Goal: Task Accomplishment & Management: Use online tool/utility

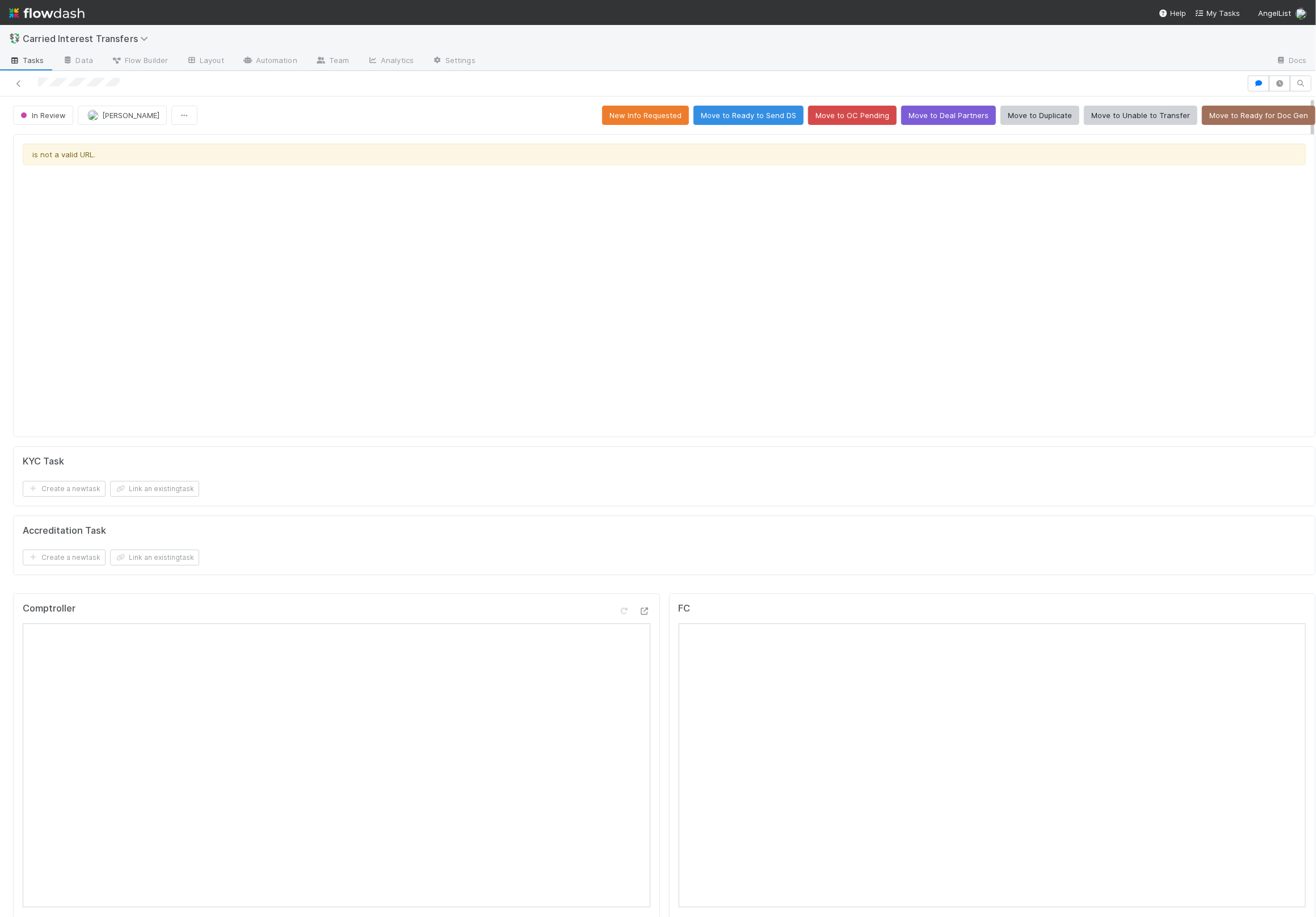
click at [433, 560] on div "Create a new task Link an existing task" at bounding box center [664, 558] width 1283 height 16
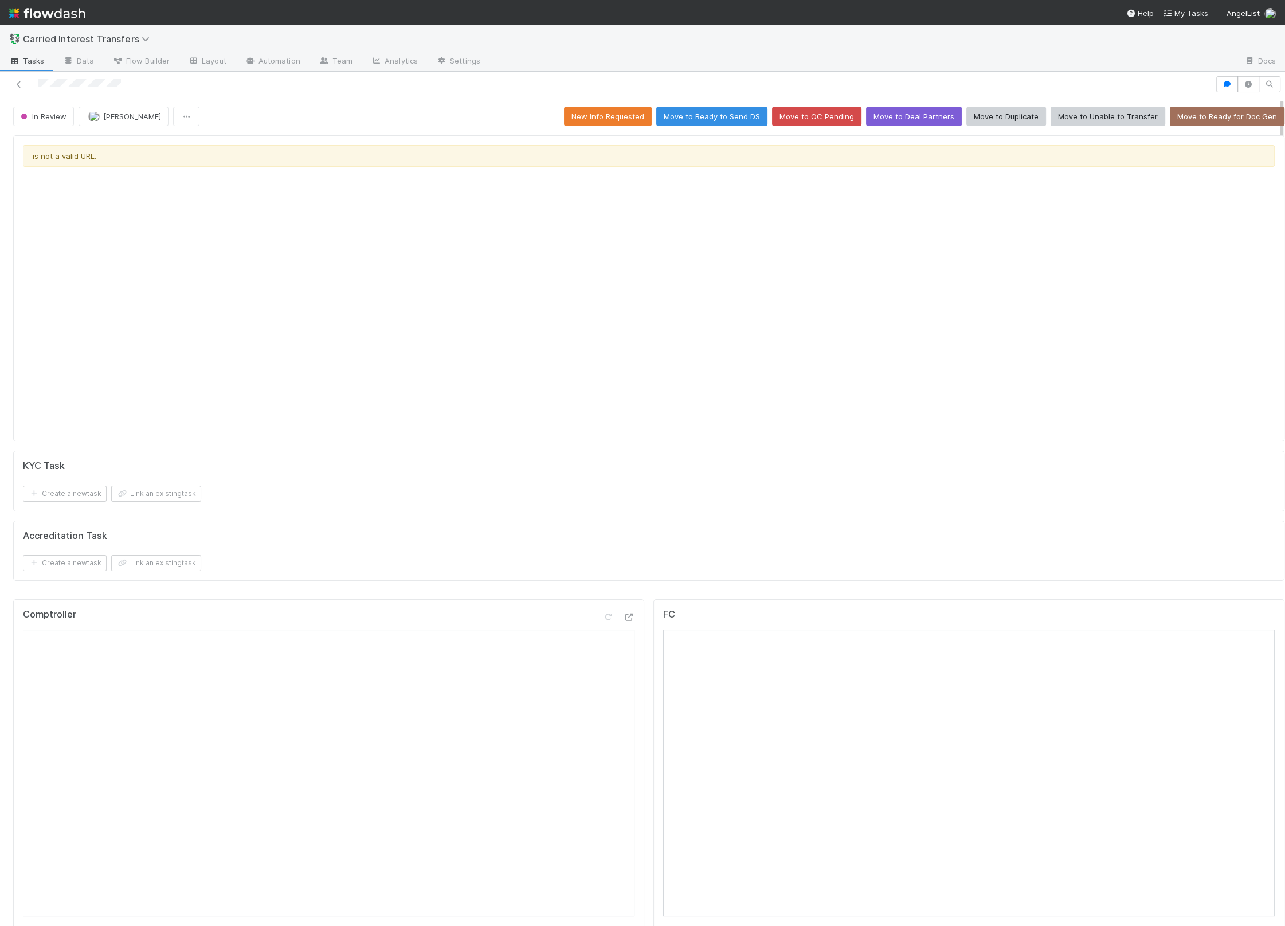
click at [395, 565] on div "Create a new task Link an existing task" at bounding box center [649, 563] width 1252 height 16
click at [584, 476] on form "KYC Task Create a new task Link an existing task" at bounding box center [649, 480] width 1252 height 41
click at [629, 108] on button "New Info Requested" at bounding box center [608, 116] width 88 height 19
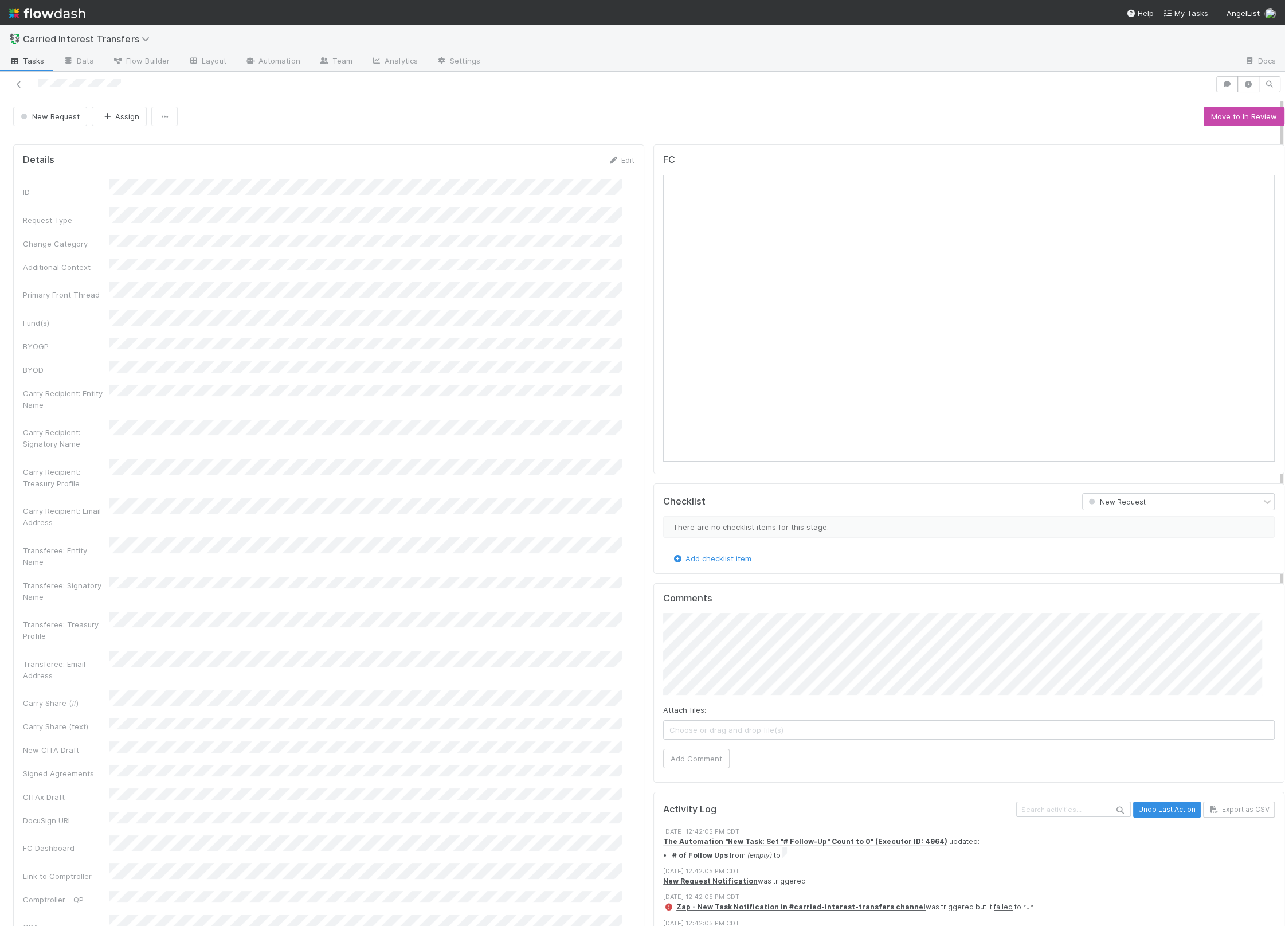
click at [394, 338] on div "ID Request Type Change Category Additional Context Primary Front Thread Fund(s)…" at bounding box center [329, 908] width 612 height 1459
click at [126, 120] on button "Assign" at bounding box center [119, 116] width 55 height 19
click at [413, 293] on div "ID Request Type Change Category Additional Context Primary Front Thread Fund(s)…" at bounding box center [329, 911] width 612 height 1464
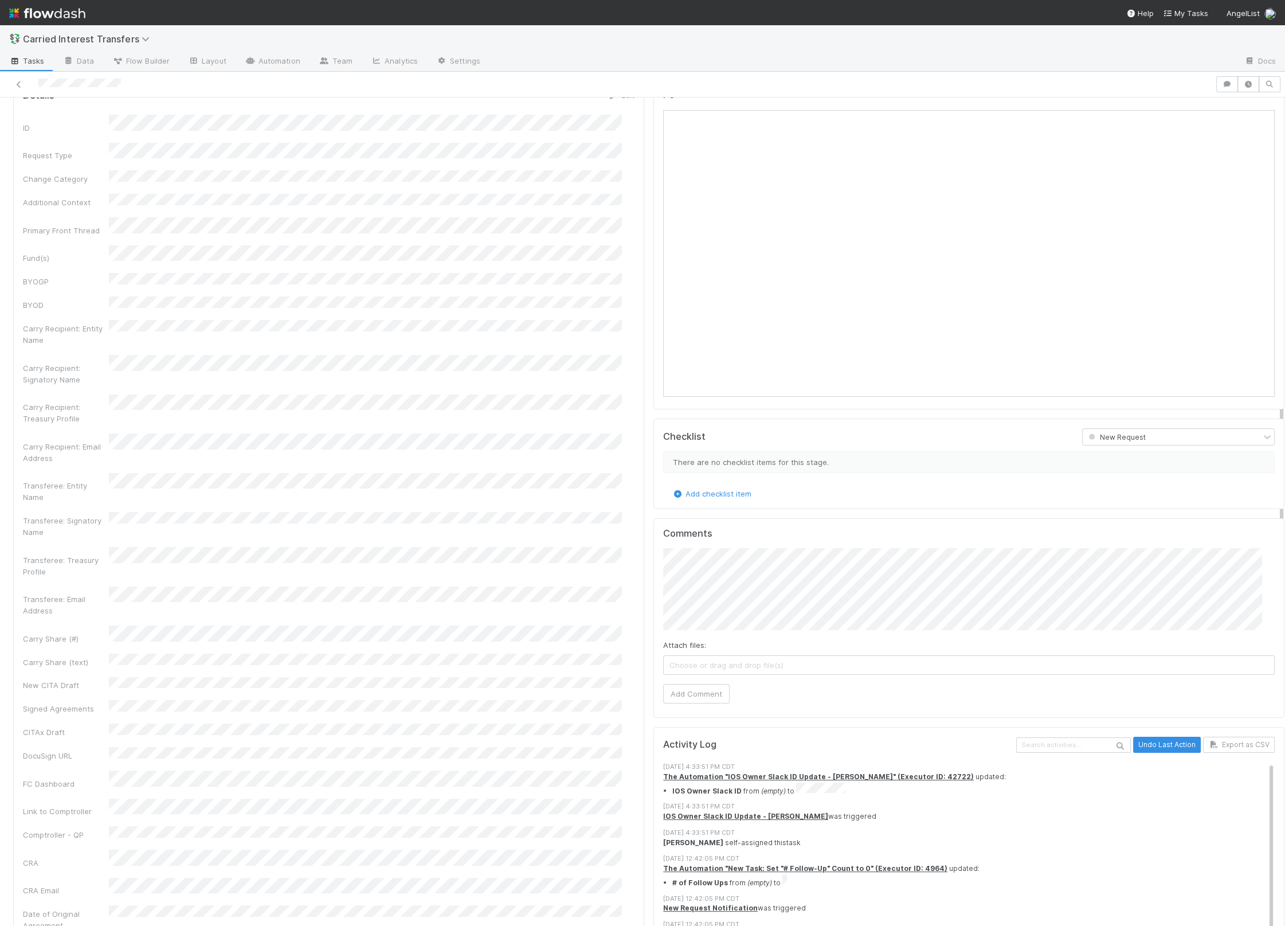
scroll to position [65, 0]
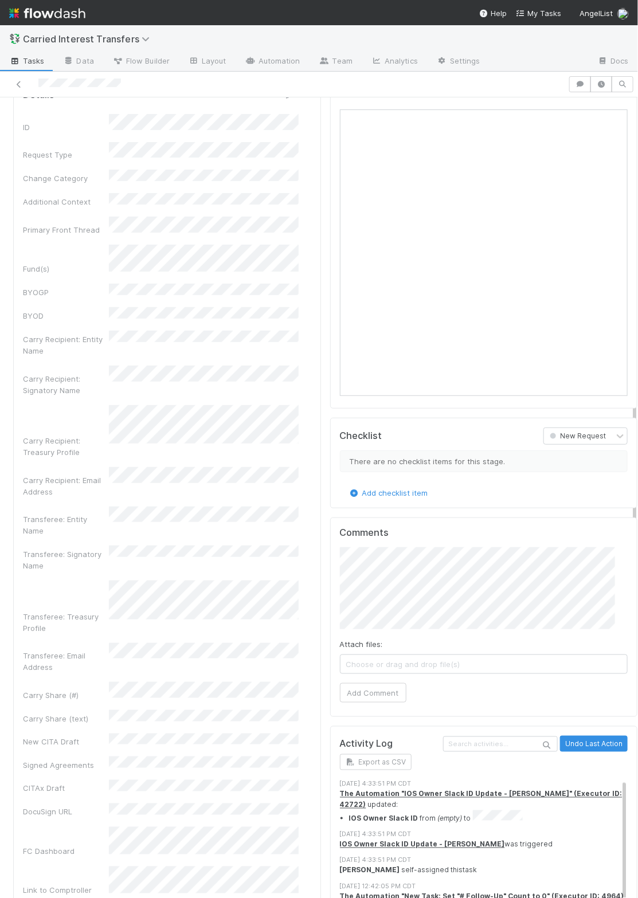
click at [330, 602] on div "Comments Attach files: Choose or drag and drop file(s) Add Comment" at bounding box center [484, 617] width 308 height 199
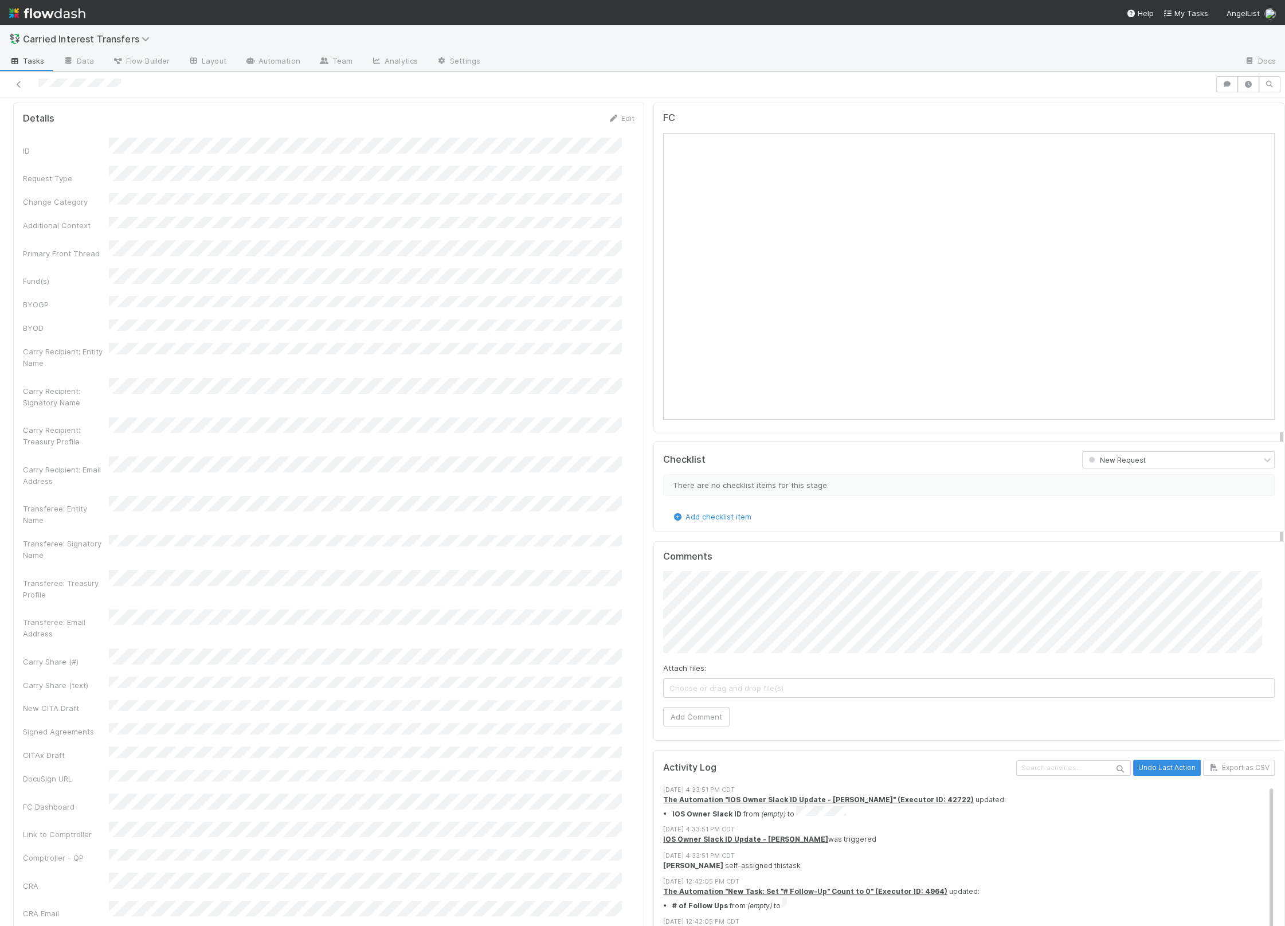
scroll to position [0, 0]
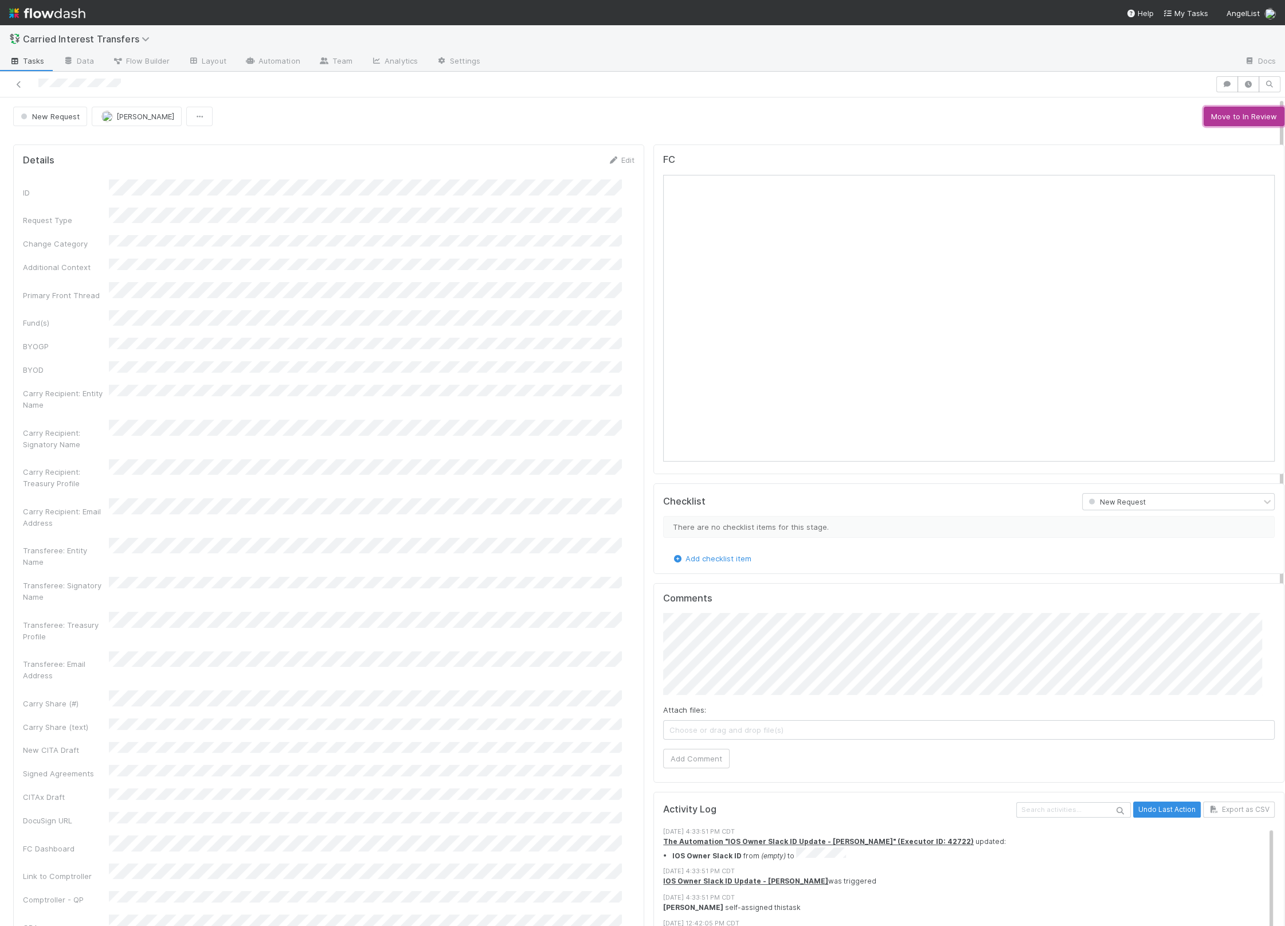
click at [1230, 113] on button "Move to In Review" at bounding box center [1244, 116] width 81 height 19
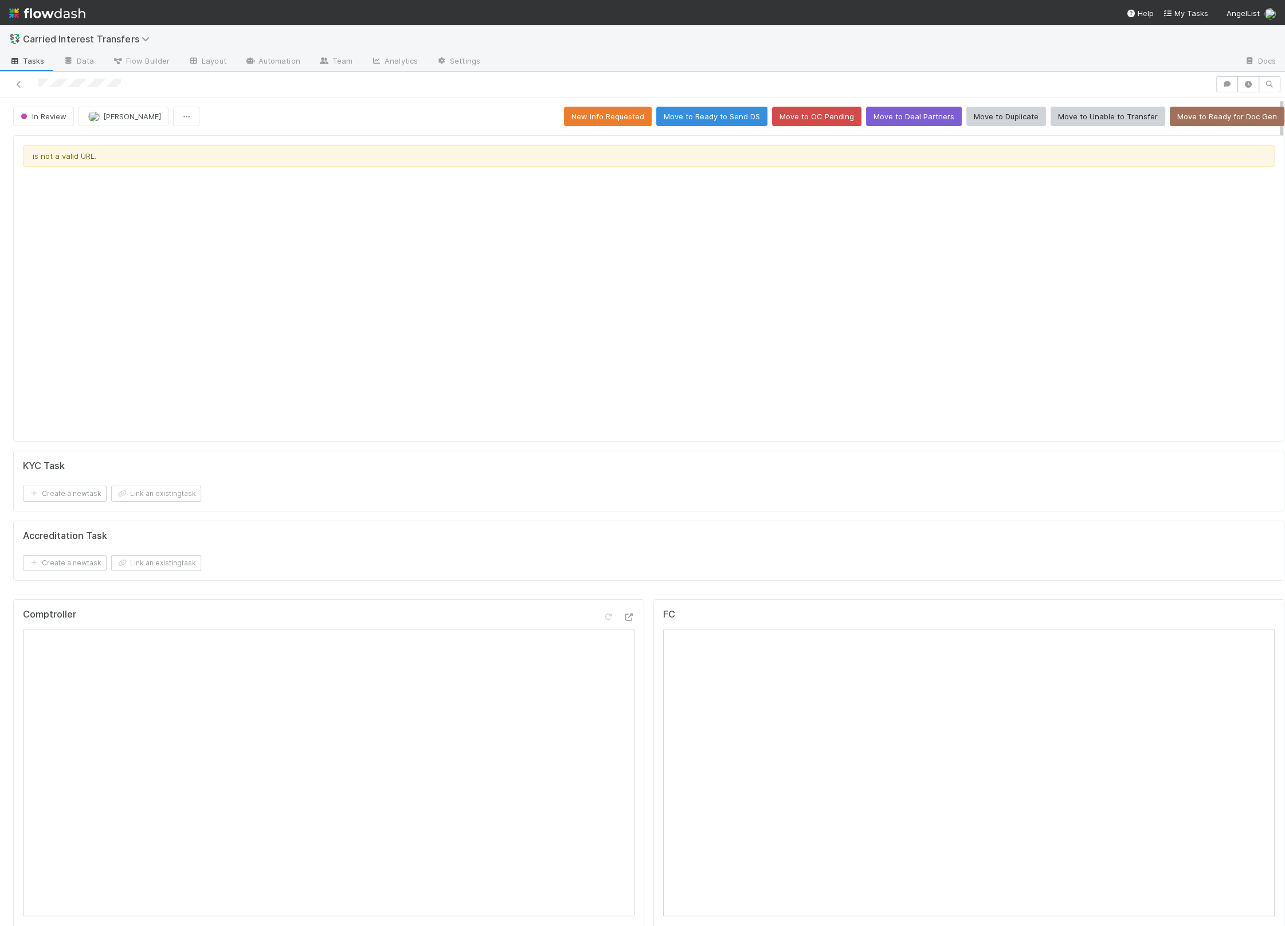
click at [632, 590] on div "is not a valid URL. KYC Task Create a new task Link an existing task Accreditat…" at bounding box center [649, 363] width 1280 height 464
click at [653, 681] on div "FC" at bounding box center [968, 764] width 631 height 330
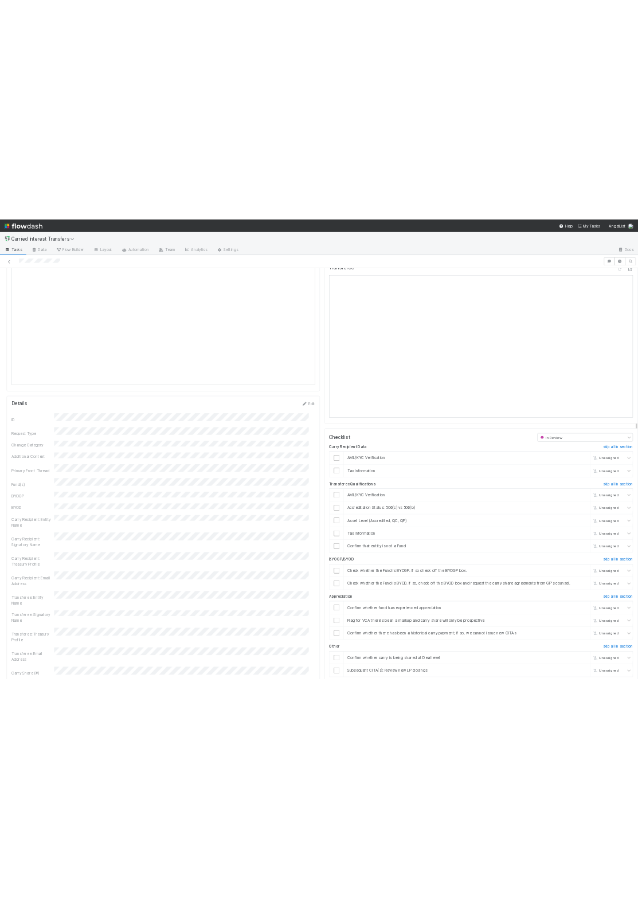
scroll to position [905, 0]
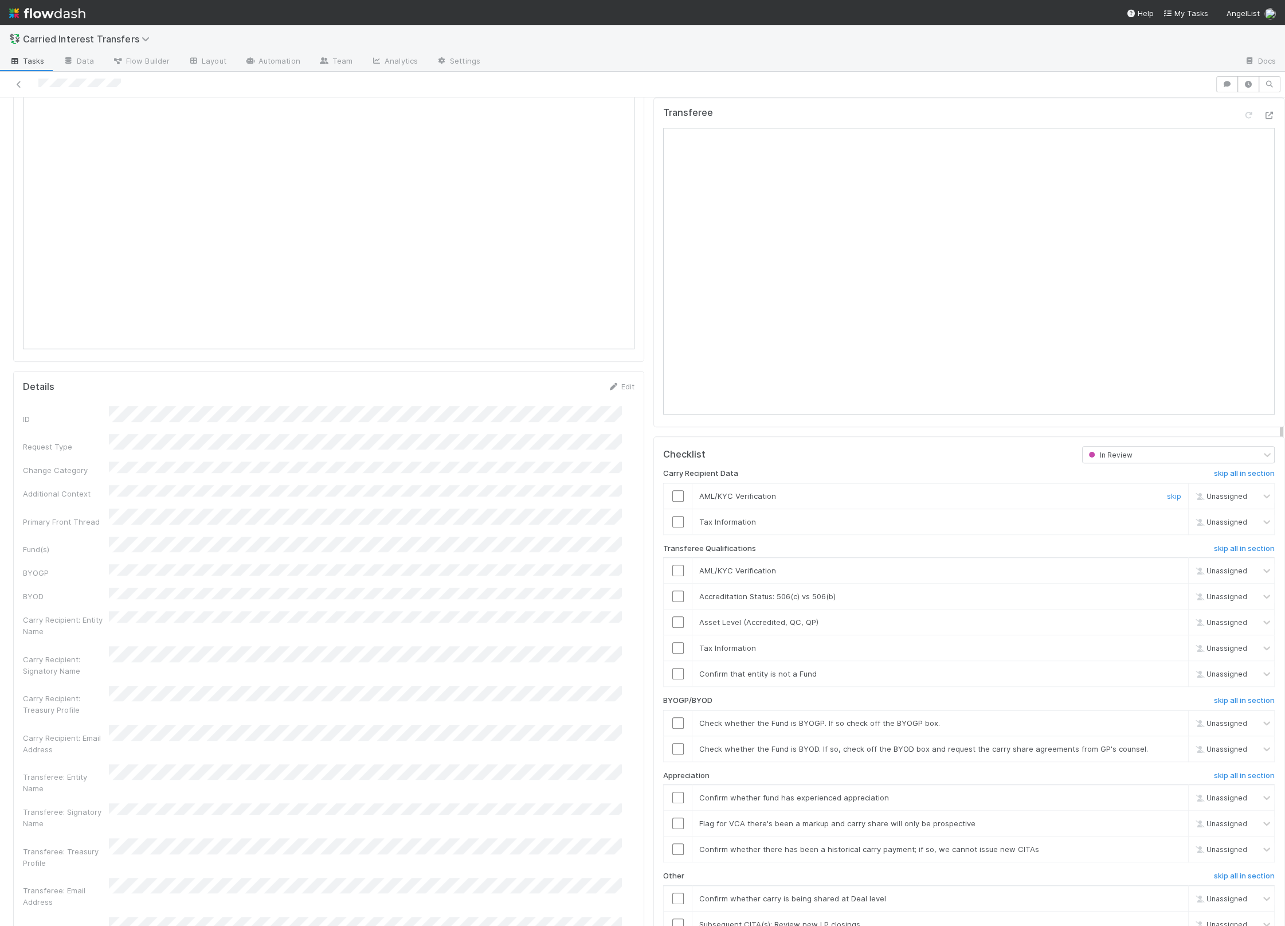
click at [672, 491] on input "checkbox" at bounding box center [677, 495] width 11 height 11
click at [672, 522] on input "checkbox" at bounding box center [677, 521] width 11 height 11
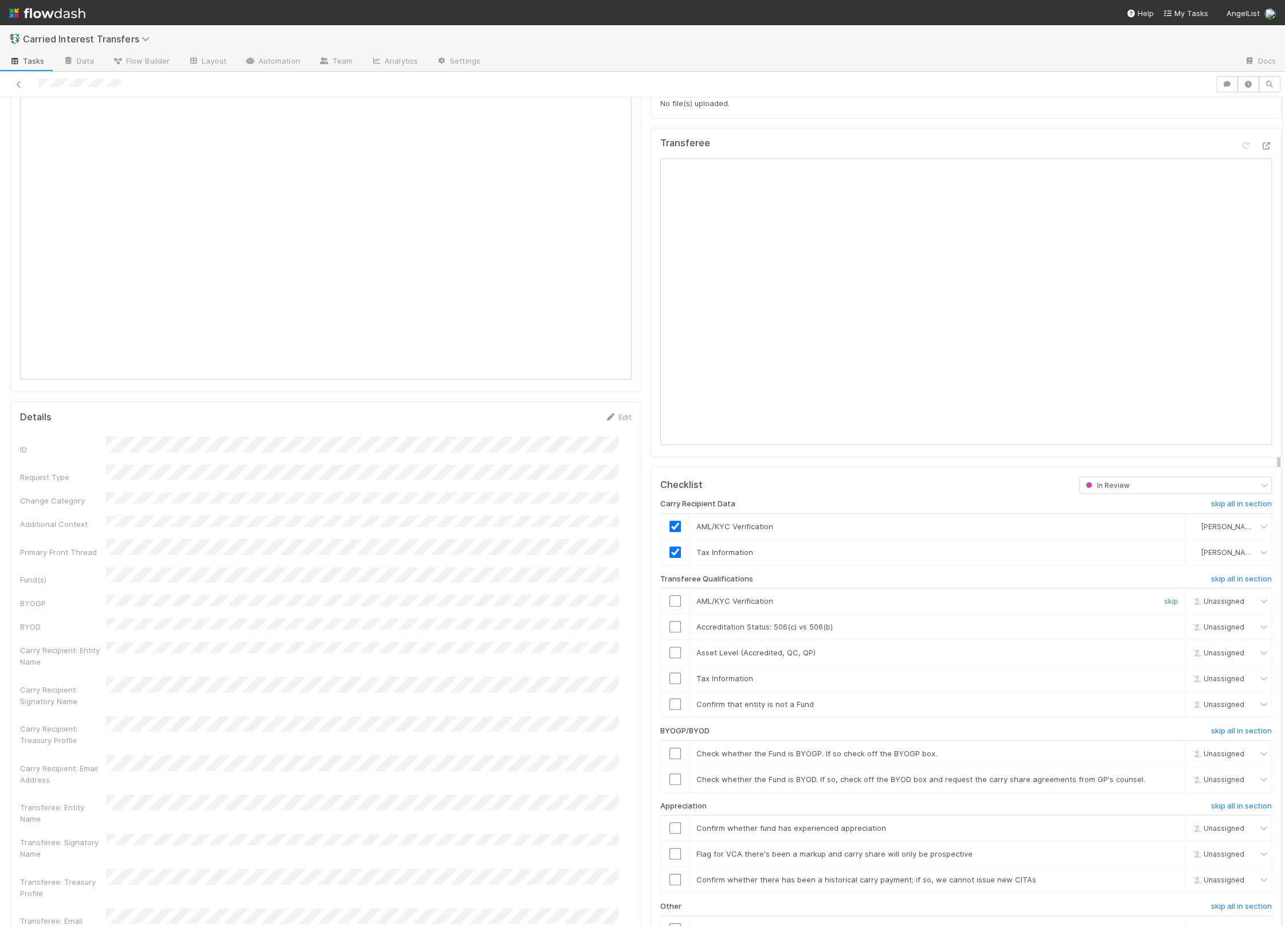
click at [669, 599] on input "checkbox" at bounding box center [674, 600] width 11 height 11
click at [669, 621] on input "checkbox" at bounding box center [674, 626] width 11 height 11
click at [669, 648] on input "checkbox" at bounding box center [674, 651] width 11 height 11
click at [669, 672] on input "checkbox" at bounding box center [674, 677] width 11 height 11
click at [661, 706] on td at bounding box center [675, 704] width 29 height 26
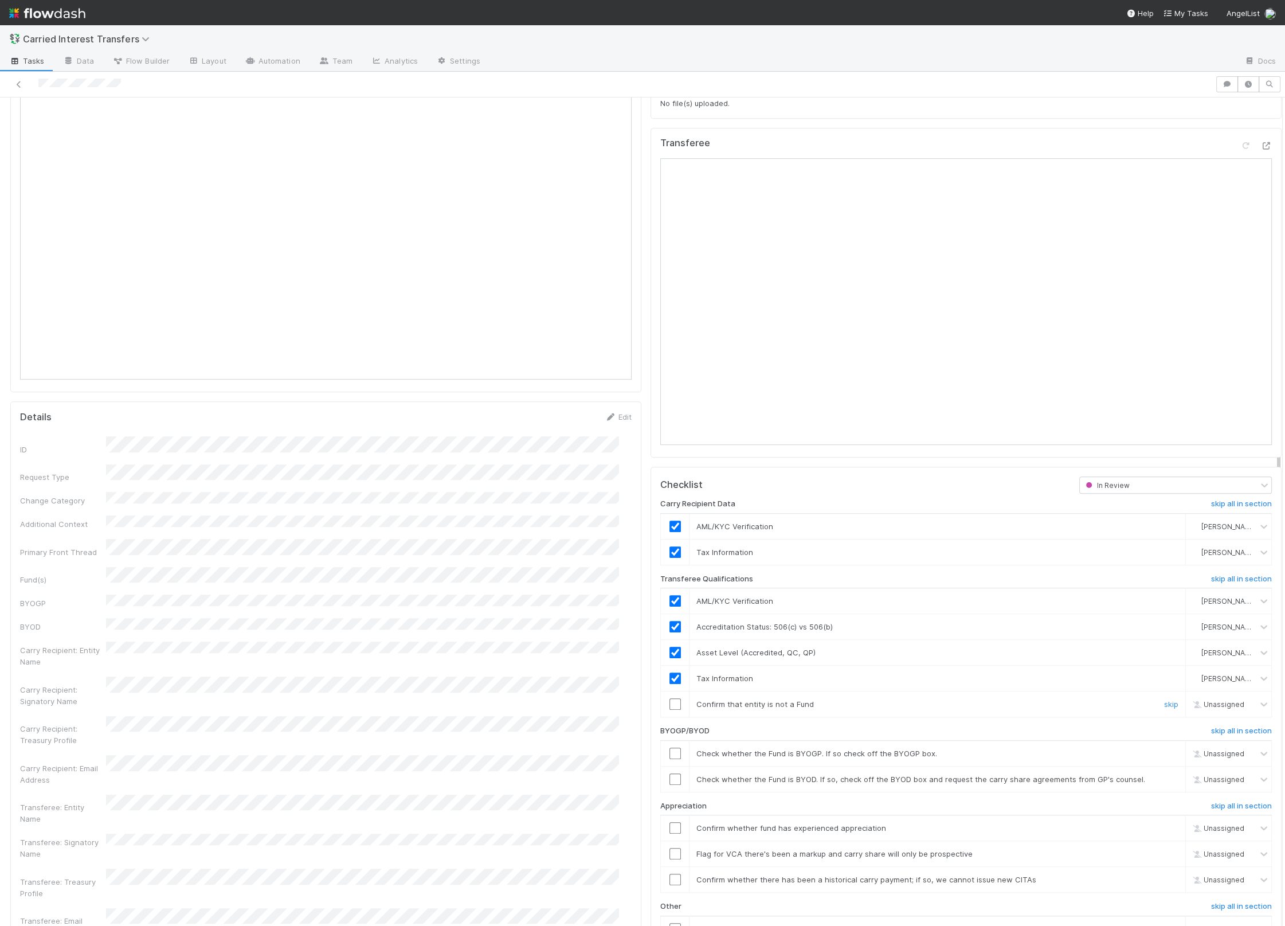
click at [669, 700] on input "checkbox" at bounding box center [674, 703] width 11 height 11
click at [1240, 727] on h6 "skip all in section" at bounding box center [1241, 730] width 61 height 9
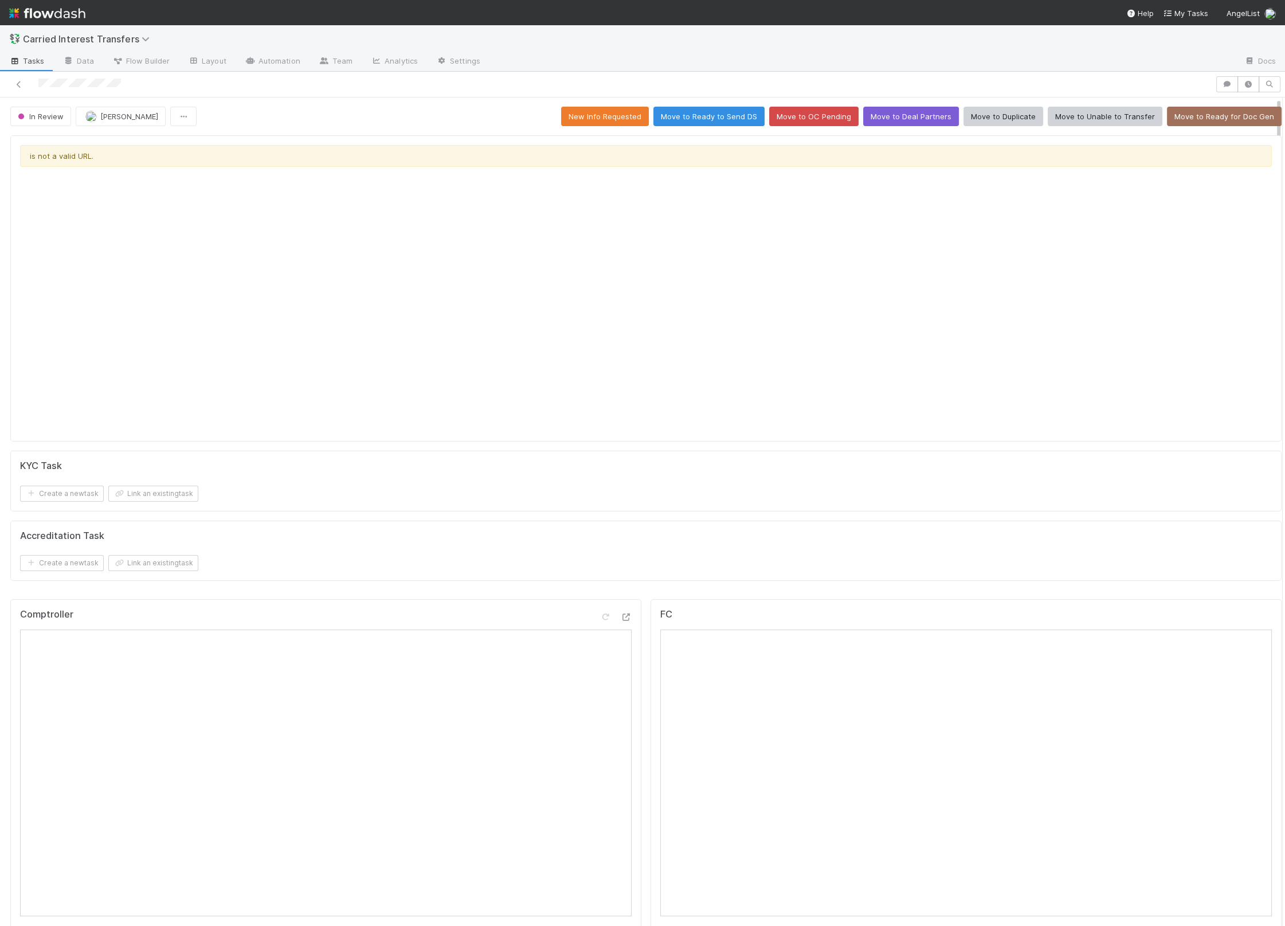
scroll to position [84, 0]
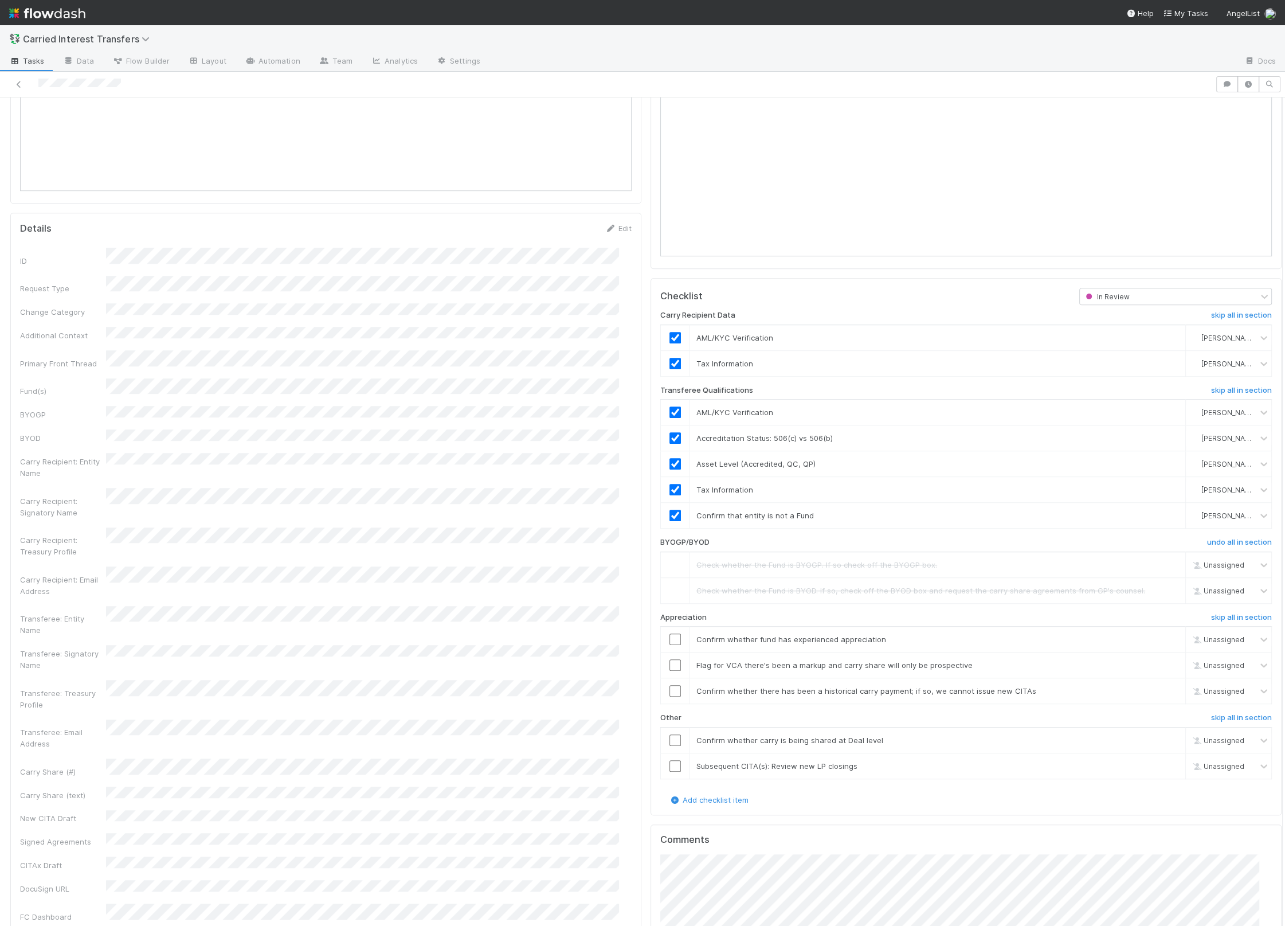
scroll to position [1398, 0]
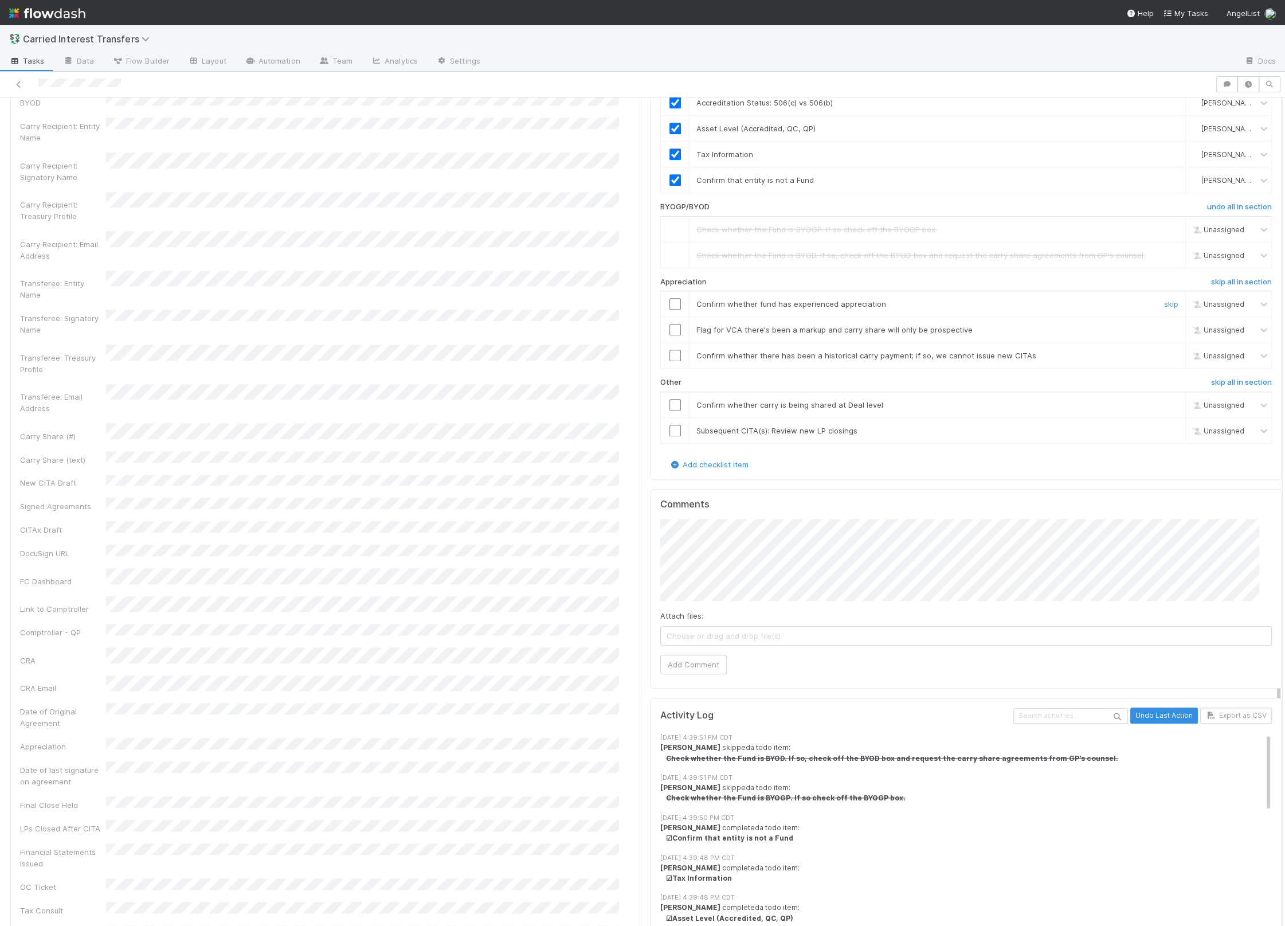
click at [669, 298] on input "checkbox" at bounding box center [674, 303] width 11 height 11
click at [669, 352] on input "checkbox" at bounding box center [674, 355] width 11 height 11
click at [669, 327] on input "checkbox" at bounding box center [674, 329] width 11 height 11
click at [669, 399] on input "checkbox" at bounding box center [674, 404] width 11 height 11
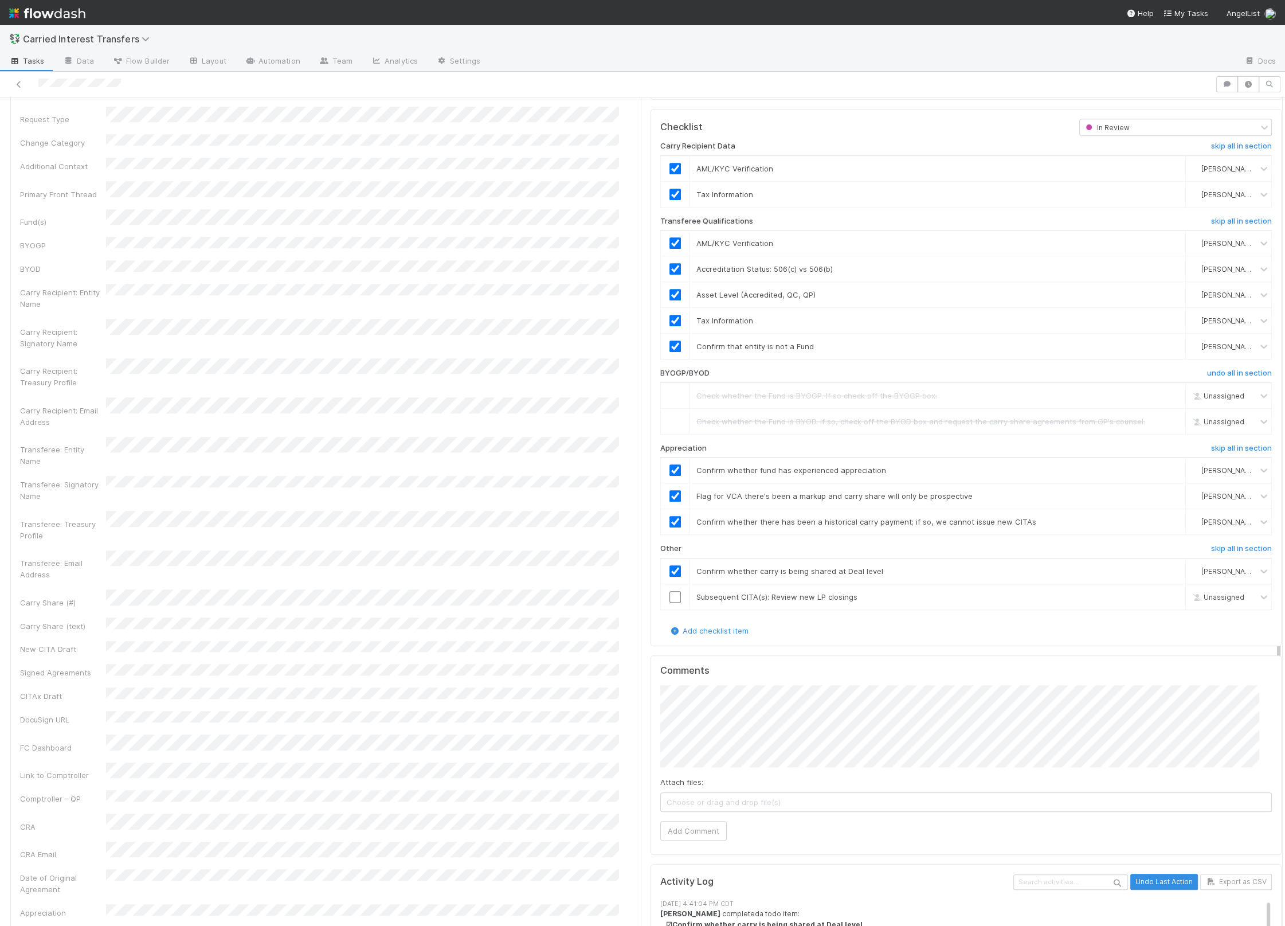
scroll to position [1143, 0]
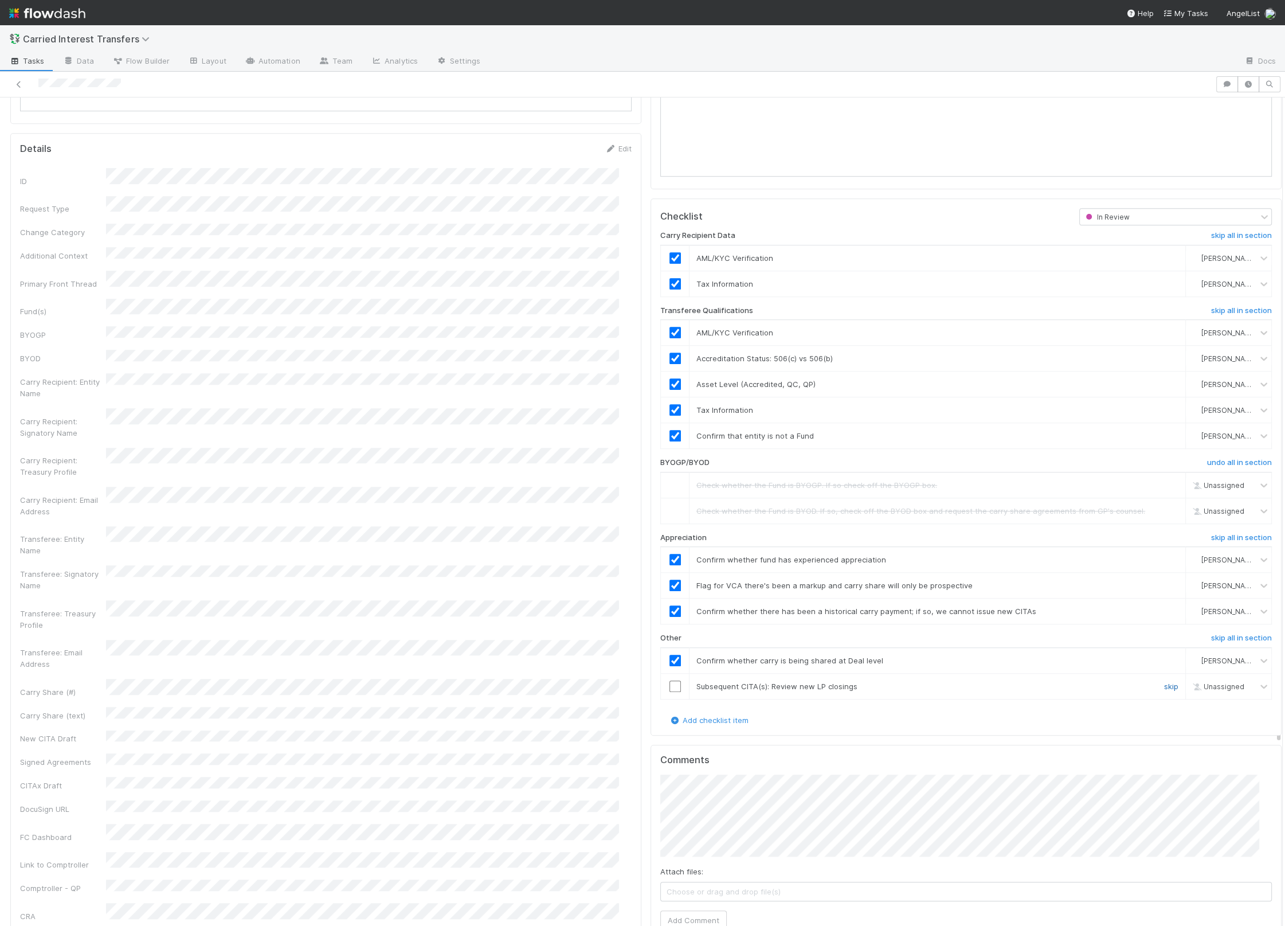
click at [1164, 681] on link "skip" at bounding box center [1171, 685] width 14 height 9
click at [691, 911] on button "Add Comment" at bounding box center [693, 919] width 66 height 19
click at [101, 679] on div "Carry Share (#)" at bounding box center [326, 688] width 612 height 18
click at [88, 925] on div "New CITA Draft" at bounding box center [326, 939] width 612 height 22
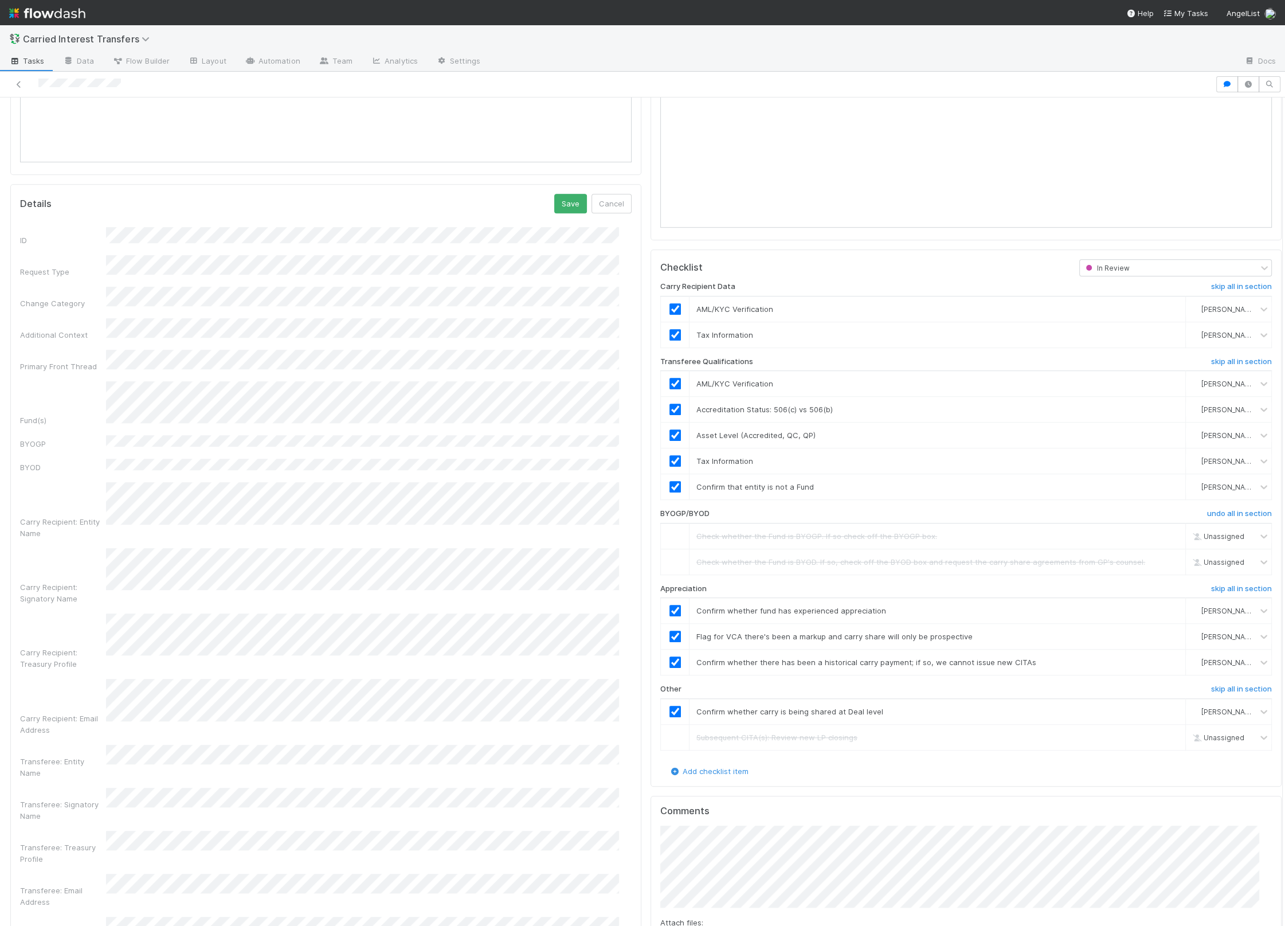
scroll to position [1086, 0]
click at [554, 209] on button "Save" at bounding box center [570, 209] width 33 height 19
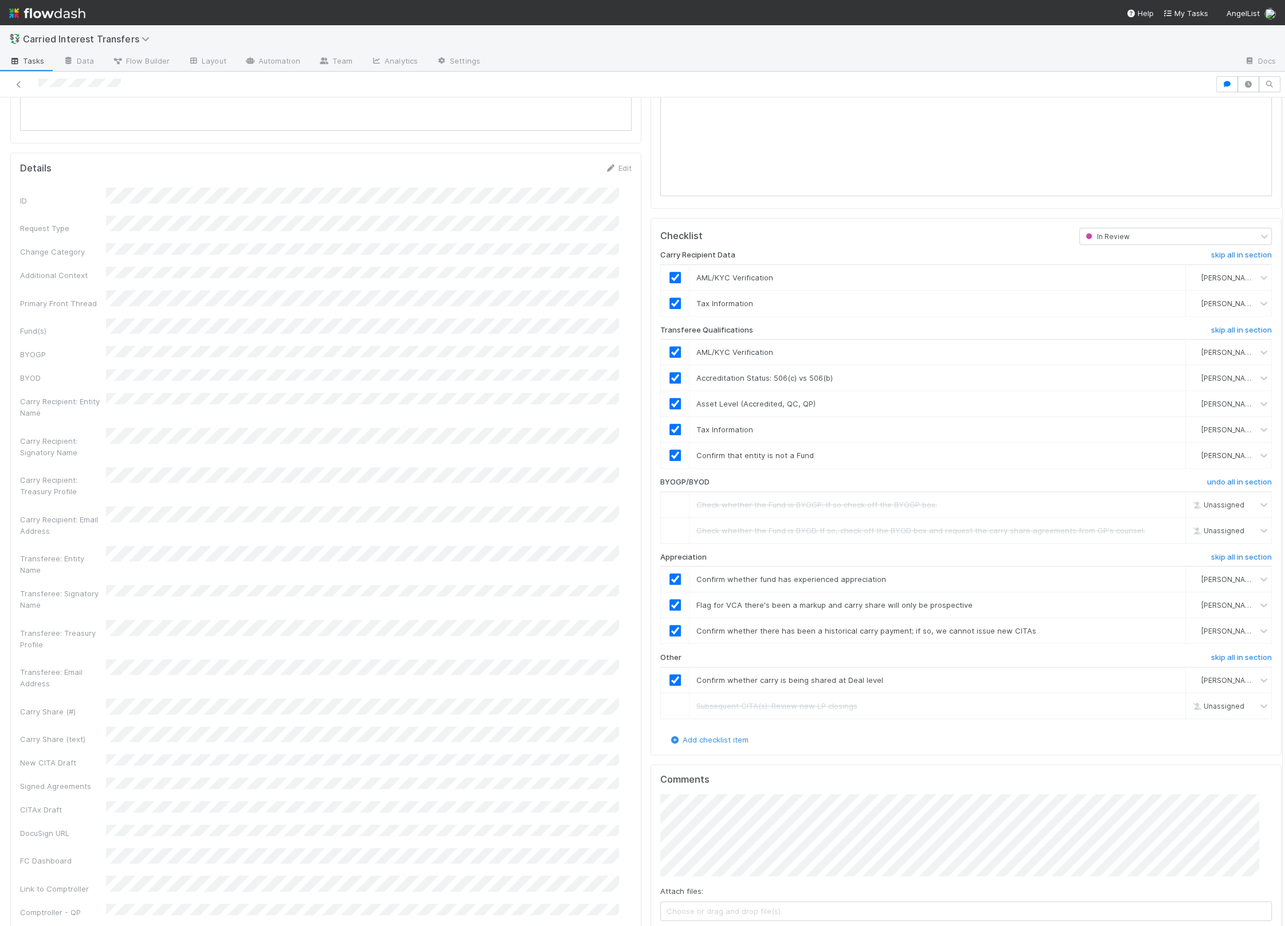
scroll to position [1118, 0]
click at [627, 550] on div "Details Edit ID Request Type Change Category Additional Context Primary Front T…" at bounding box center [325, 914] width 631 height 1513
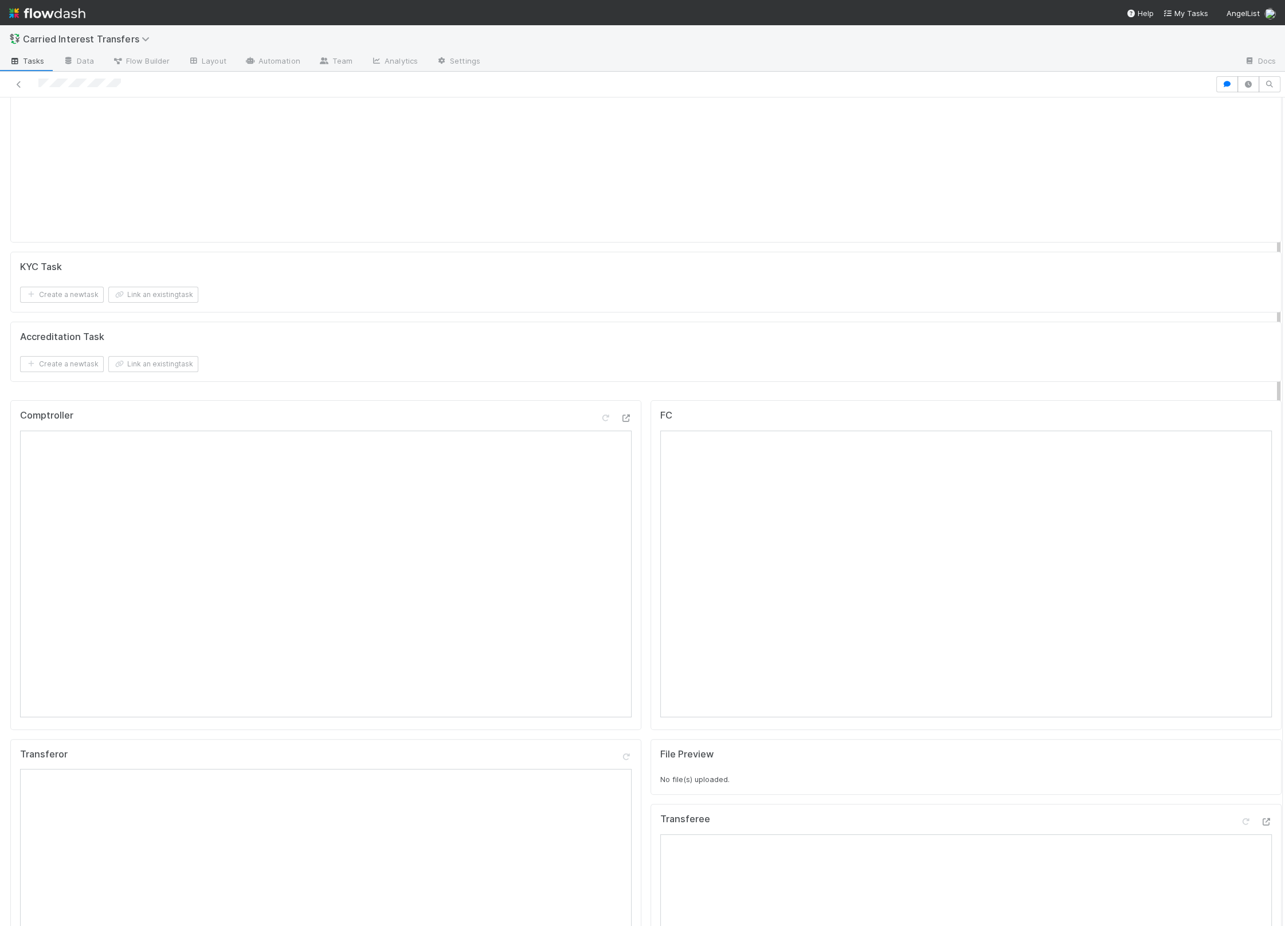
scroll to position [0, 0]
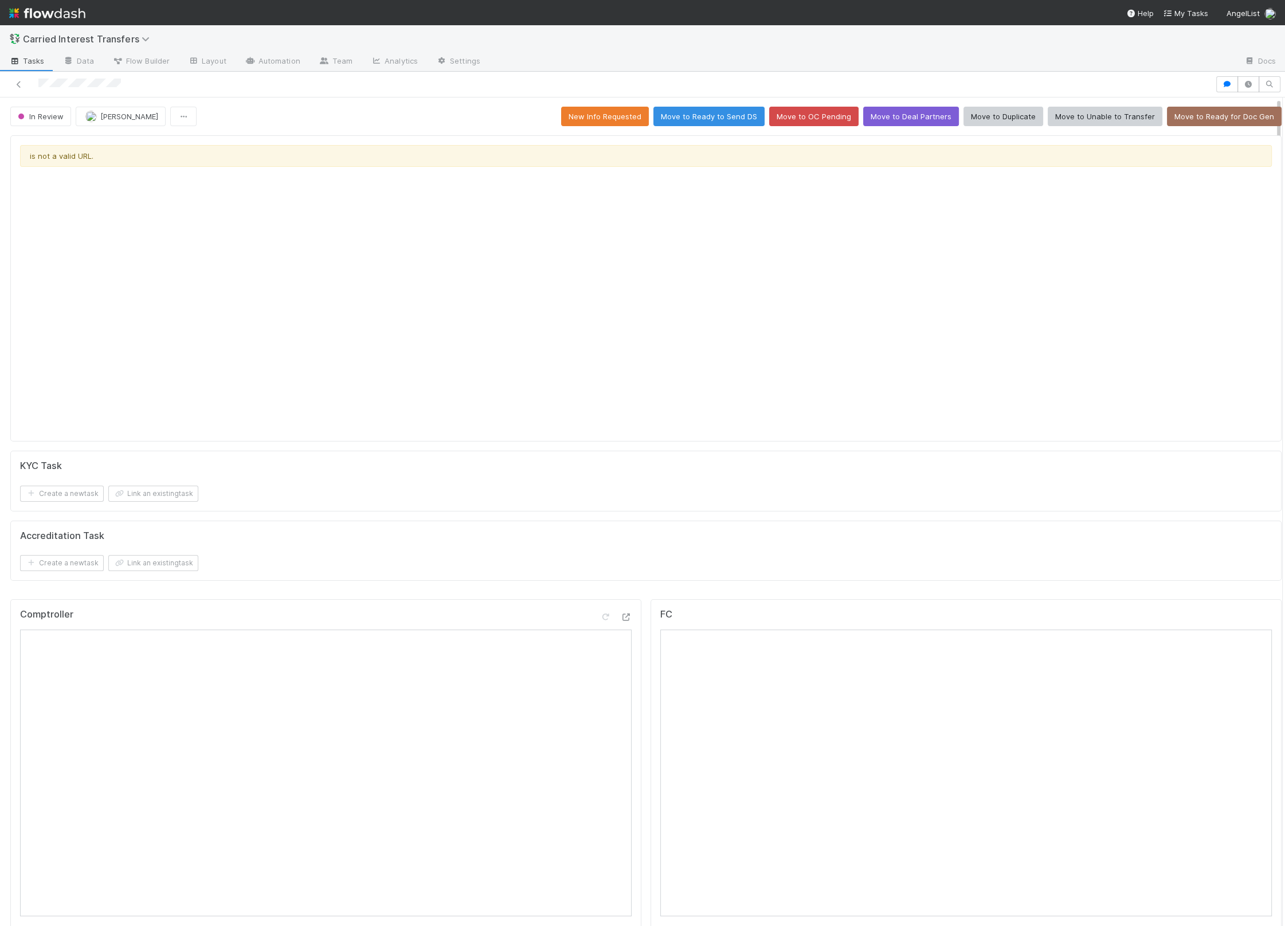
click at [853, 347] on div "is not a valid URL." at bounding box center [646, 288] width 1252 height 287
click at [730, 136] on div "is not a valid URL." at bounding box center [645, 288] width 1271 height 306
click at [674, 118] on button "Move to Ready to Send DS" at bounding box center [708, 116] width 111 height 19
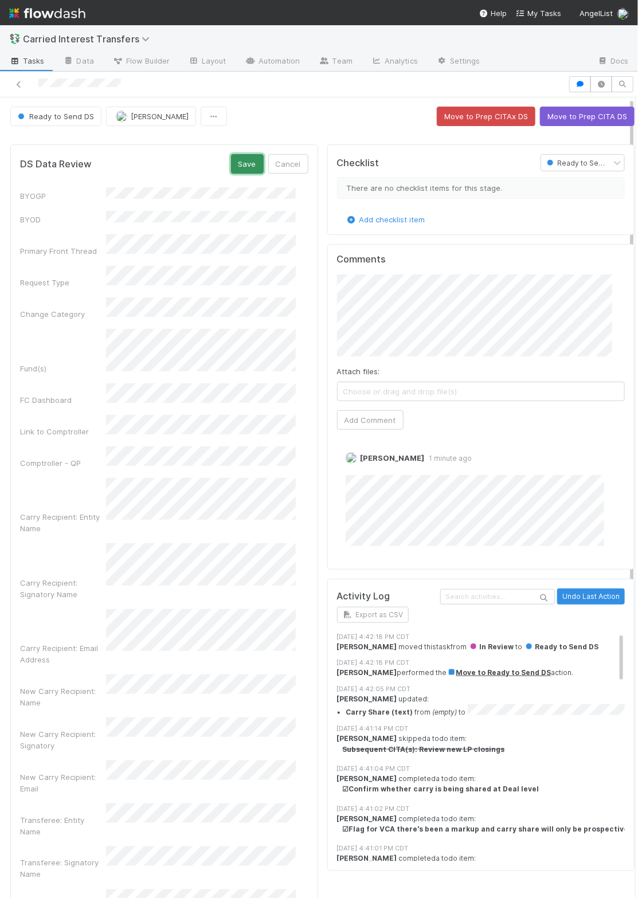
click at [232, 164] on button "Save" at bounding box center [247, 163] width 33 height 19
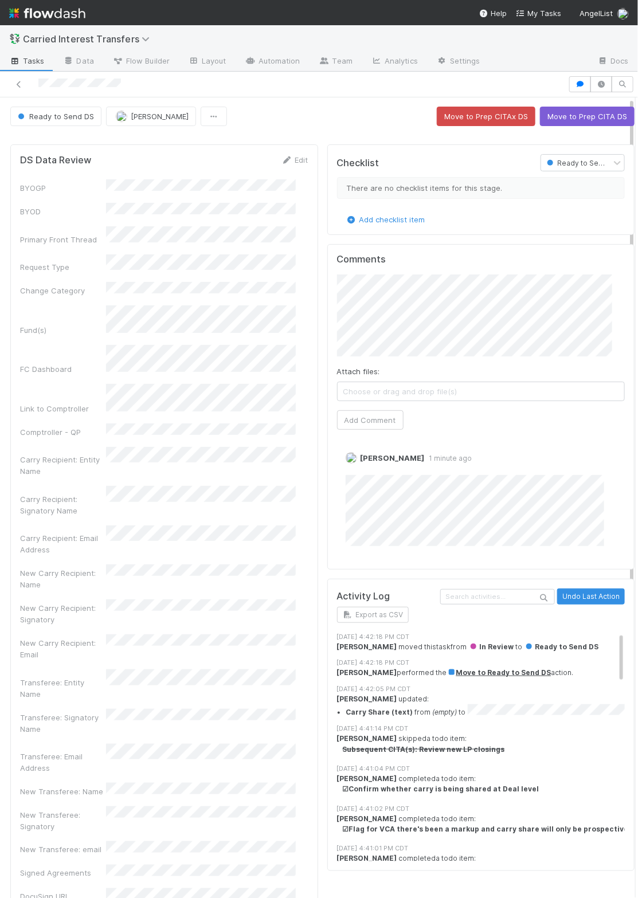
click at [323, 179] on div "Checklist Ready to Send DS There are no checklist items for this stage. Add che…" at bounding box center [481, 635] width 317 height 990
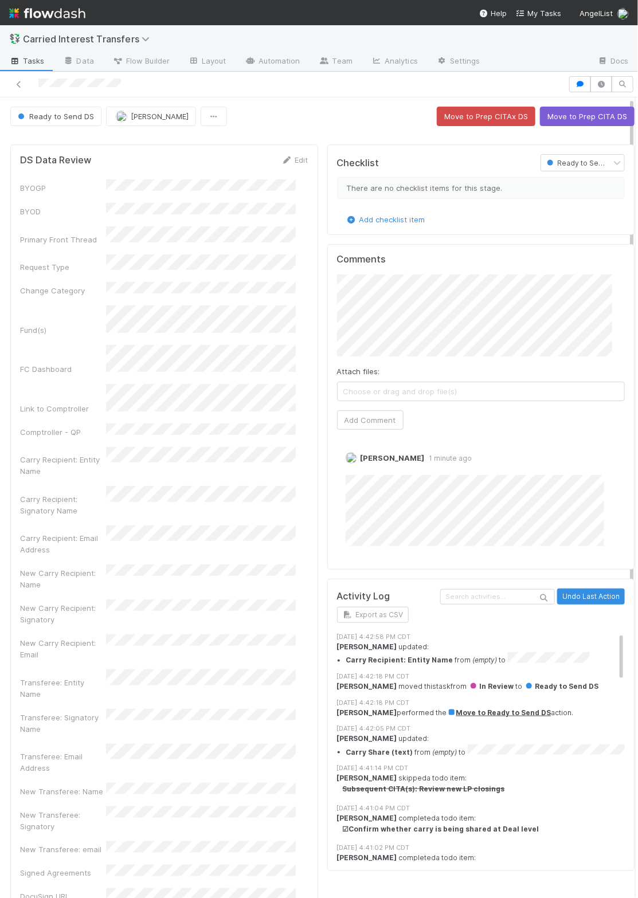
click at [327, 244] on div "Comments Attach files: Choose or drag and drop file(s) Add Comment Linda Ortiz …" at bounding box center [481, 407] width 308 height 326
click at [307, 377] on div "DS Data Review Edit BYOGP BYOD Primary Front Thread Request Type Change Categor…" at bounding box center [164, 635] width 317 height 990
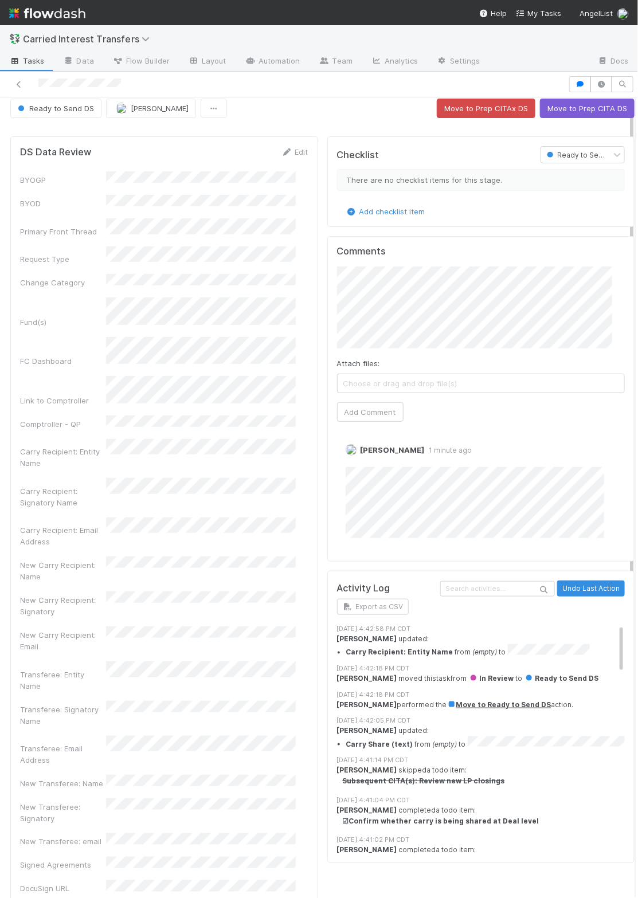
scroll to position [9, 0]
click at [498, 535] on div "Linda Ortiz 1 minute ago Edit Delete" at bounding box center [487, 488] width 301 height 126
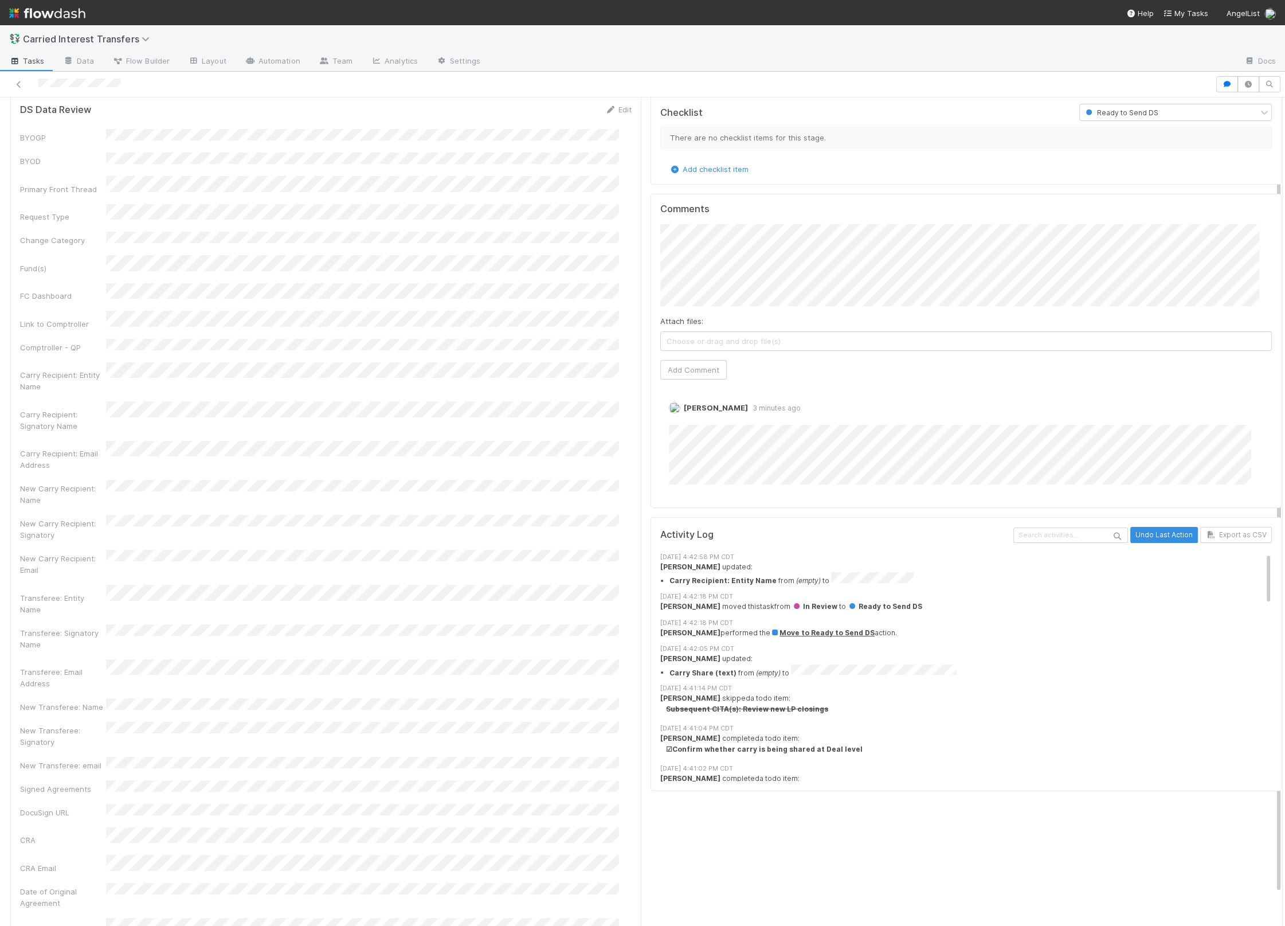
scroll to position [0, 0]
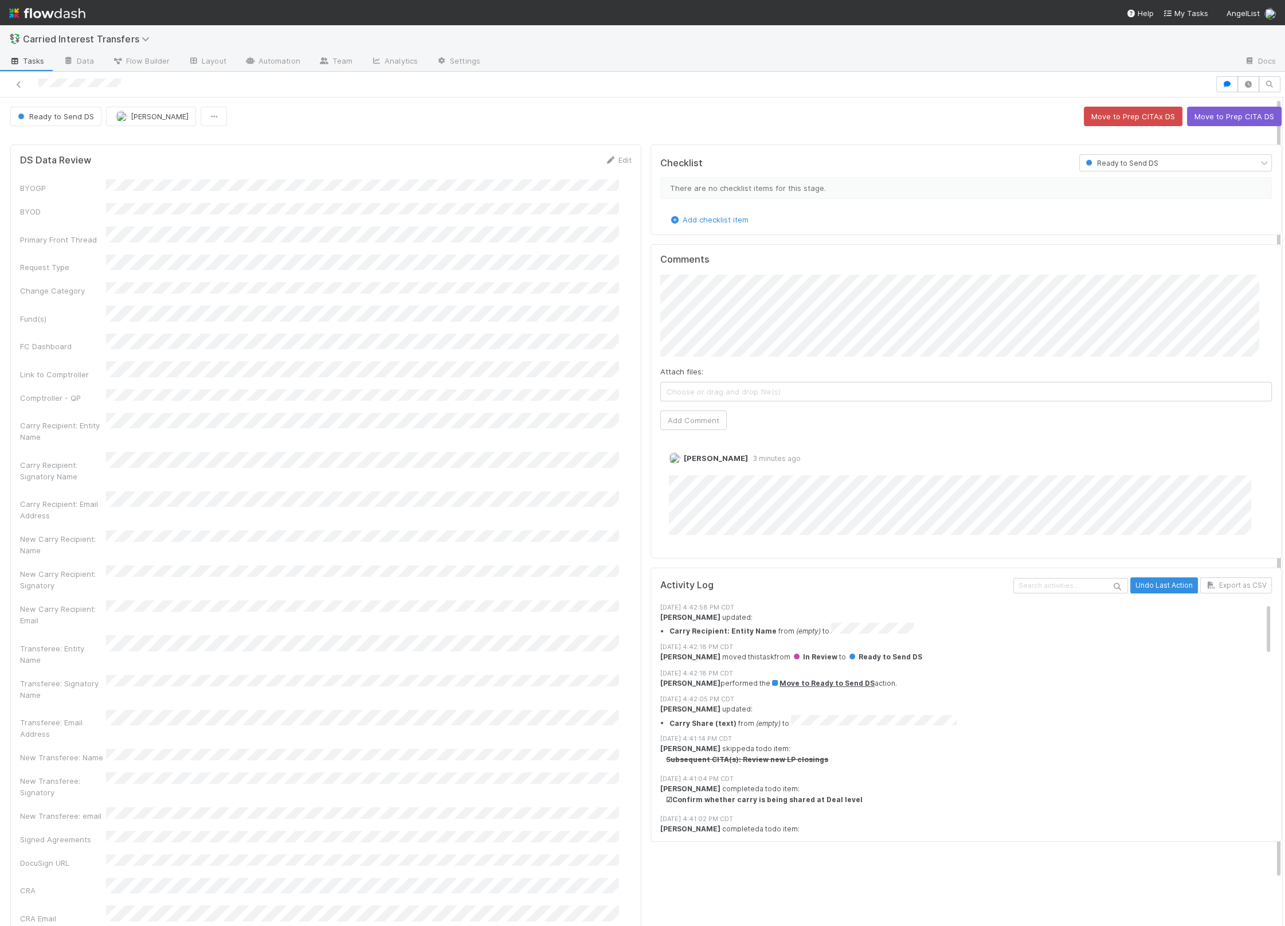
click at [646, 547] on div "Checklist Ready to Send DS There are no checklist items for this stage. Add che…" at bounding box center [966, 612] width 640 height 945
click at [1187, 132] on div at bounding box center [646, 135] width 1280 height 9
click at [1188, 123] on button "Move to Prep CITA DS" at bounding box center [1234, 116] width 95 height 19
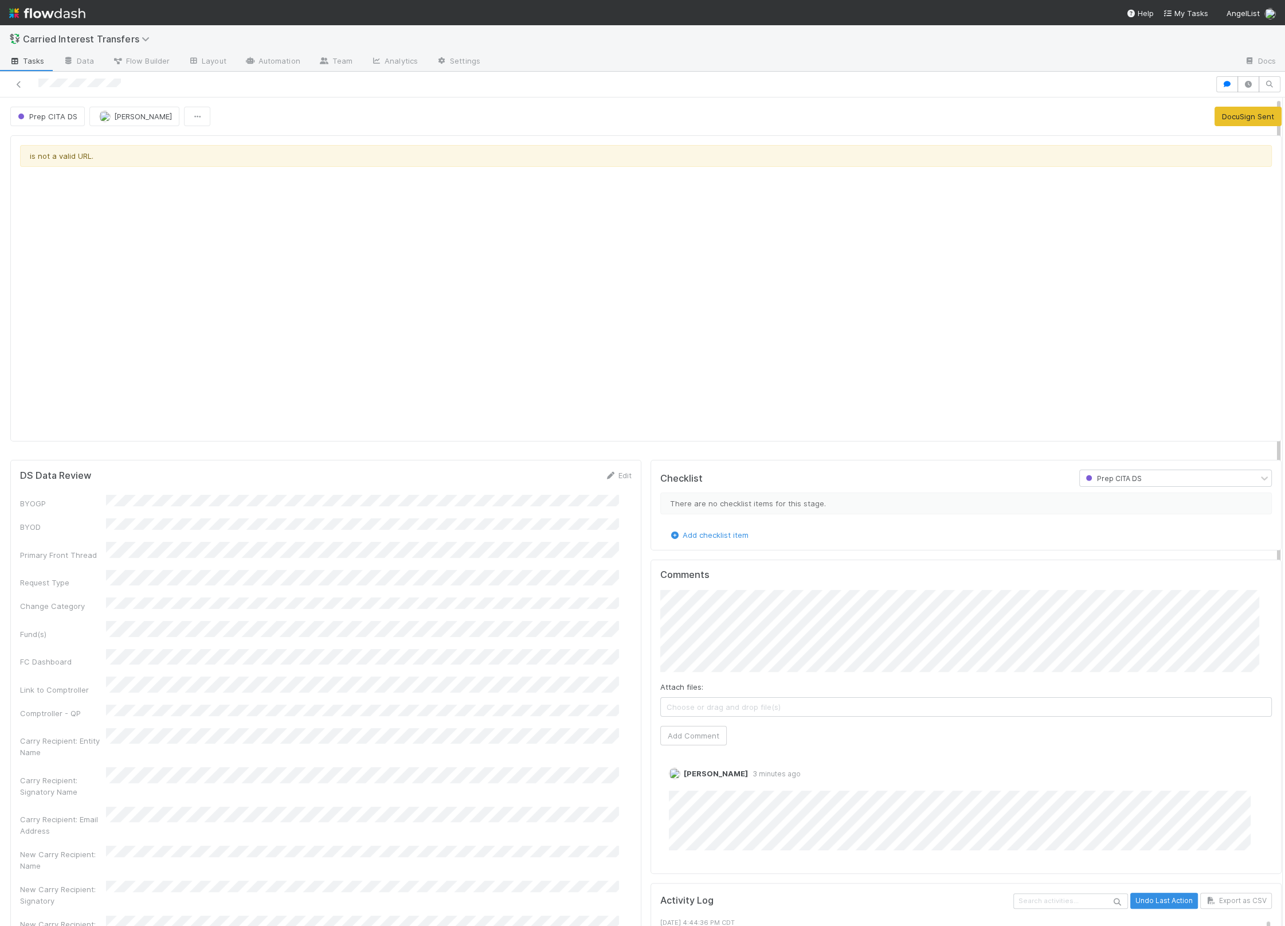
click at [625, 577] on div "DS Data Review Edit BYOGP BYOD Primary Front Thread Request Type Change Categor…" at bounding box center [325, 923] width 631 height 926
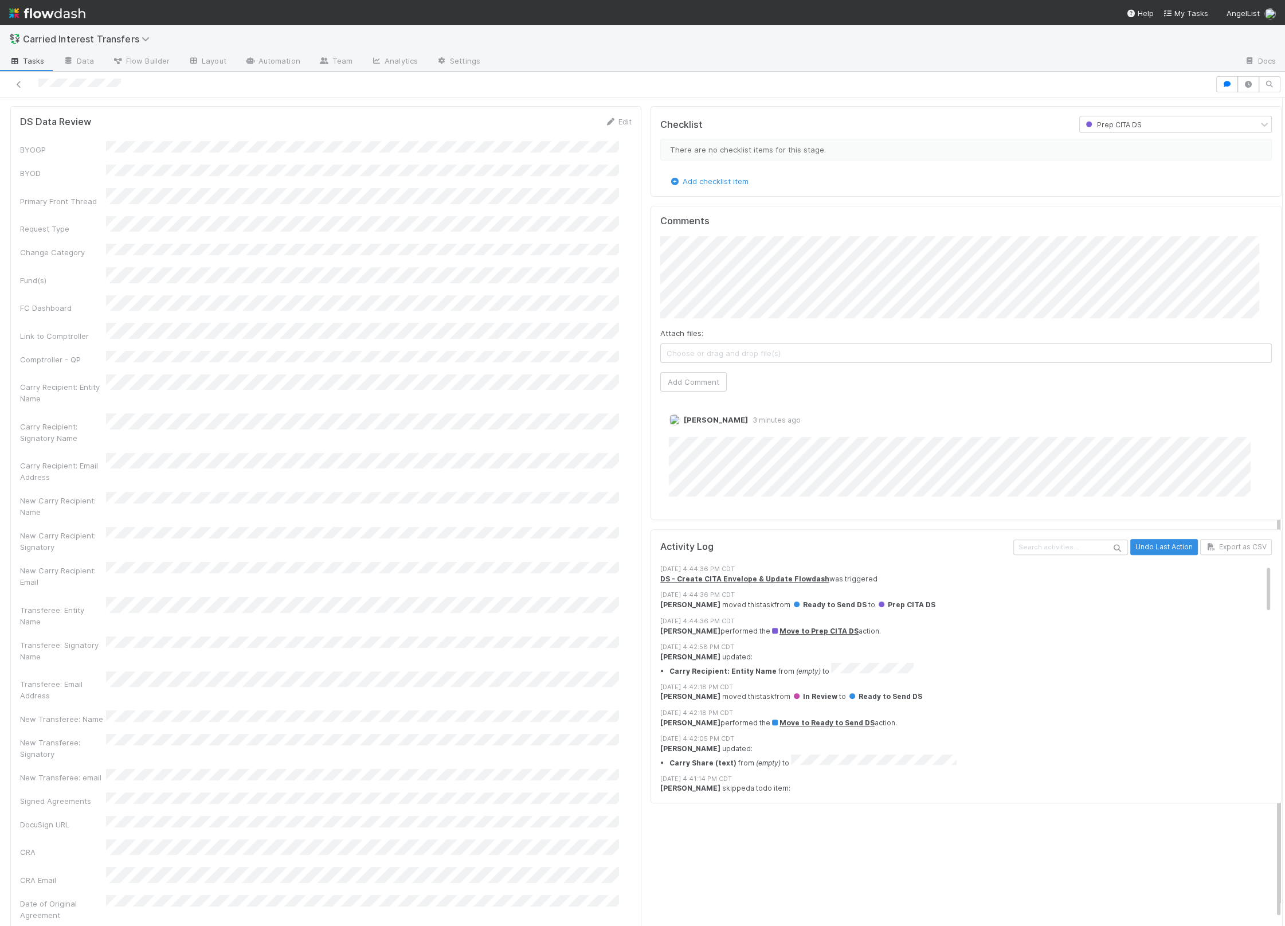
scroll to position [365, 0]
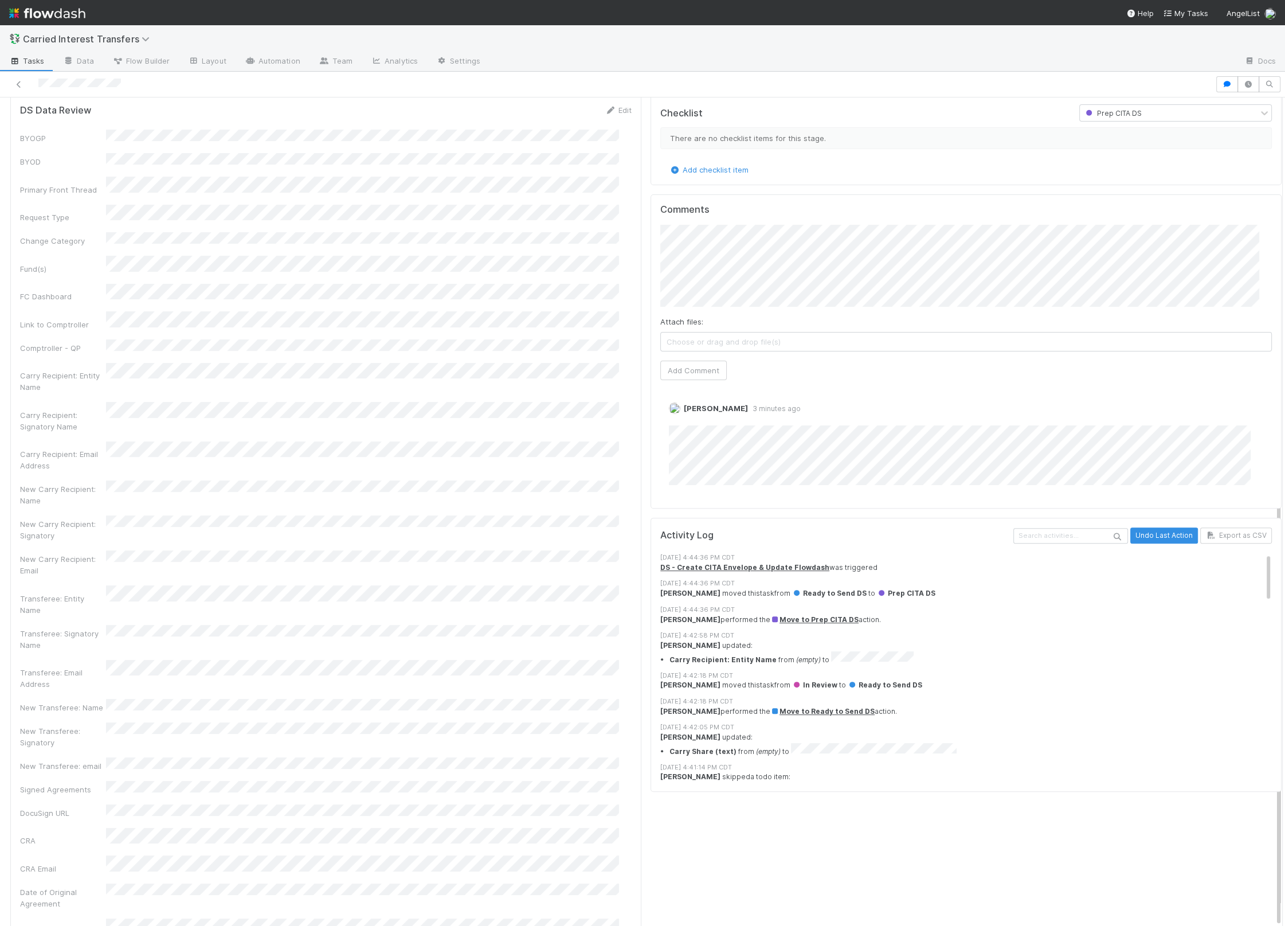
click at [625, 577] on div "DS Data Review Edit BYOGP BYOD Primary Front Thread Request Type Change Categor…" at bounding box center [325, 558] width 631 height 926
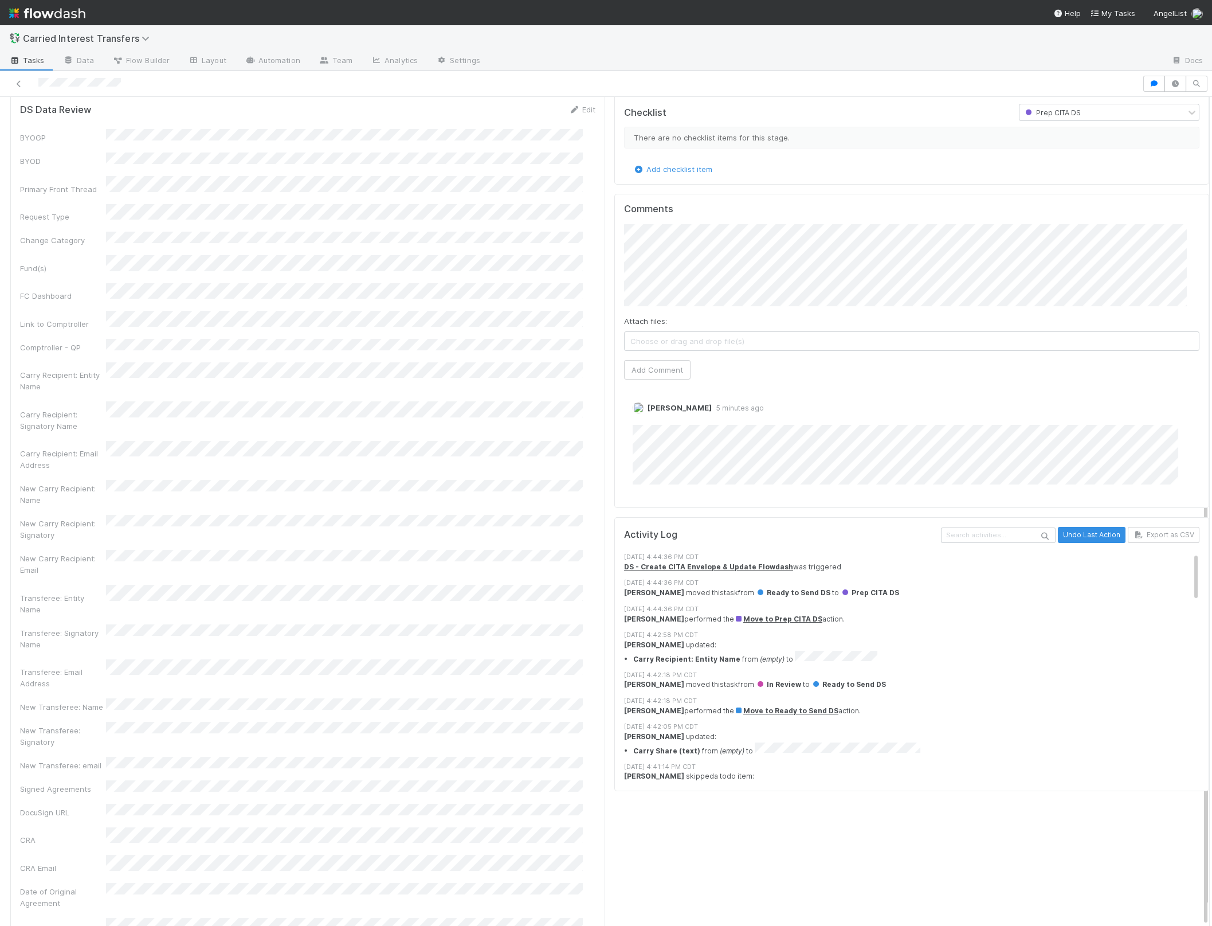
scroll to position [0, 0]
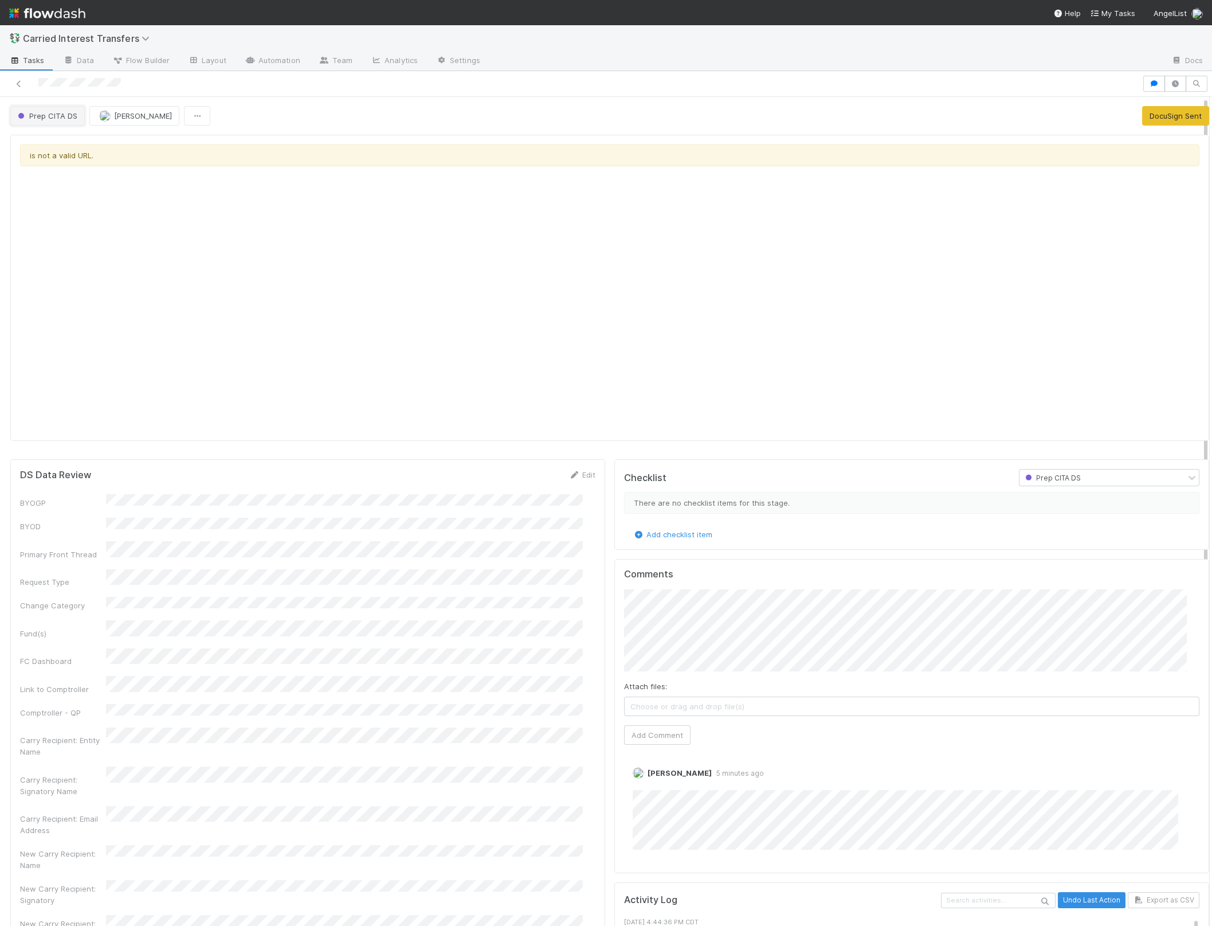
click at [34, 111] on span "Prep CITA DS" at bounding box center [46, 115] width 62 height 9
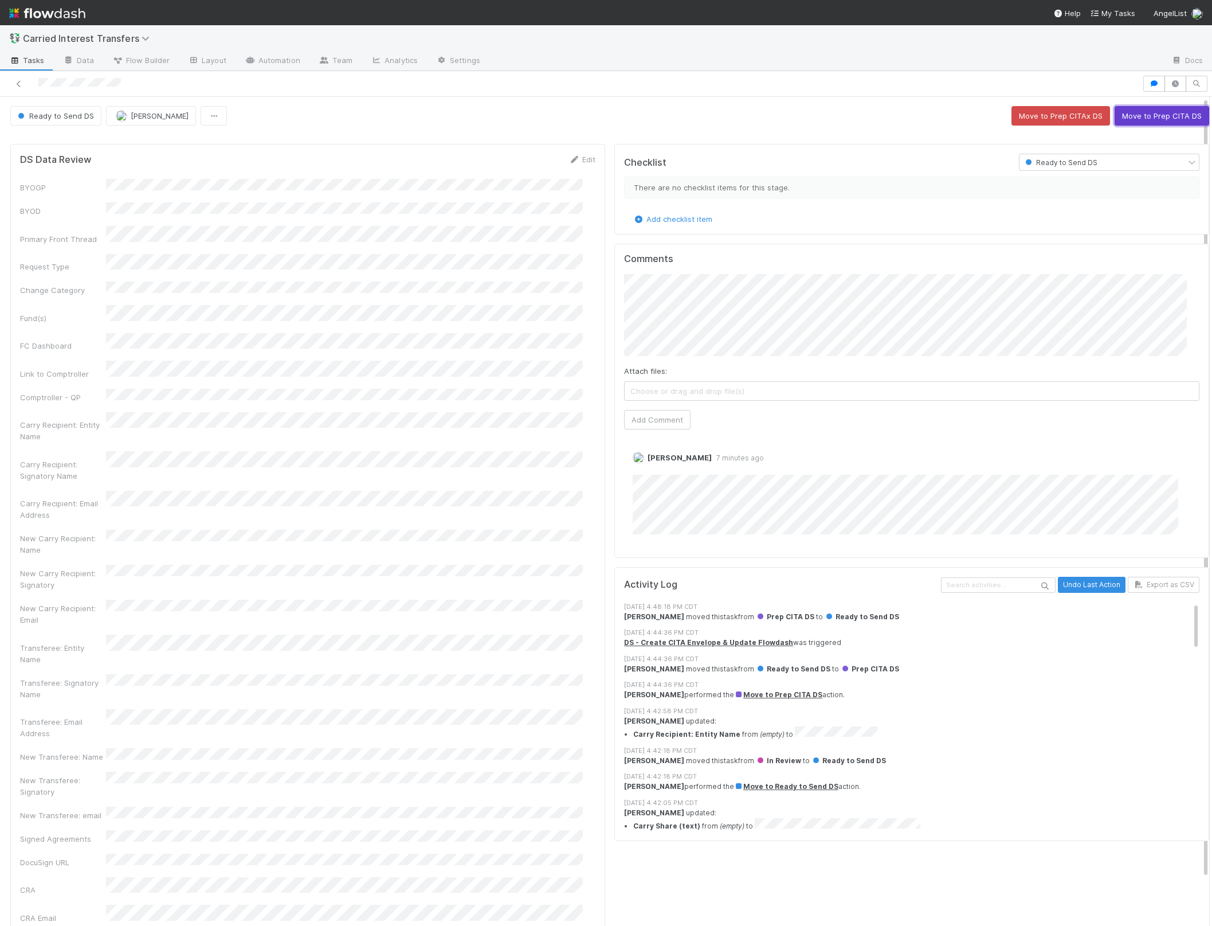
click at [1117, 106] on button "Move to Prep CITA DS" at bounding box center [1162, 115] width 95 height 19
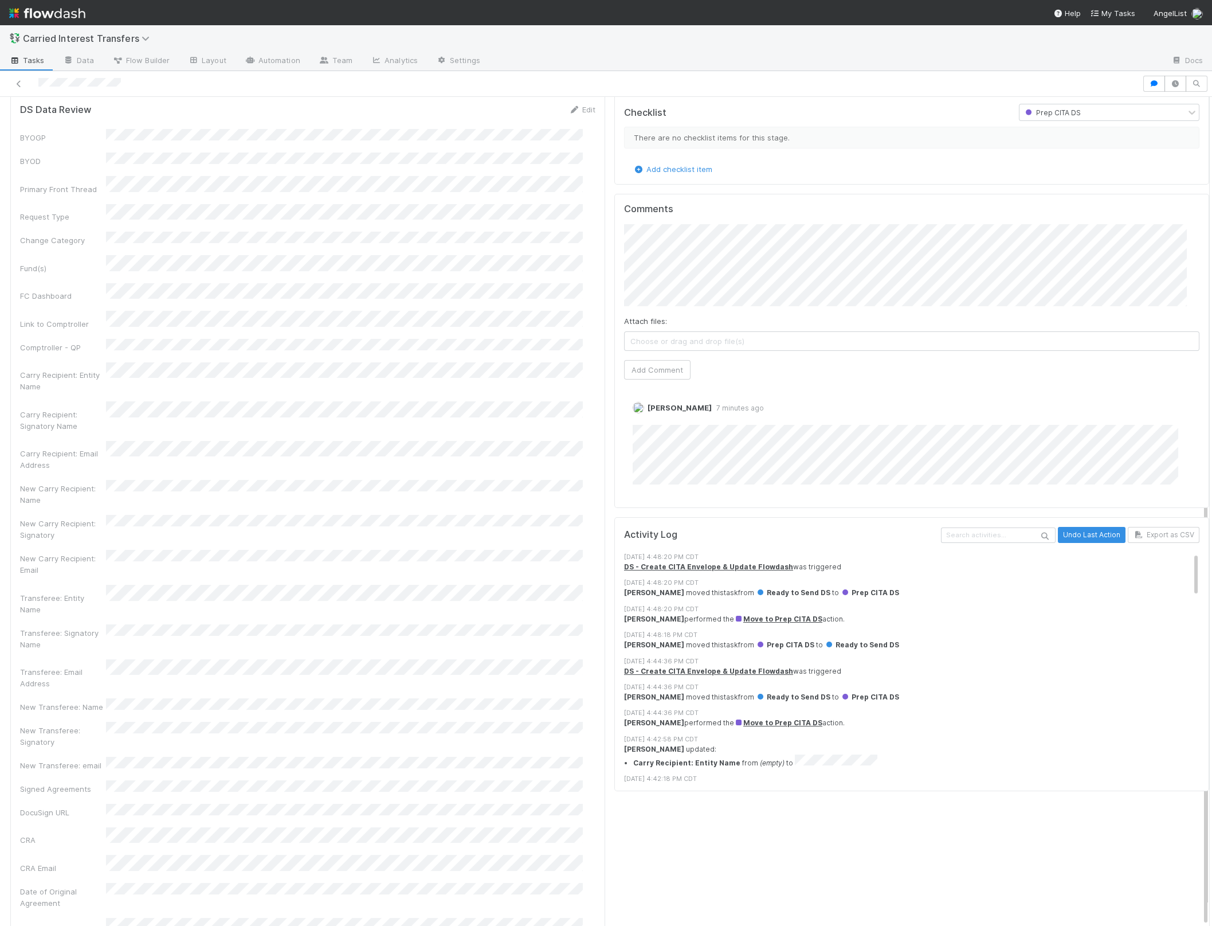
scroll to position [389, 0]
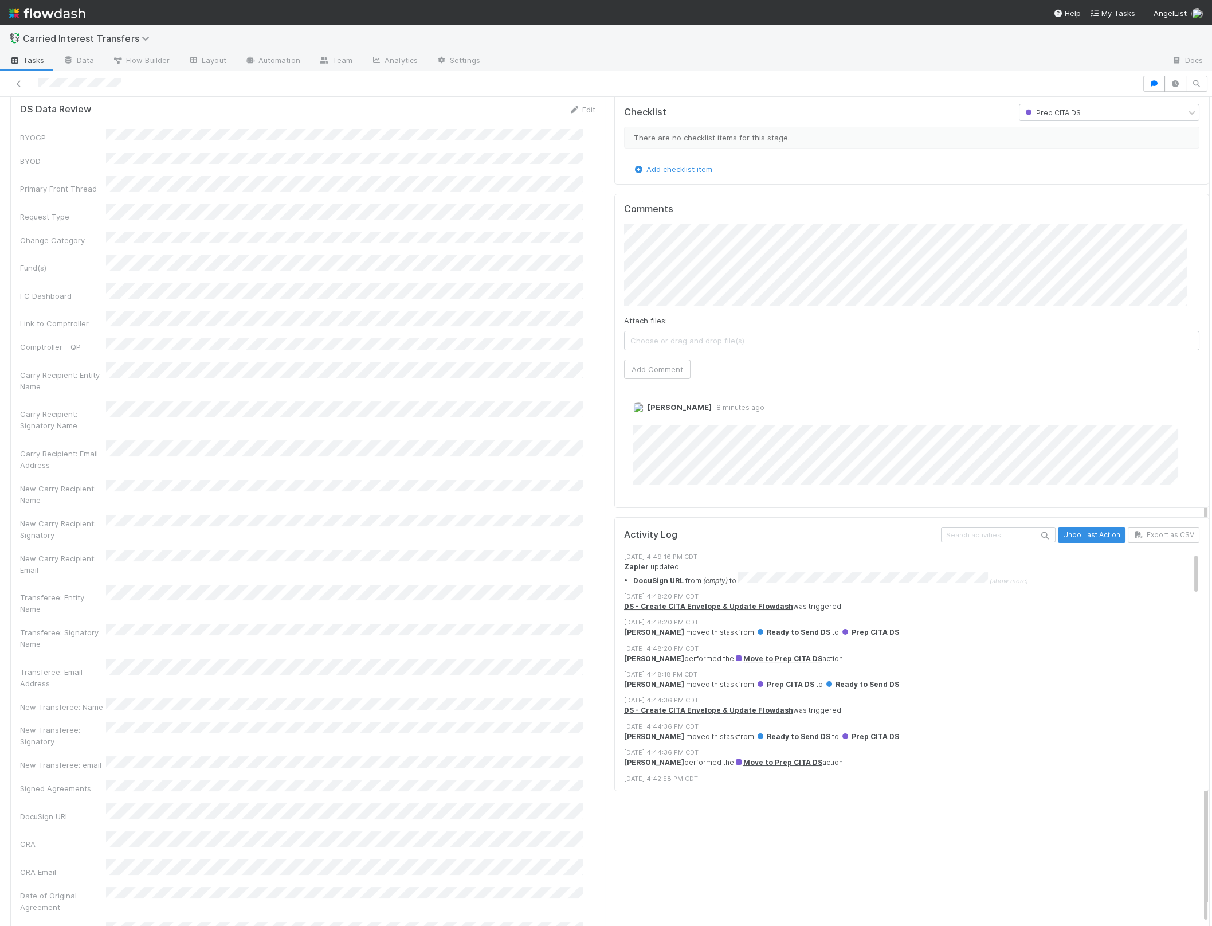
click at [590, 611] on div "DS Data Review Edit BYOGP BYOD Primary Front Thread Request Type Change Categor…" at bounding box center [307, 559] width 595 height 931
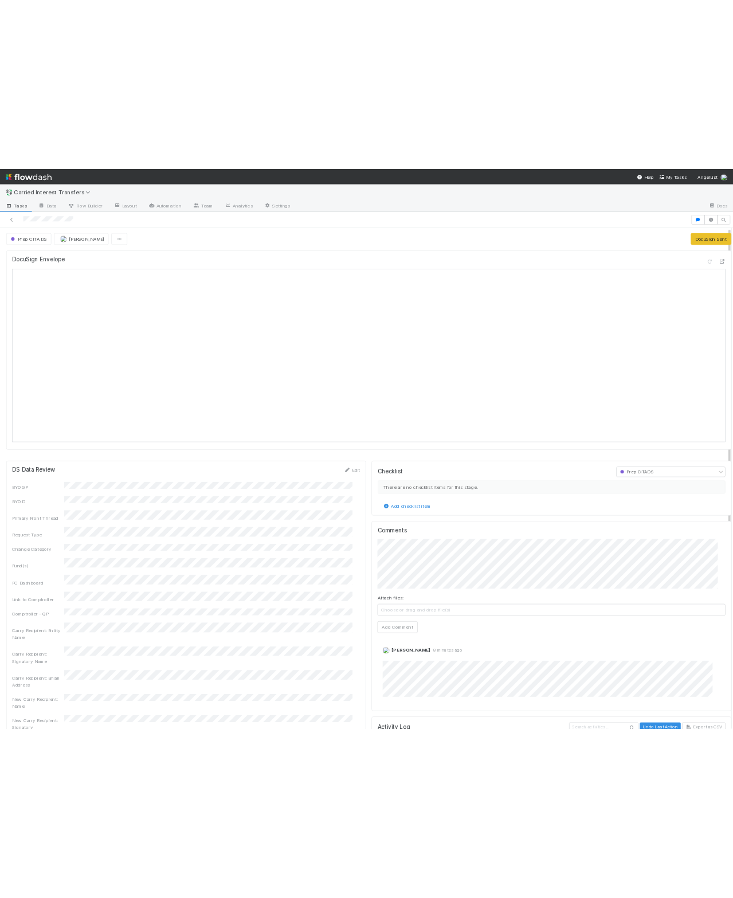
scroll to position [0, 0]
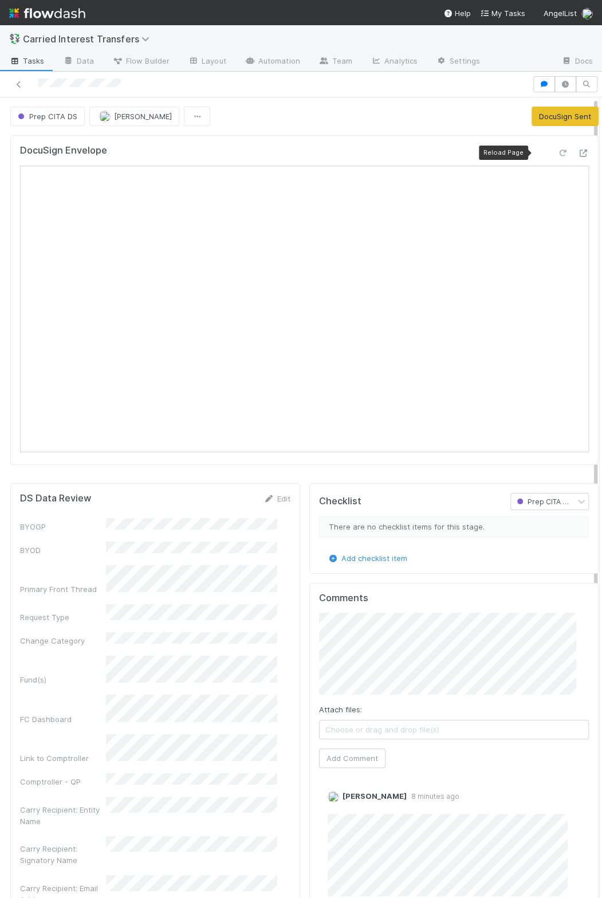
click at [557, 154] on icon at bounding box center [562, 153] width 11 height 7
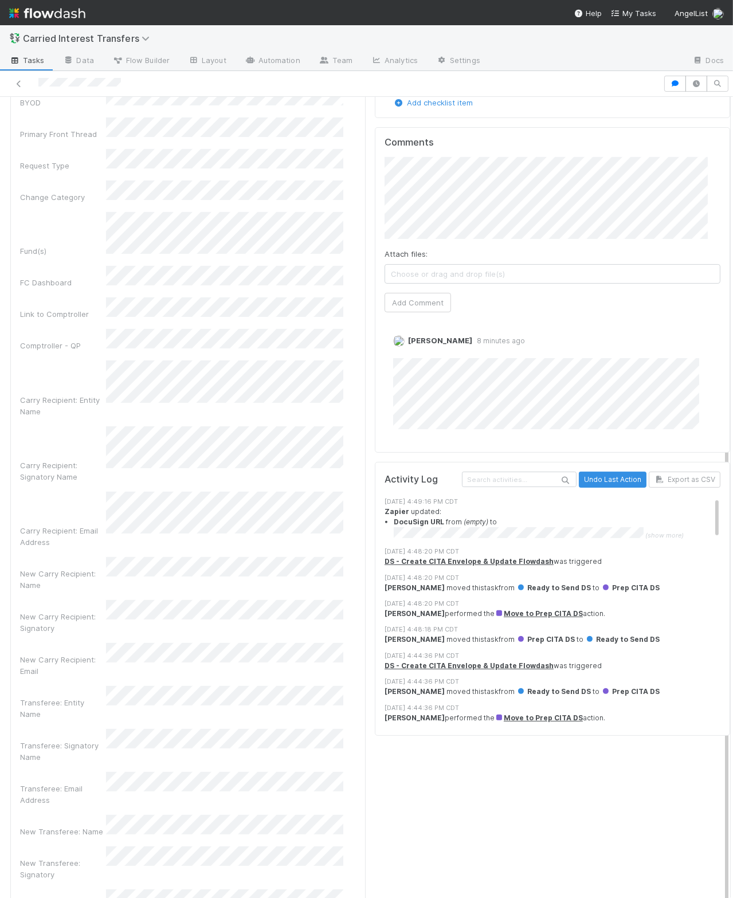
scroll to position [463, 0]
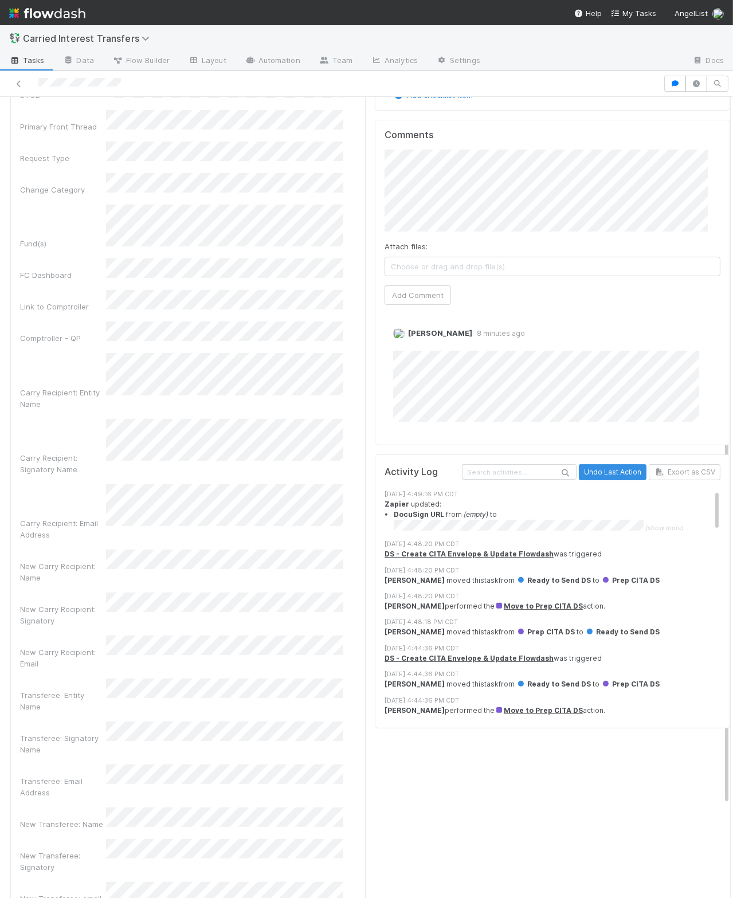
click at [279, 30] on button "Save" at bounding box center [295, 39] width 33 height 19
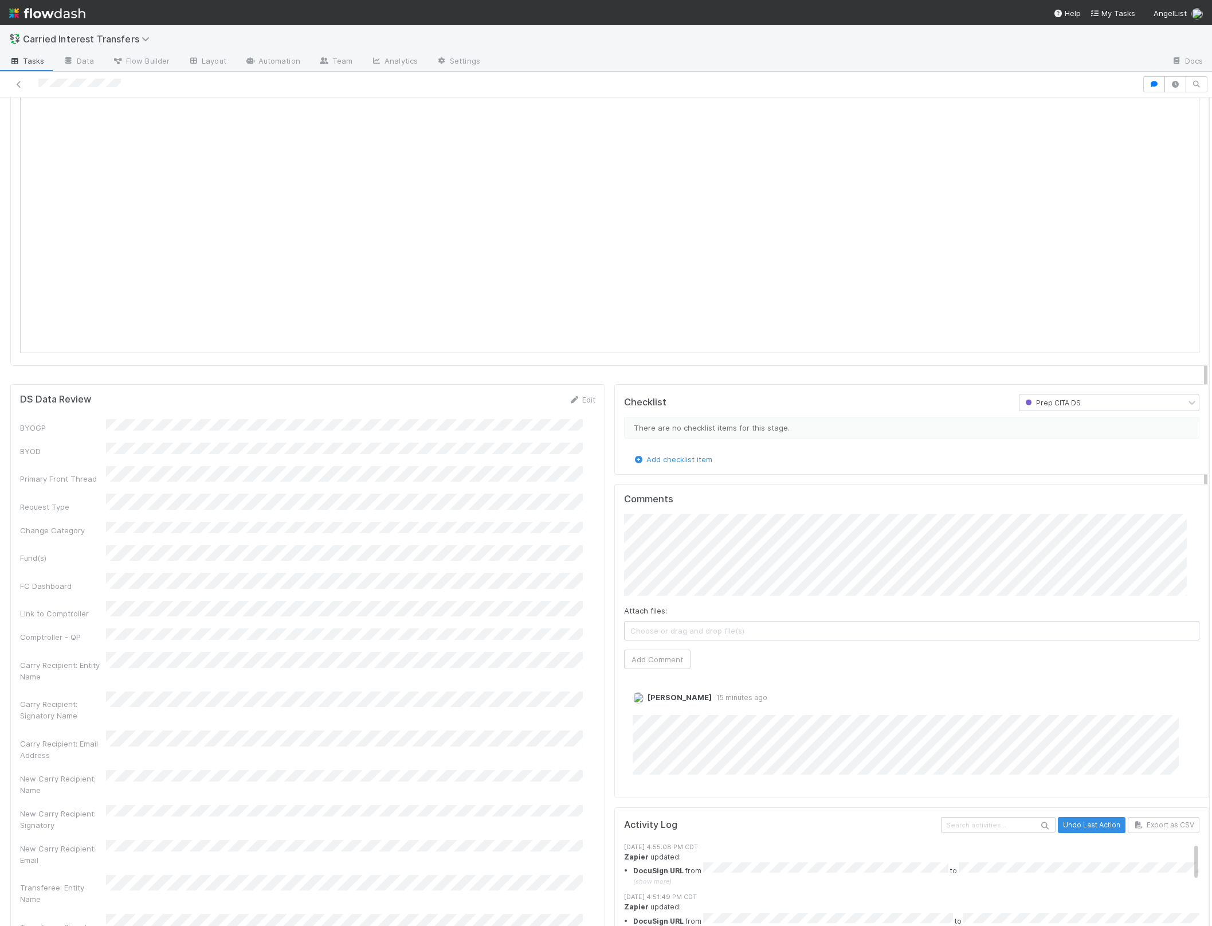
scroll to position [0, 0]
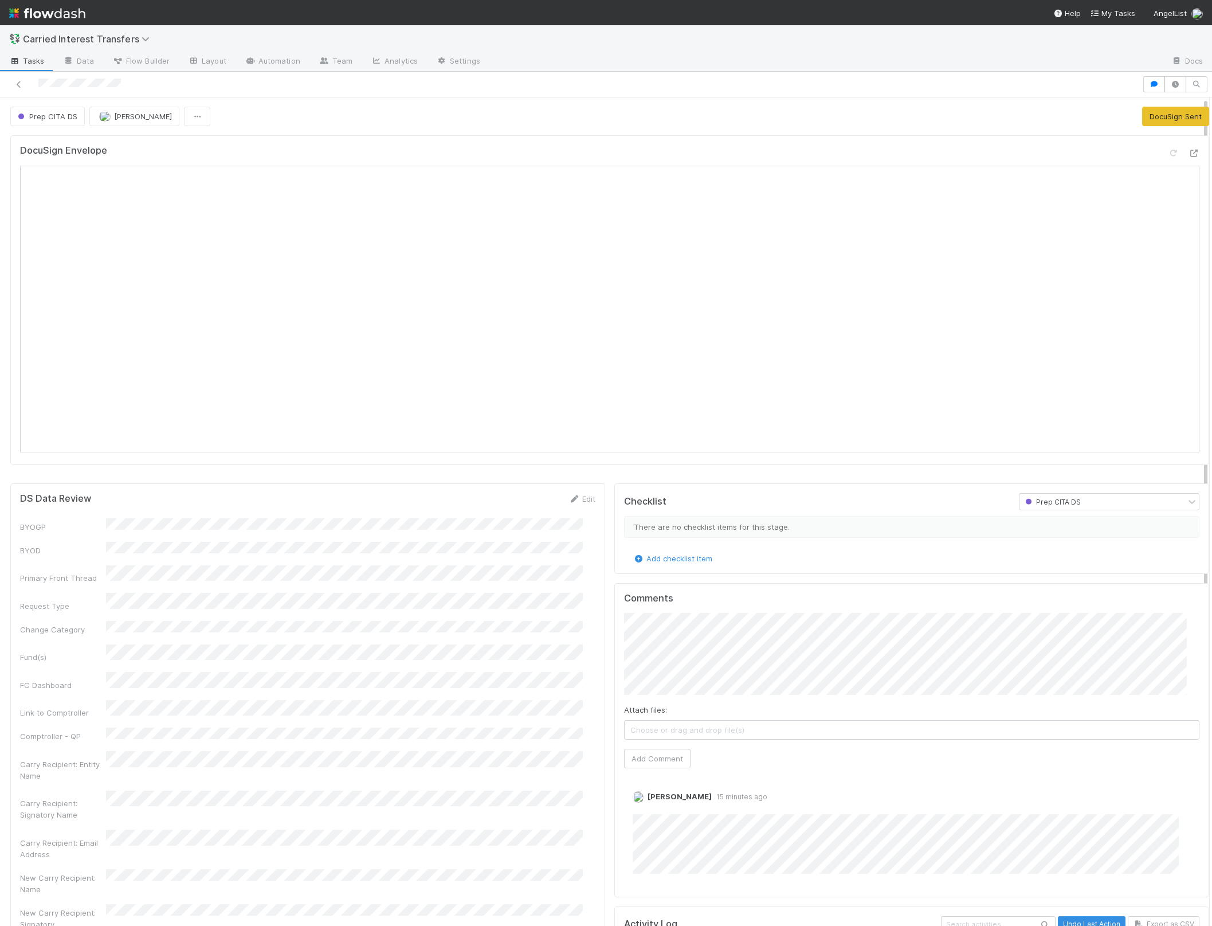
click at [992, 122] on div "Prep CITA DS Linda Ortiz DocuSign Sent" at bounding box center [609, 116] width 1199 height 19
click at [1167, 153] on icon at bounding box center [1172, 153] width 11 height 7
click at [1142, 124] on button "DocuSign Sent" at bounding box center [1175, 116] width 67 height 19
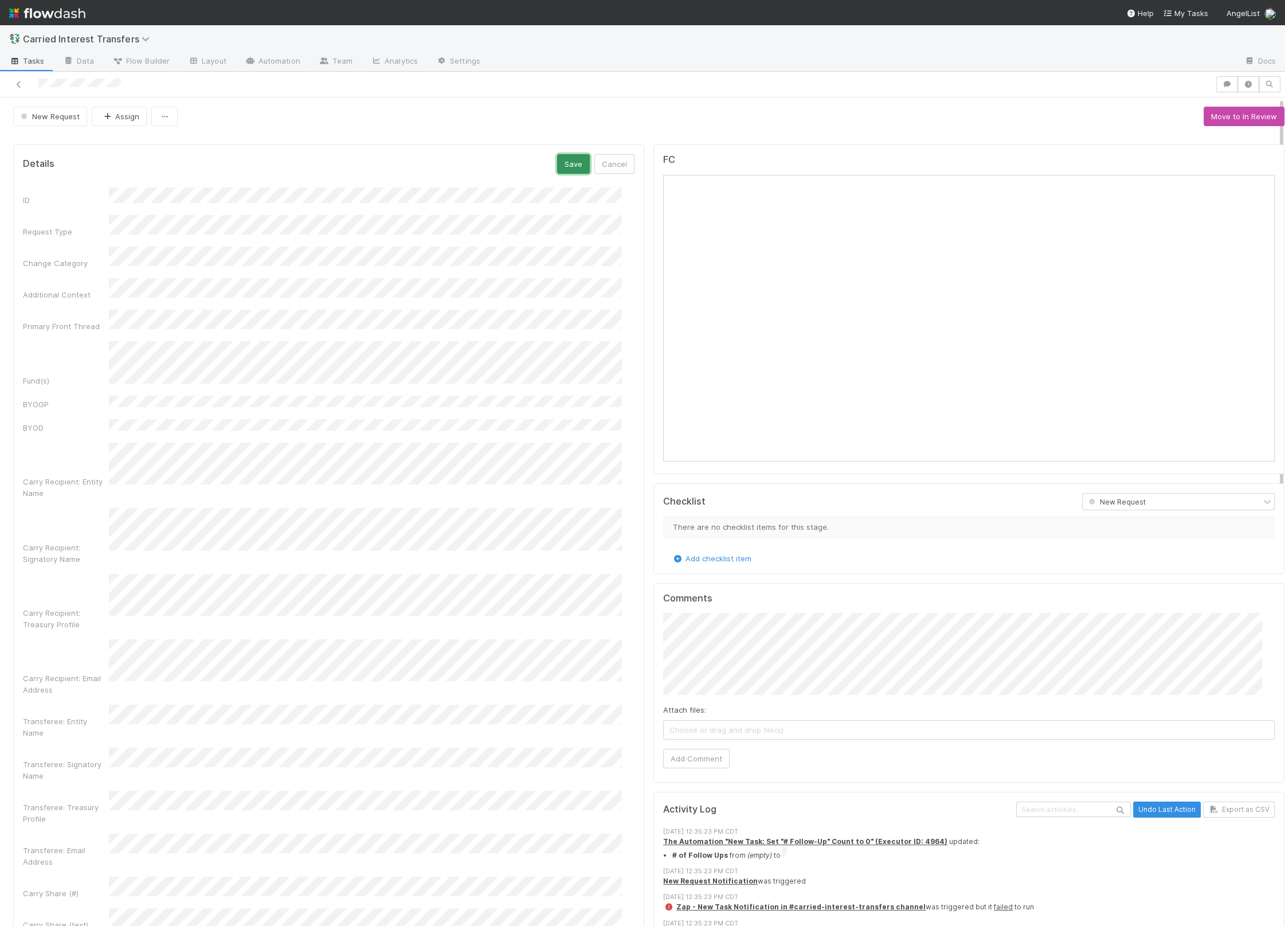
click at [559, 155] on button "Save" at bounding box center [573, 163] width 33 height 19
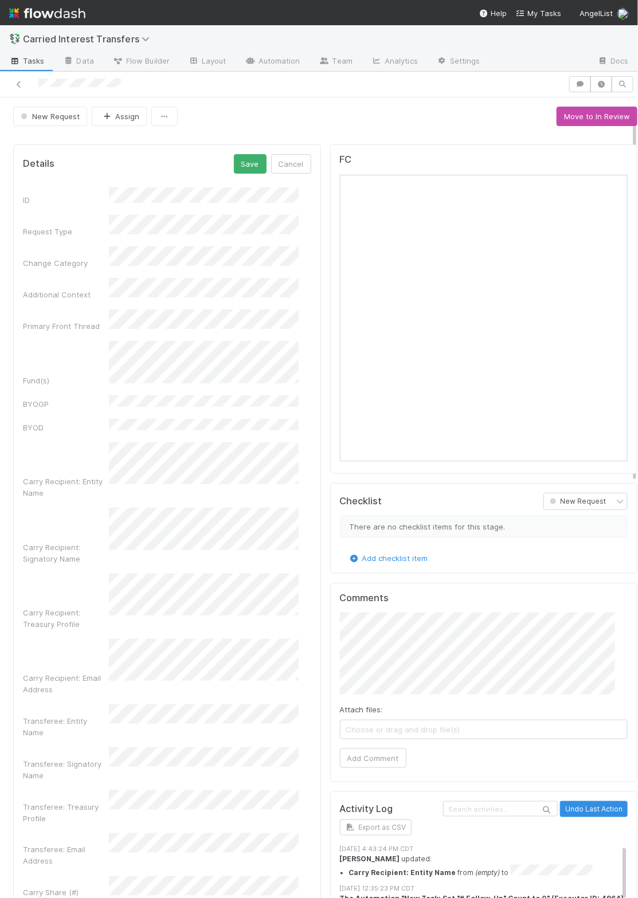
scroll to position [57, 0]
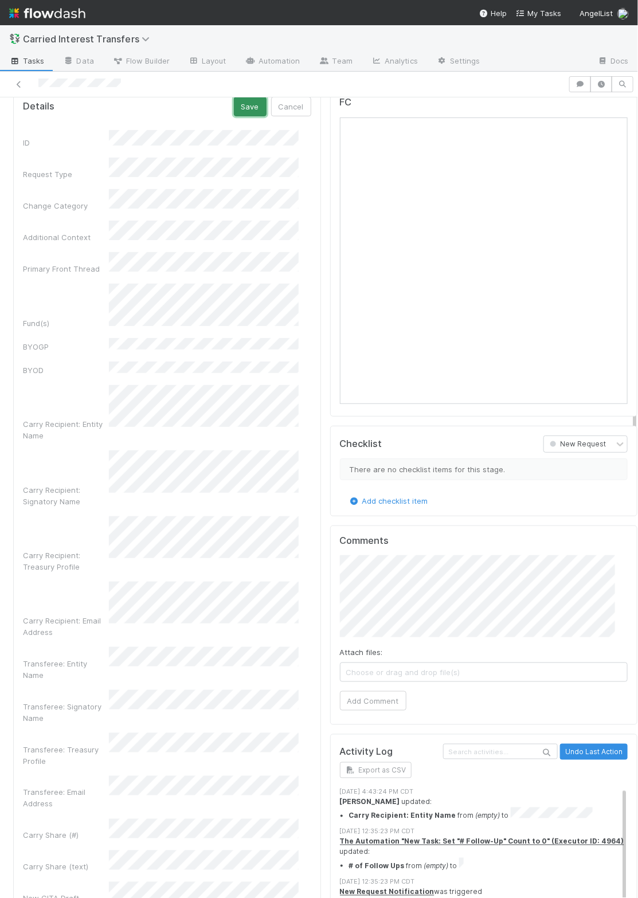
click at [241, 108] on button "Save" at bounding box center [250, 106] width 33 height 19
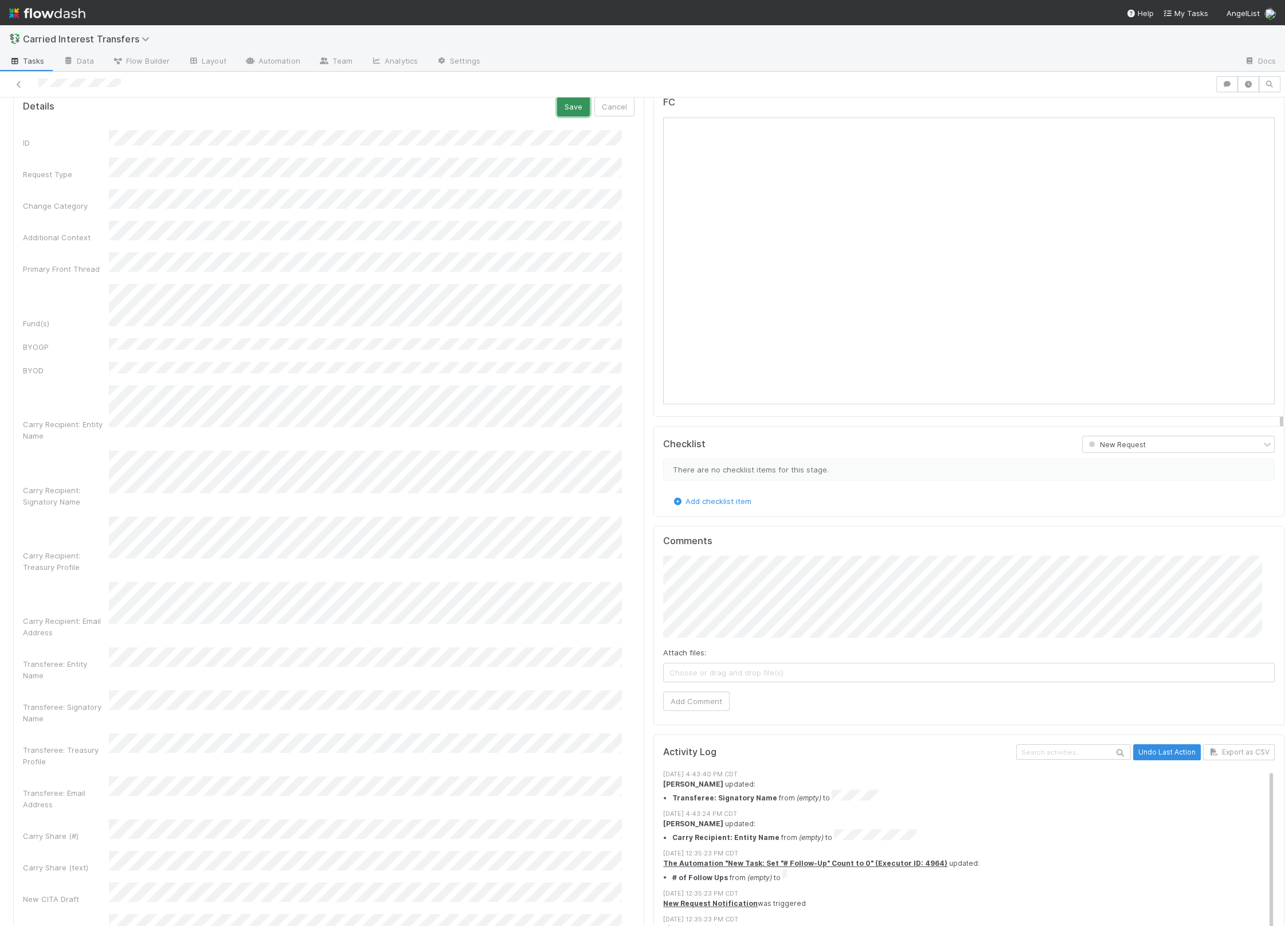
click at [558, 105] on button "Save" at bounding box center [573, 106] width 33 height 19
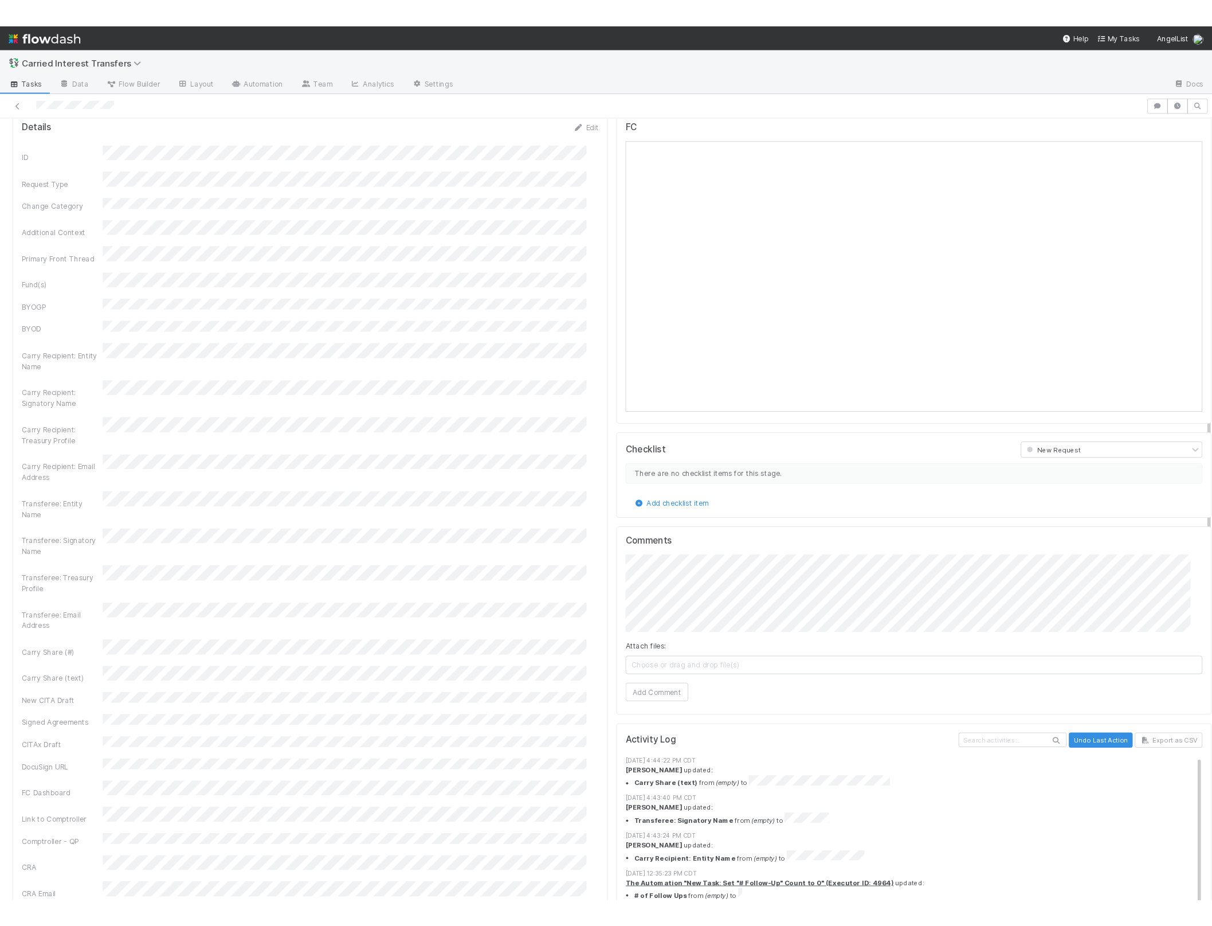
scroll to position [0, 0]
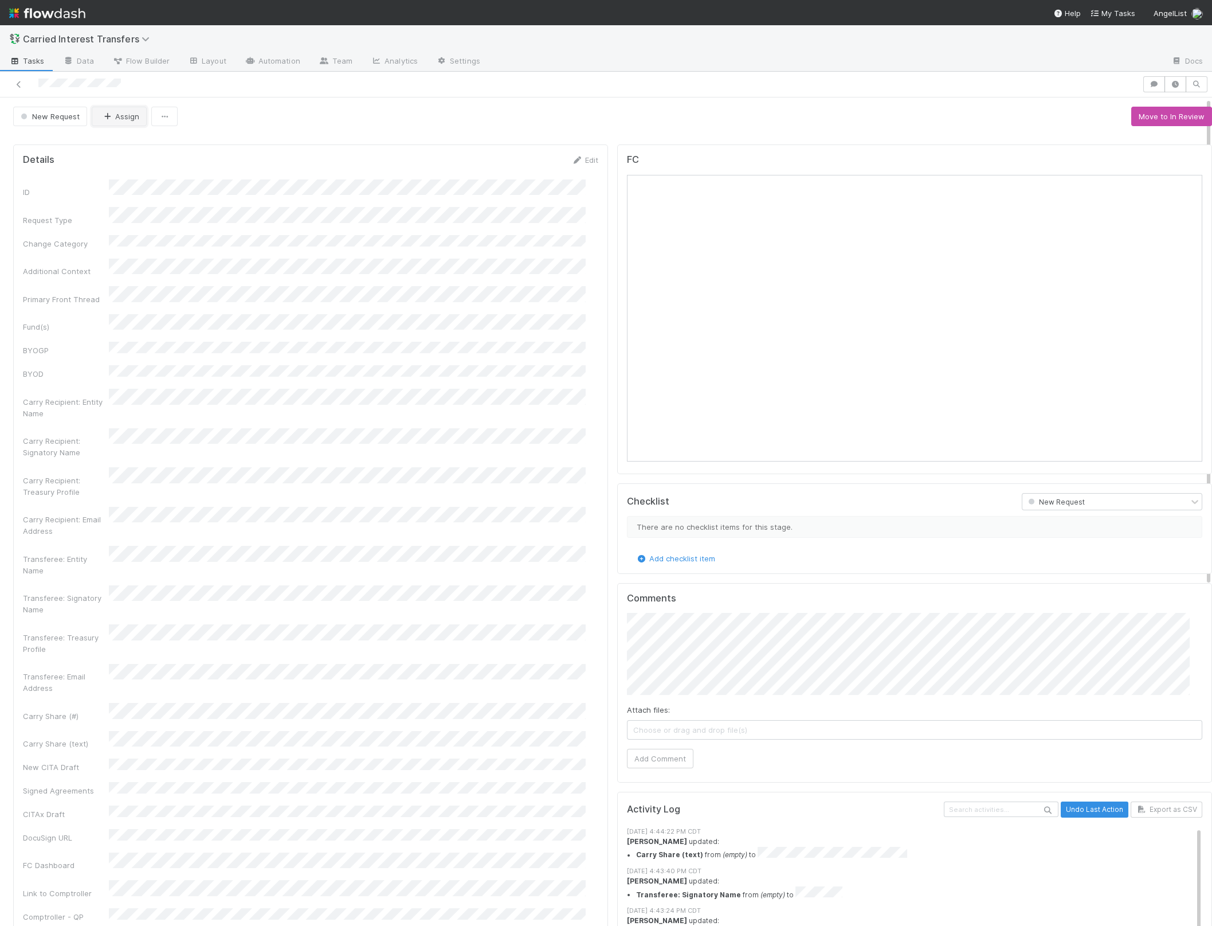
click at [117, 117] on button "Assign" at bounding box center [119, 116] width 55 height 19
click at [1154, 114] on button "Move to In Review" at bounding box center [1171, 116] width 81 height 19
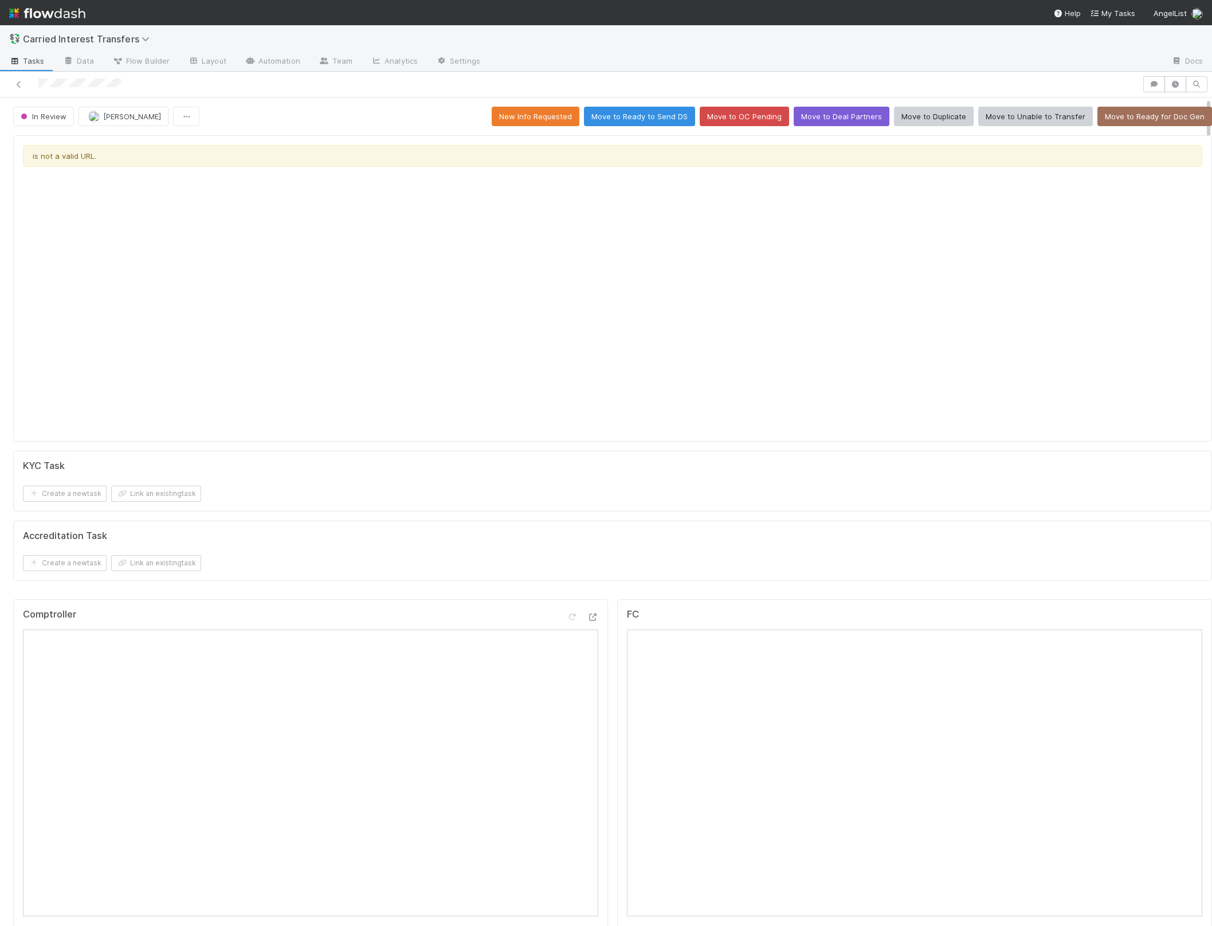
click at [600, 585] on div "is not a valid URL. KYC Task Create a new task Link an existing task Accreditat…" at bounding box center [613, 363] width 1208 height 464
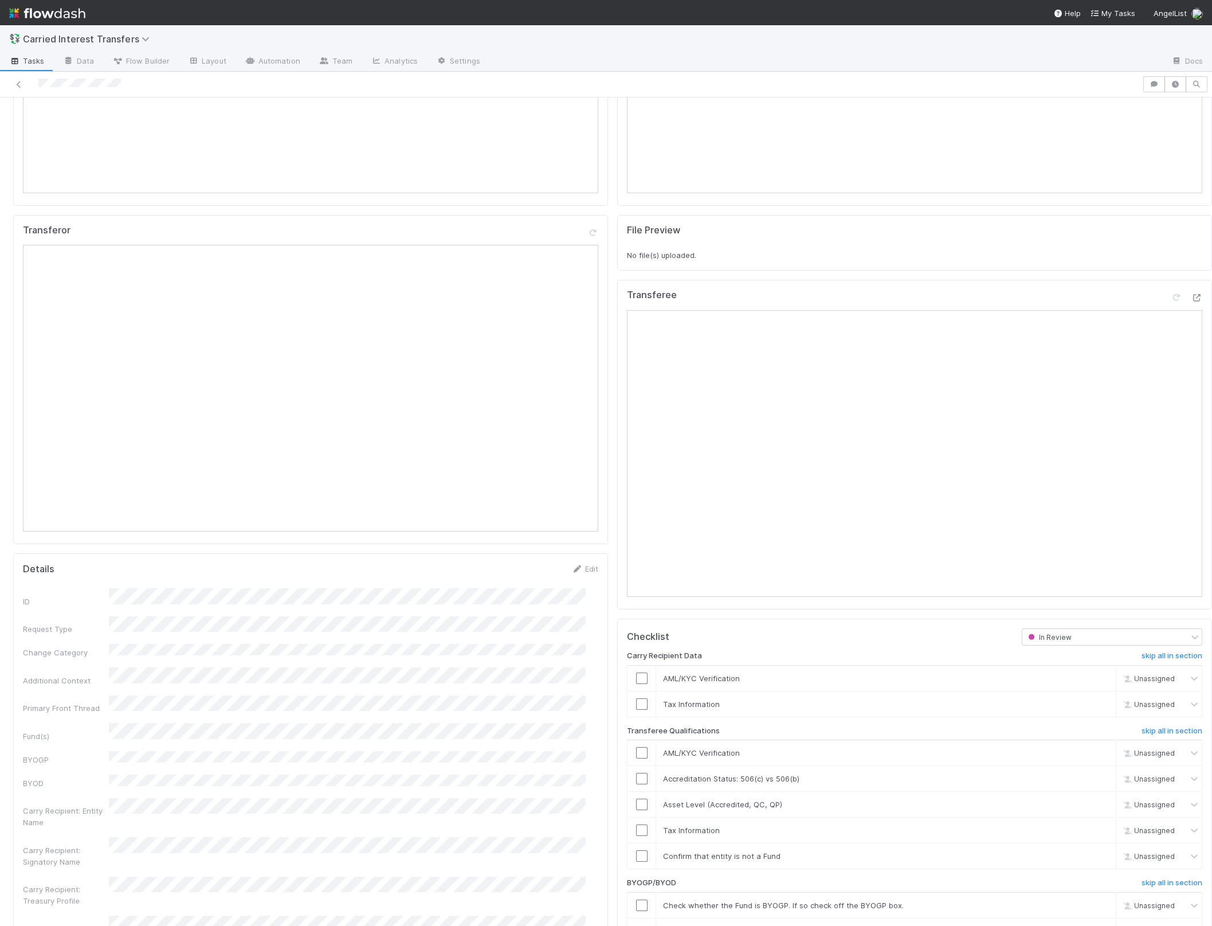
scroll to position [1001, 0]
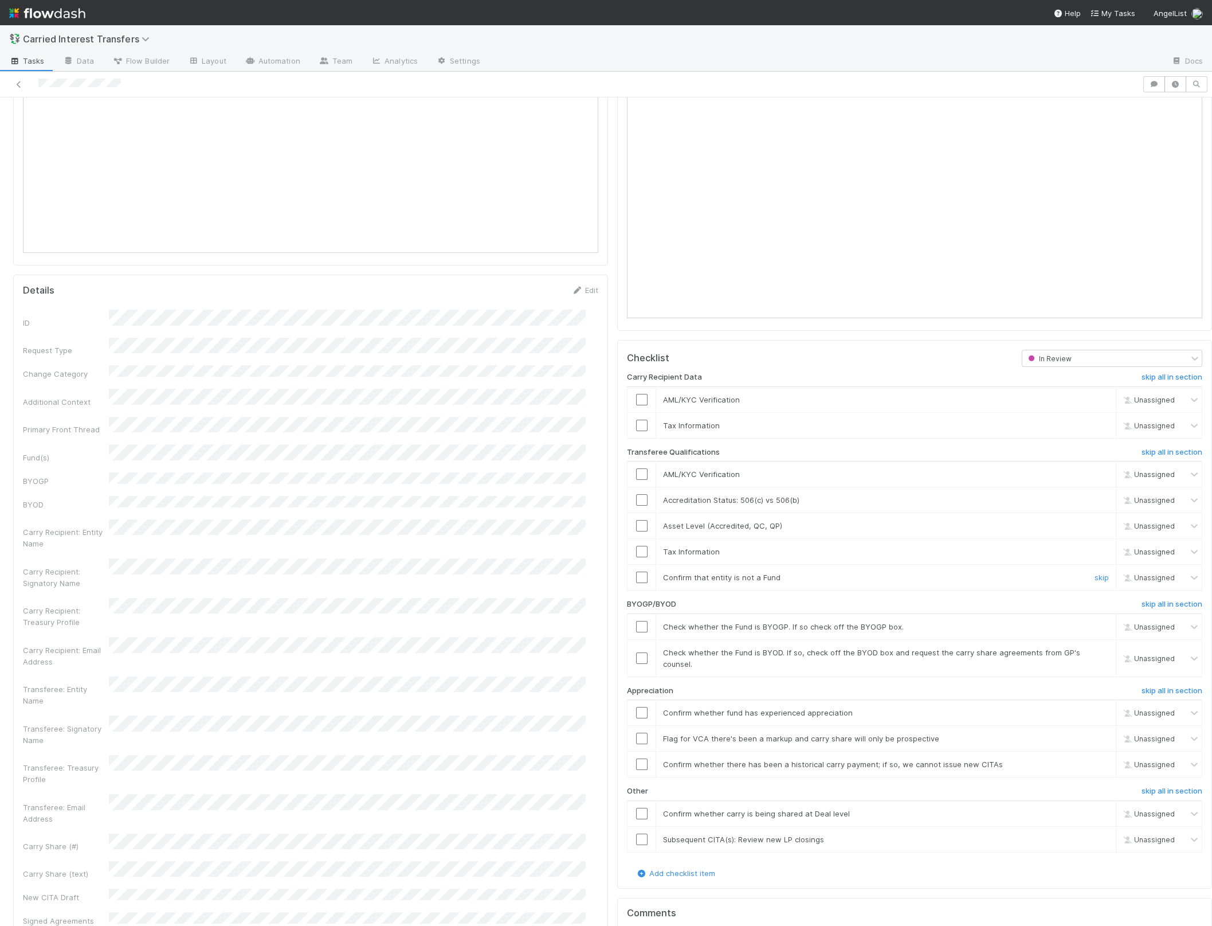
click at [636, 575] on input "checkbox" at bounding box center [641, 576] width 11 height 11
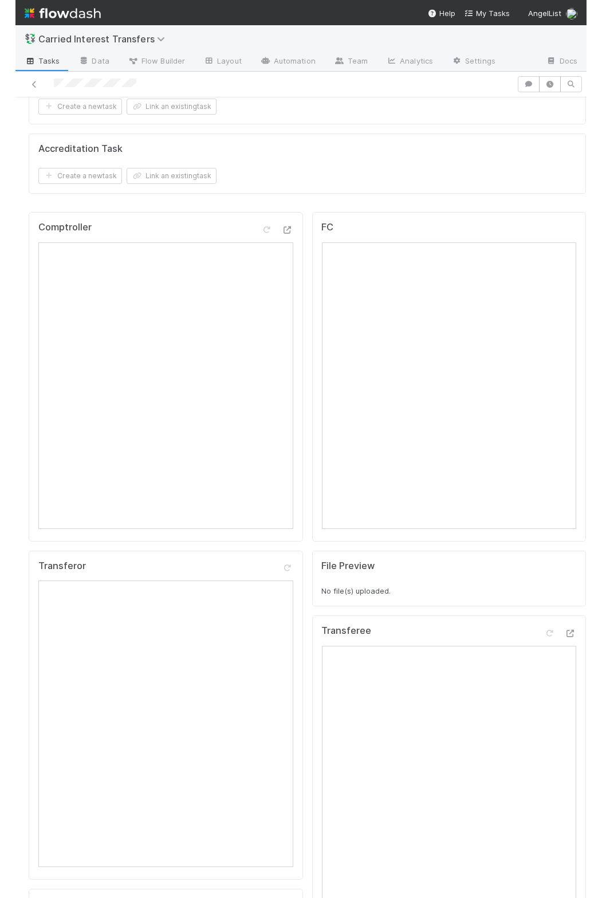
scroll to position [459, 0]
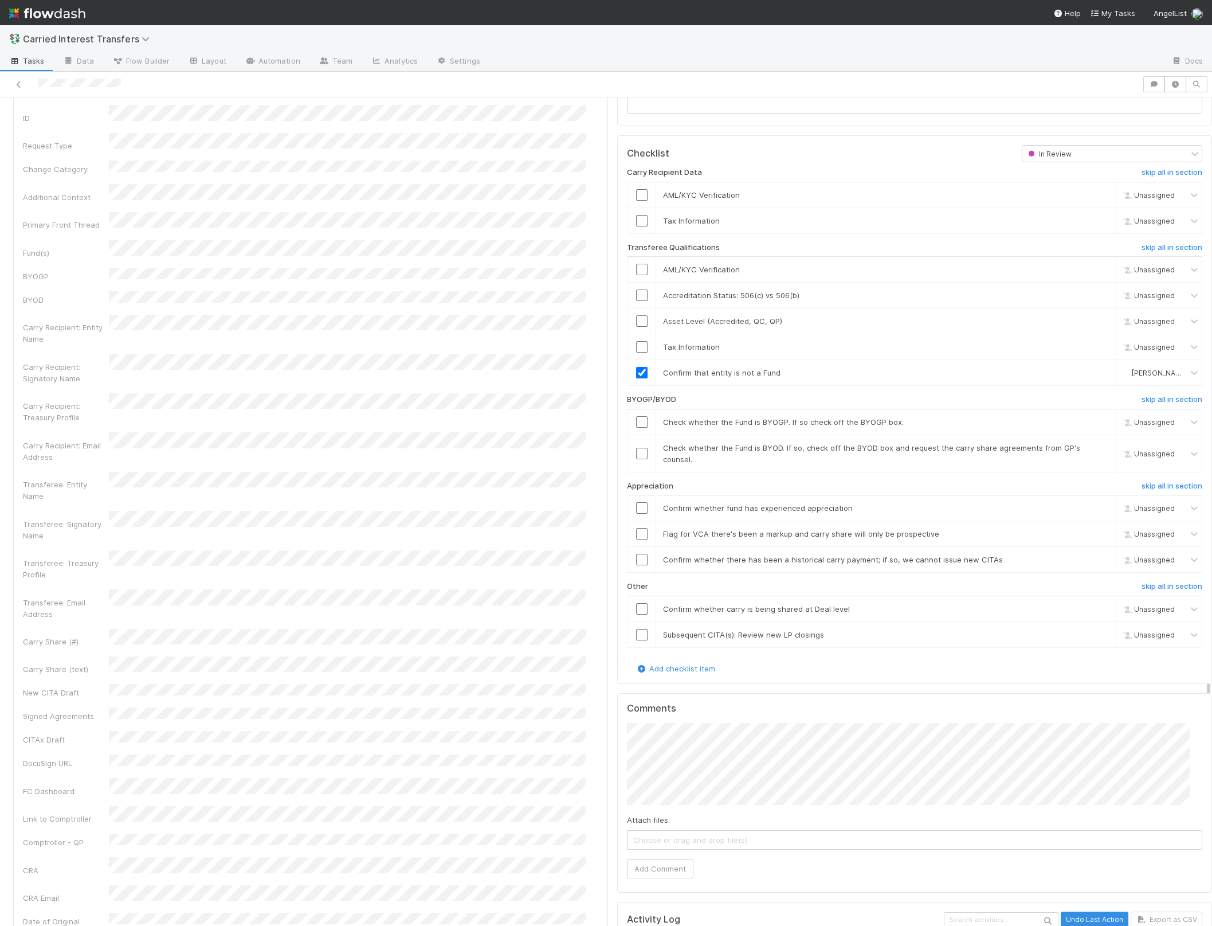
scroll to position [1230, 0]
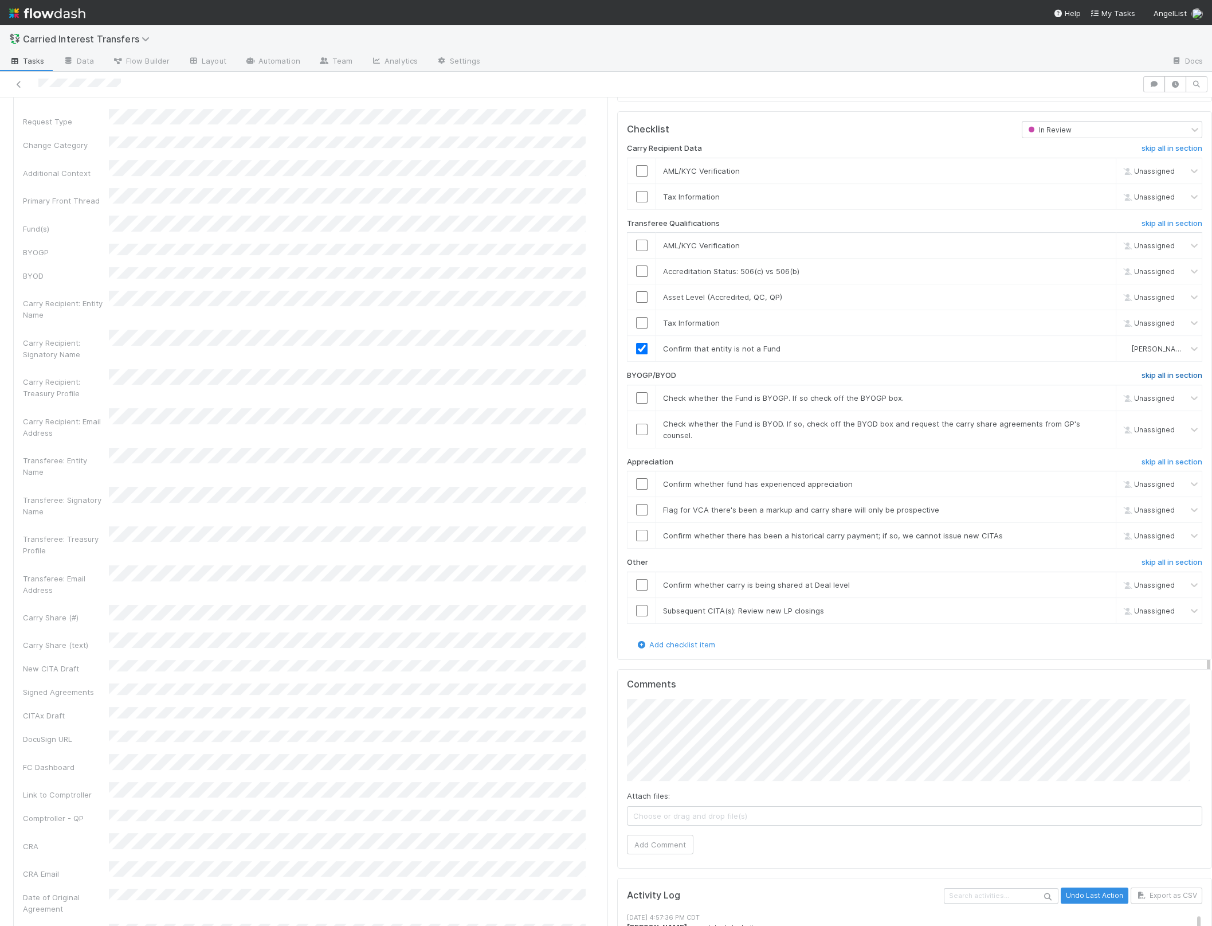
click at [1142, 371] on h6 "skip all in section" at bounding box center [1172, 375] width 61 height 9
click at [636, 480] on input "checkbox" at bounding box center [641, 483] width 11 height 11
click at [636, 504] on input "checkbox" at bounding box center [641, 509] width 11 height 11
click at [636, 530] on input "checkbox" at bounding box center [641, 535] width 11 height 11
click at [636, 579] on input "checkbox" at bounding box center [641, 584] width 11 height 11
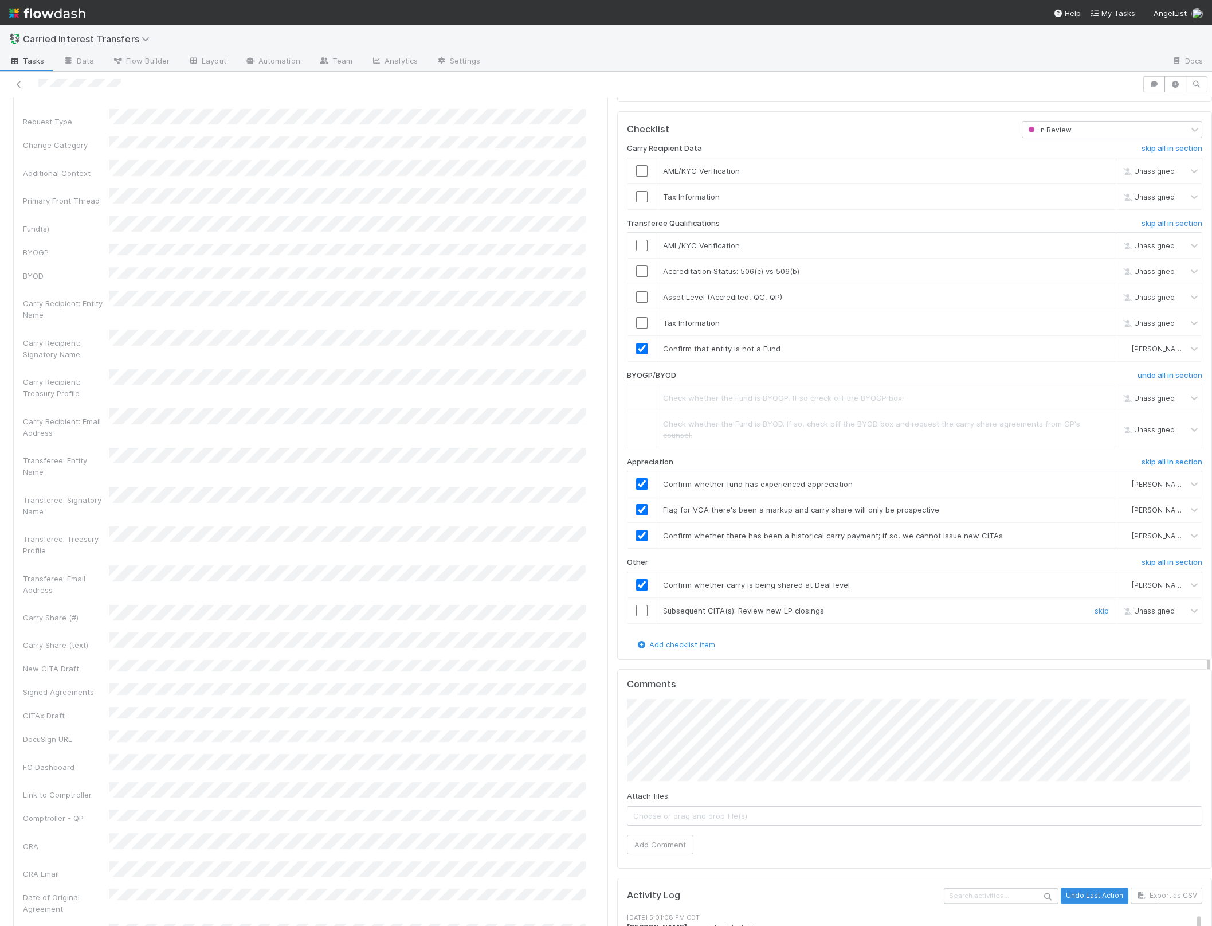
click at [636, 608] on input "checkbox" at bounding box center [641, 610] width 11 height 11
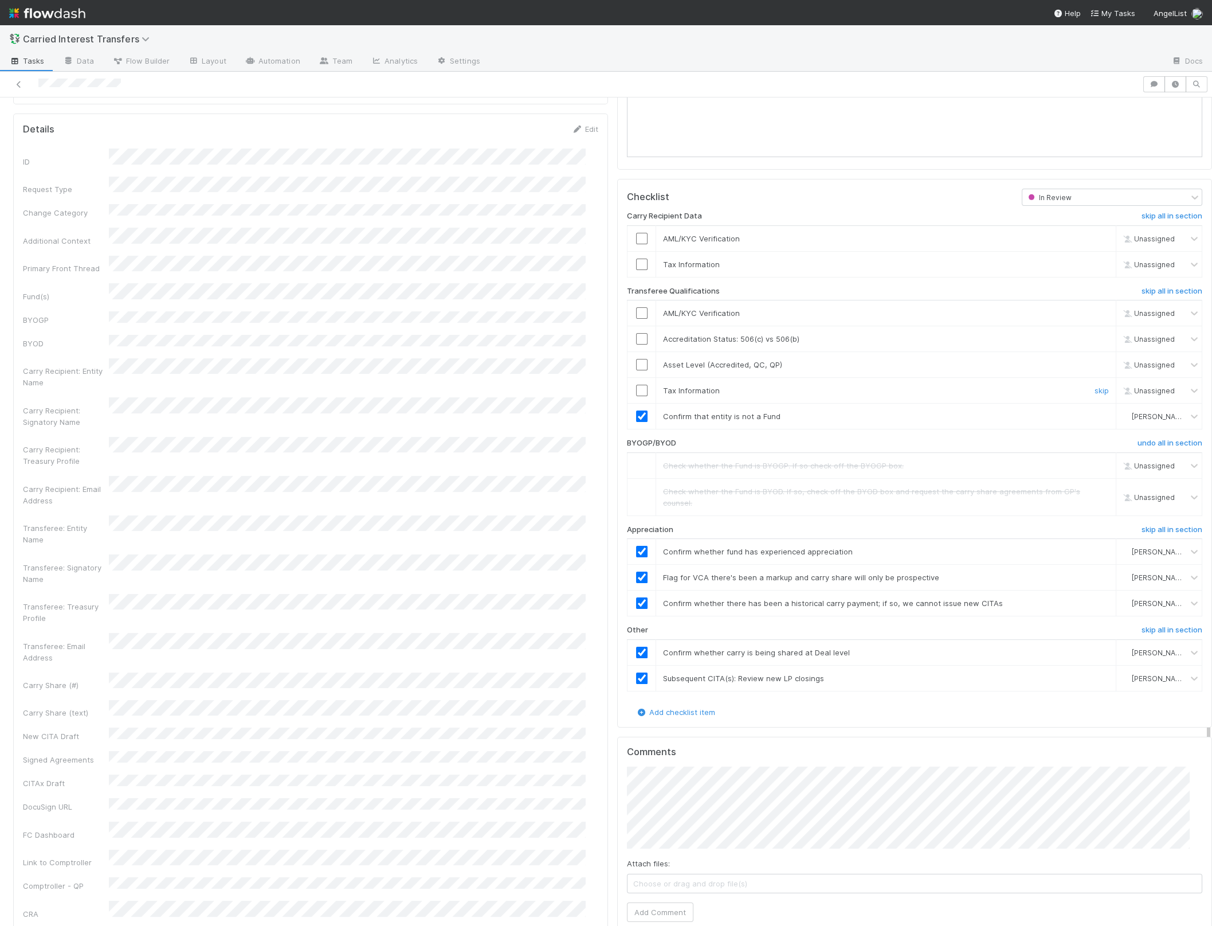
scroll to position [1155, 0]
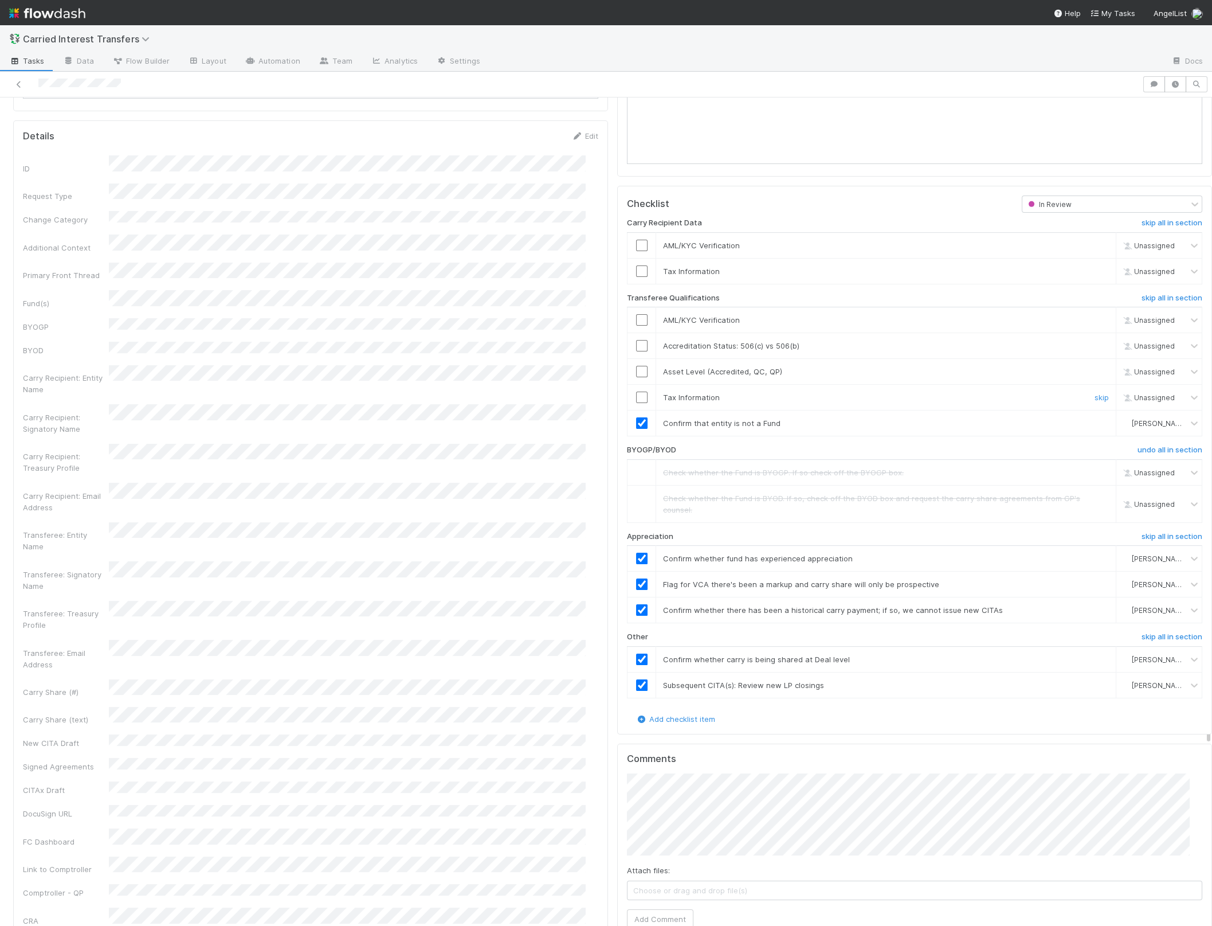
click at [636, 391] on input "checkbox" at bounding box center [641, 396] width 11 height 11
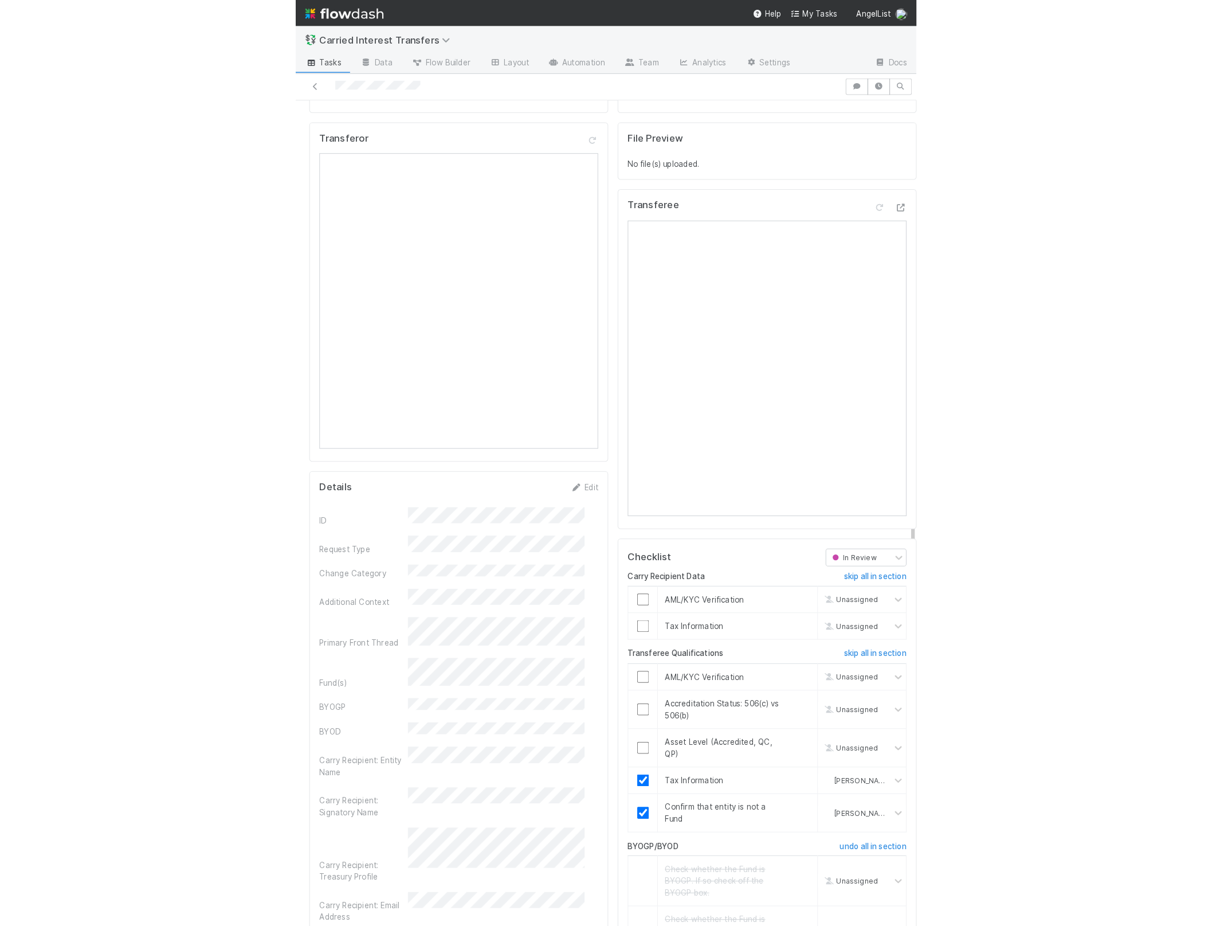
scroll to position [819, 0]
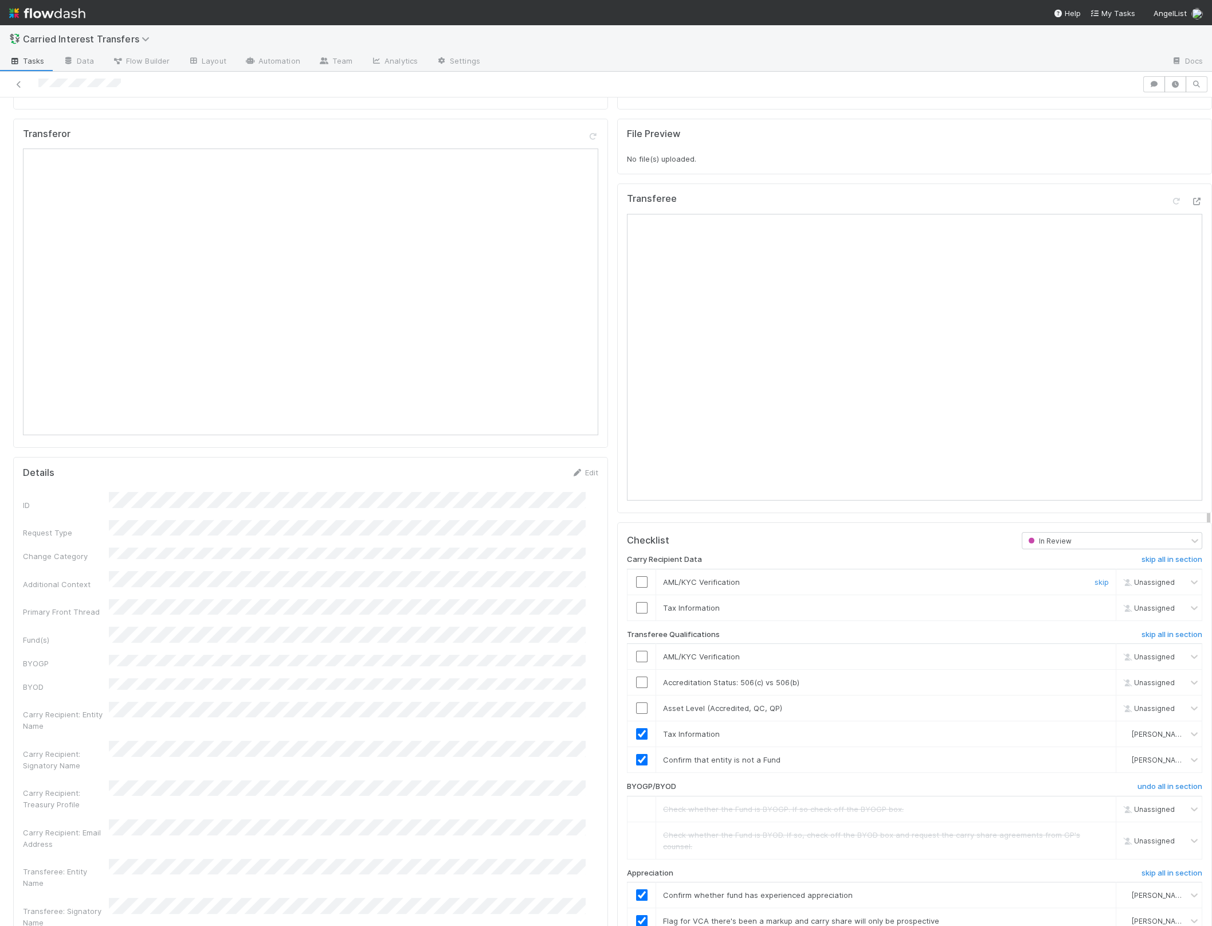
click at [636, 578] on input "checkbox" at bounding box center [641, 581] width 11 height 11
checkbox input "true"
click at [636, 605] on input "checkbox" at bounding box center [641, 607] width 11 height 11
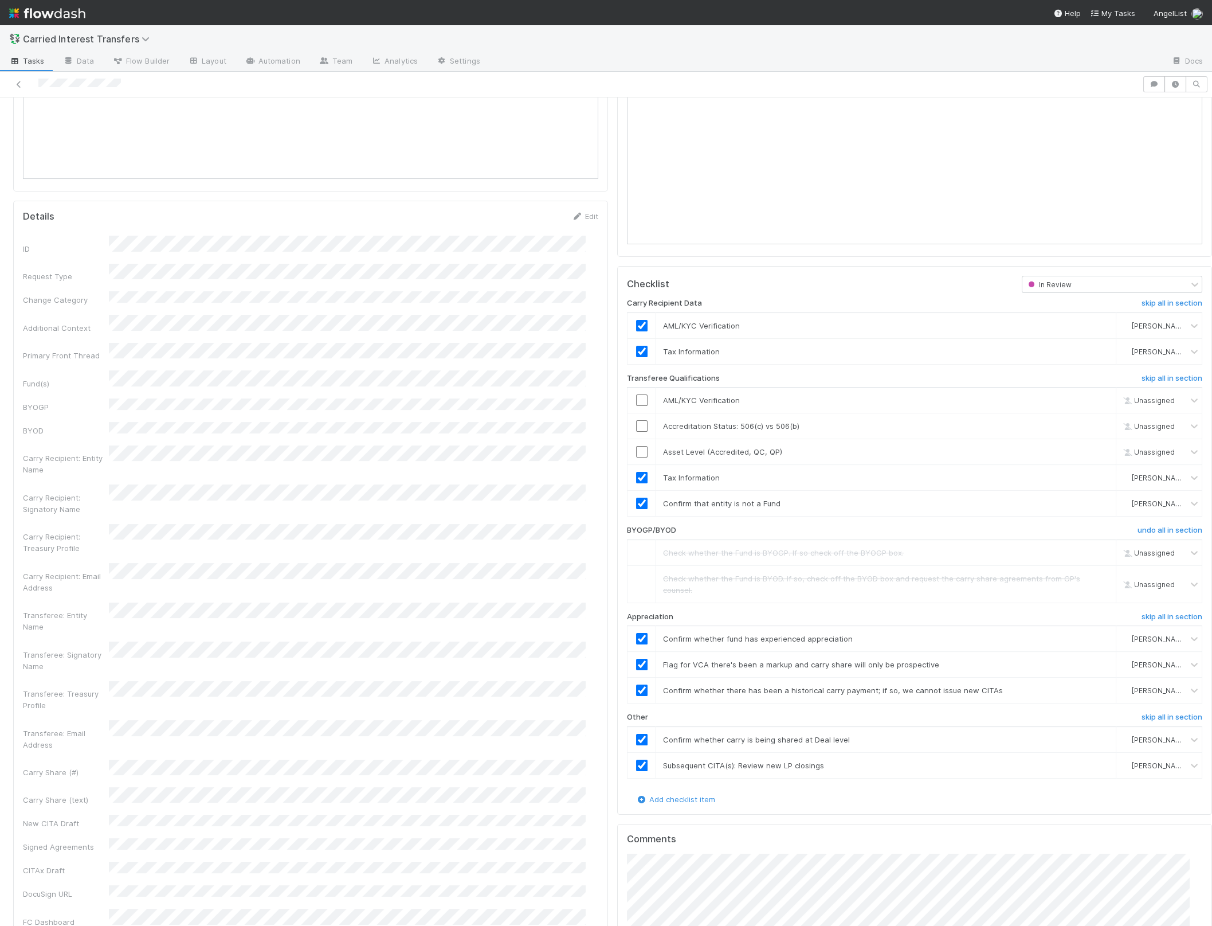
scroll to position [1237, 0]
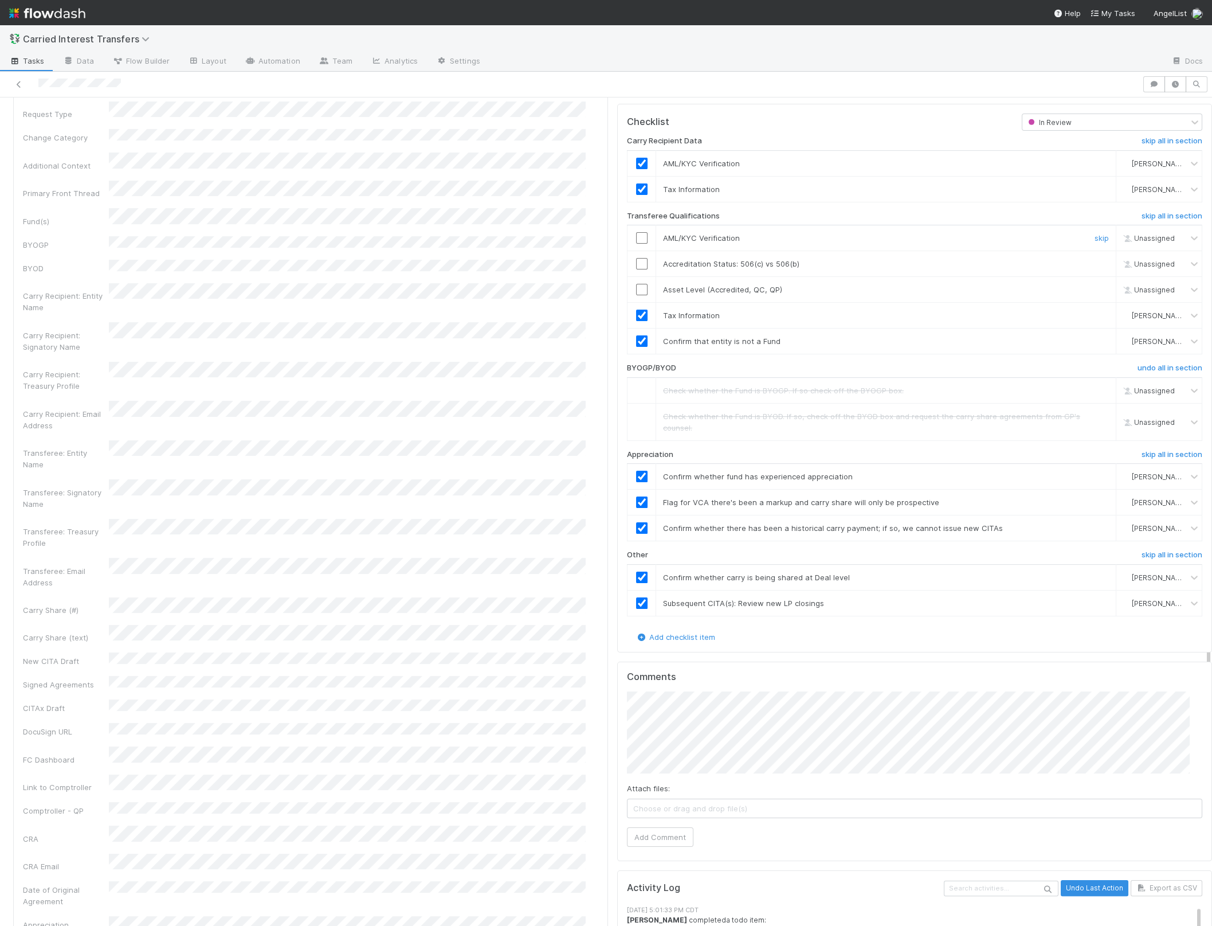
click at [636, 232] on input "checkbox" at bounding box center [641, 237] width 11 height 11
checkbox input "true"
click at [535, 479] on div "Transferee: Signatory Name" at bounding box center [310, 494] width 575 height 30
click at [702, 803] on span "Shradha Menghrajani" at bounding box center [673, 803] width 58 height 9
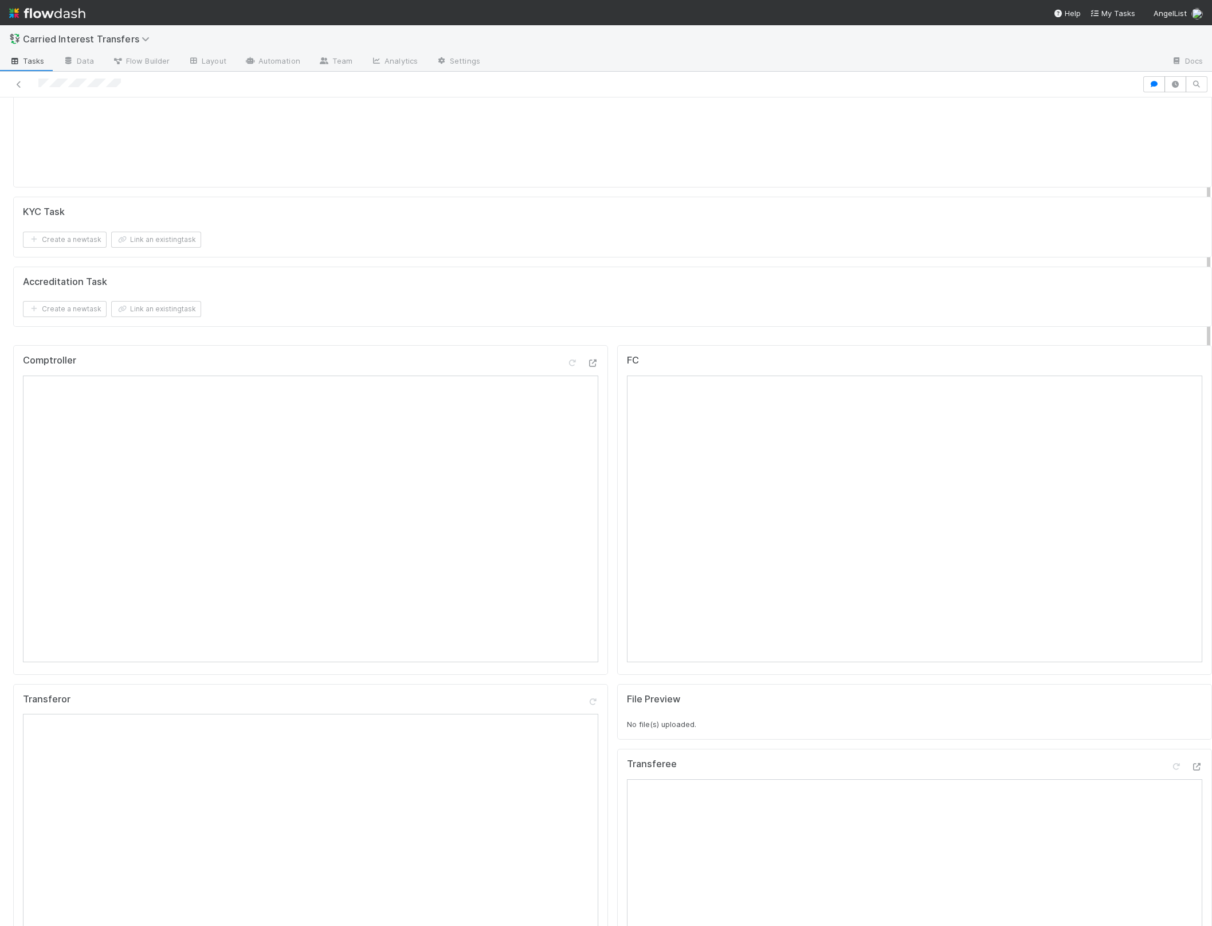
scroll to position [0, 0]
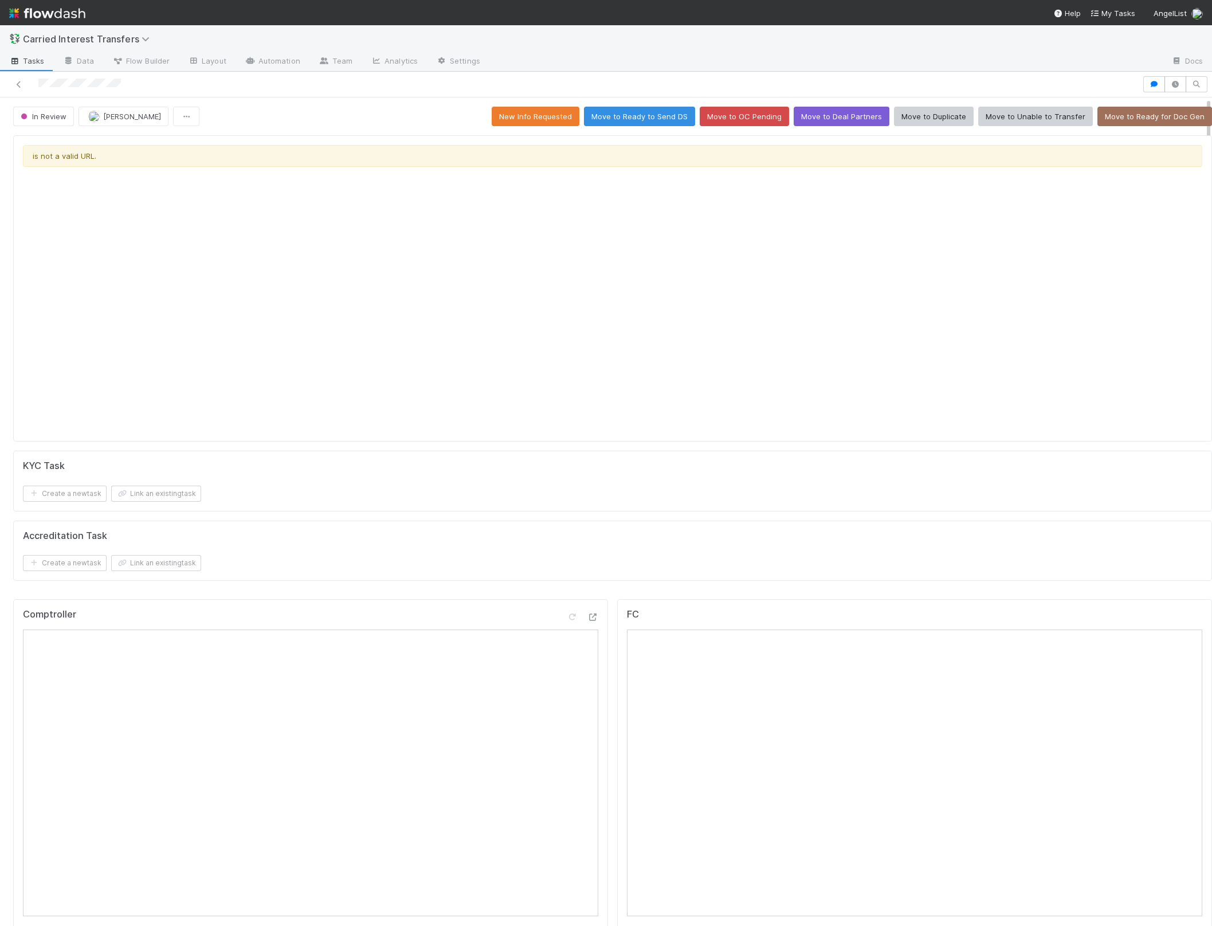
click at [618, 348] on div "is not a valid URL." at bounding box center [613, 288] width 1180 height 287
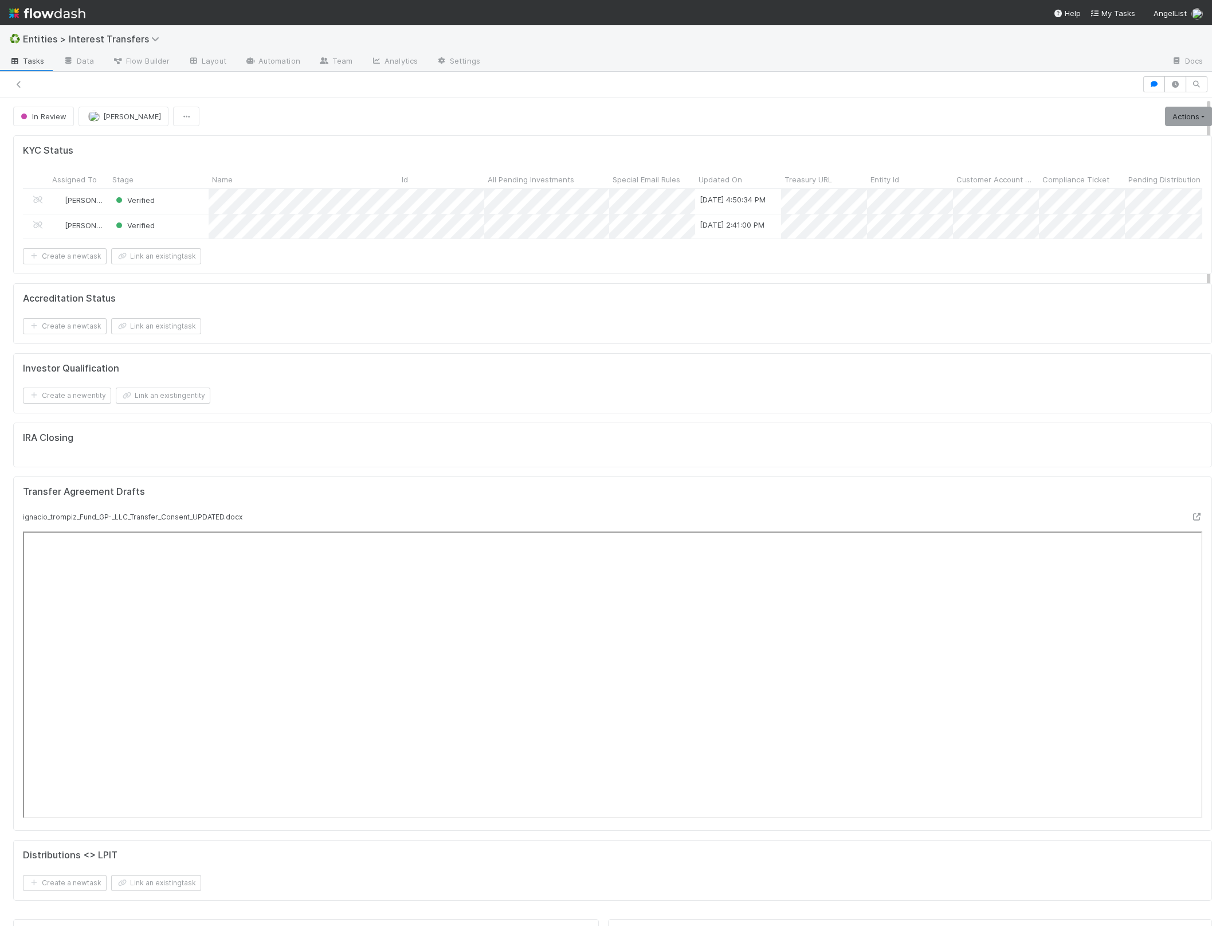
scroll to position [13, 13]
click at [363, 464] on div "IRA Closing" at bounding box center [612, 444] width 1199 height 45
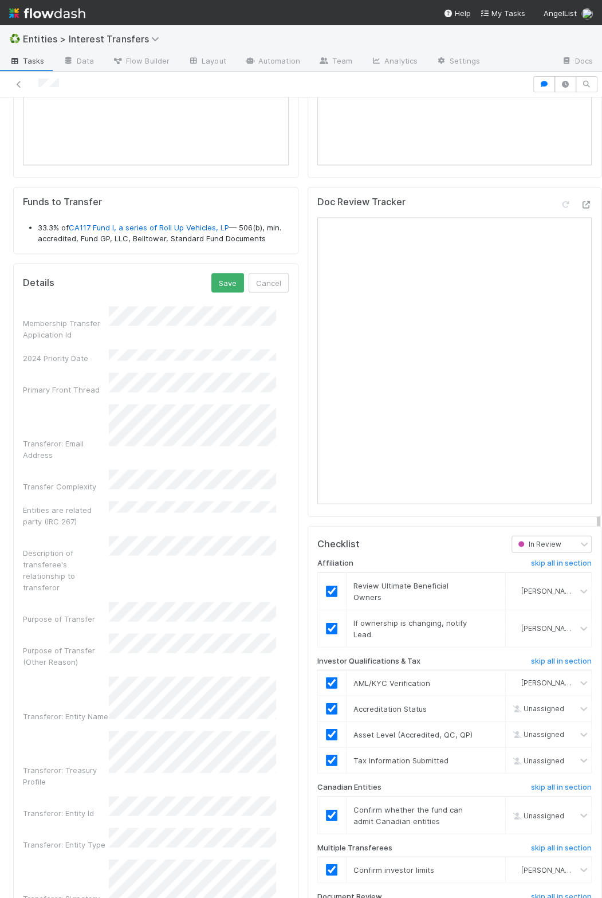
scroll to position [1053, 0]
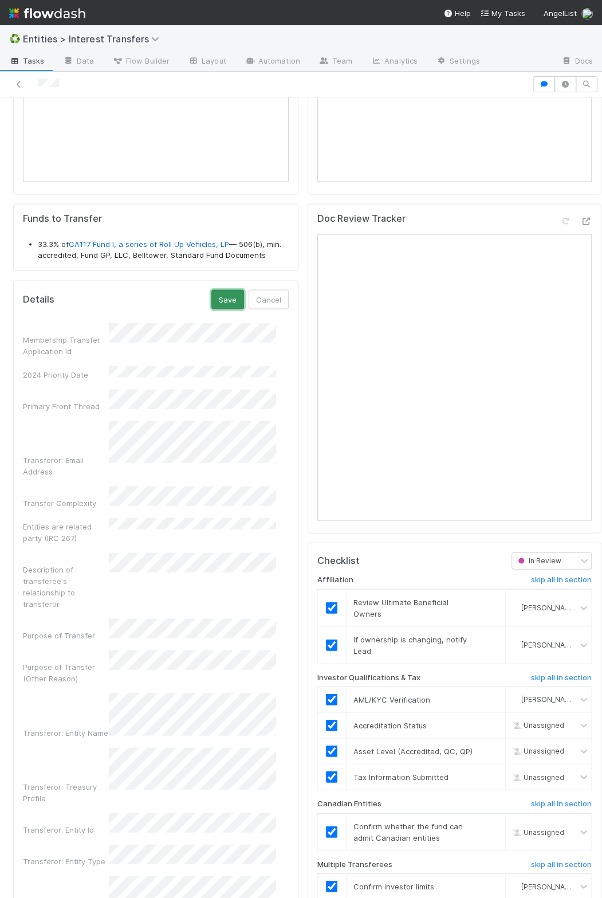
click at [211, 309] on button "Save" at bounding box center [227, 298] width 33 height 19
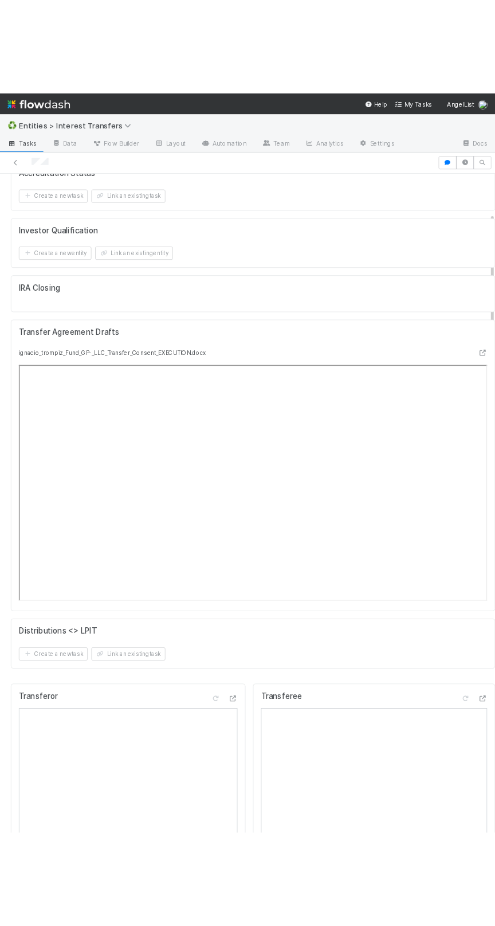
scroll to position [221, 559]
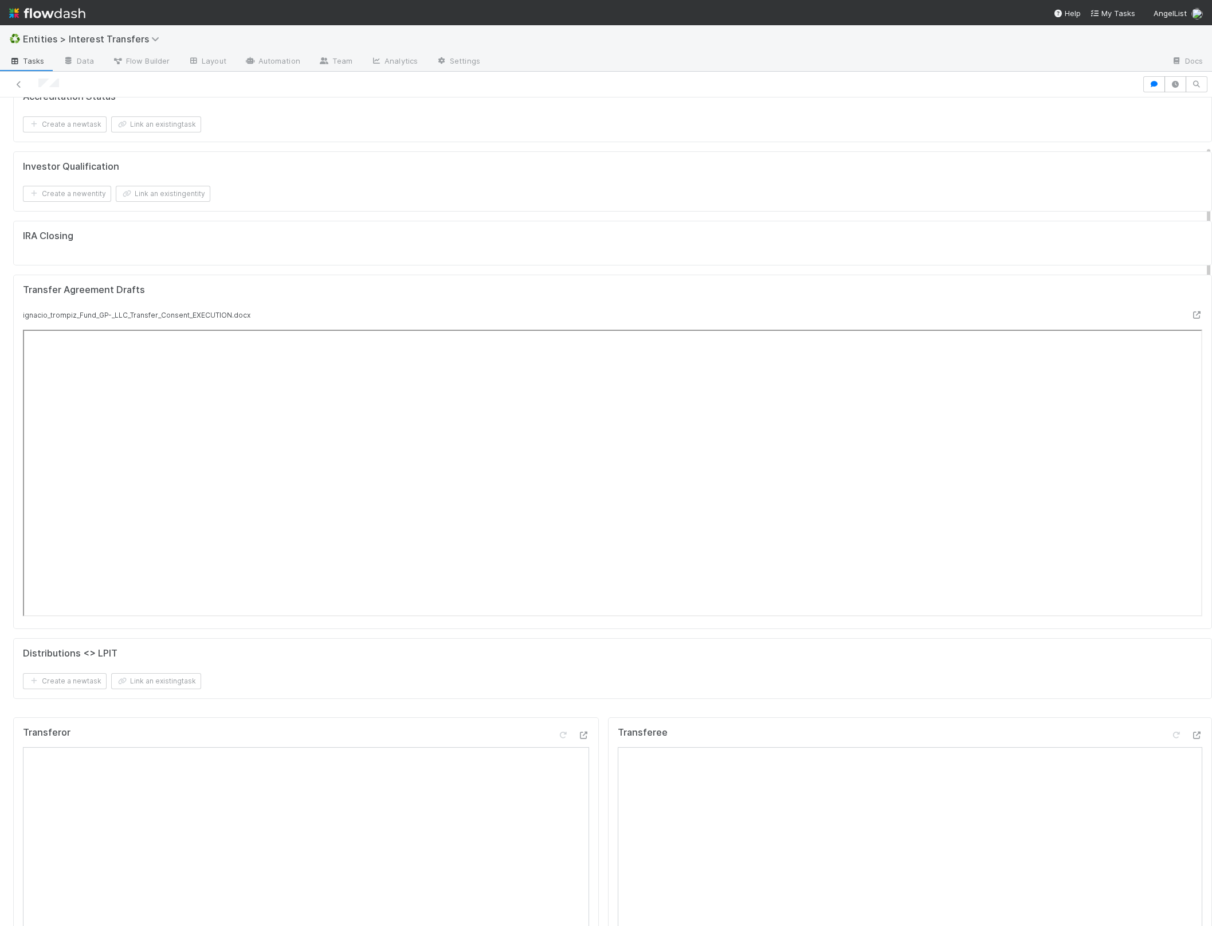
click at [855, 298] on div "Transfer Agreement Drafts" at bounding box center [612, 296] width 1197 height 25
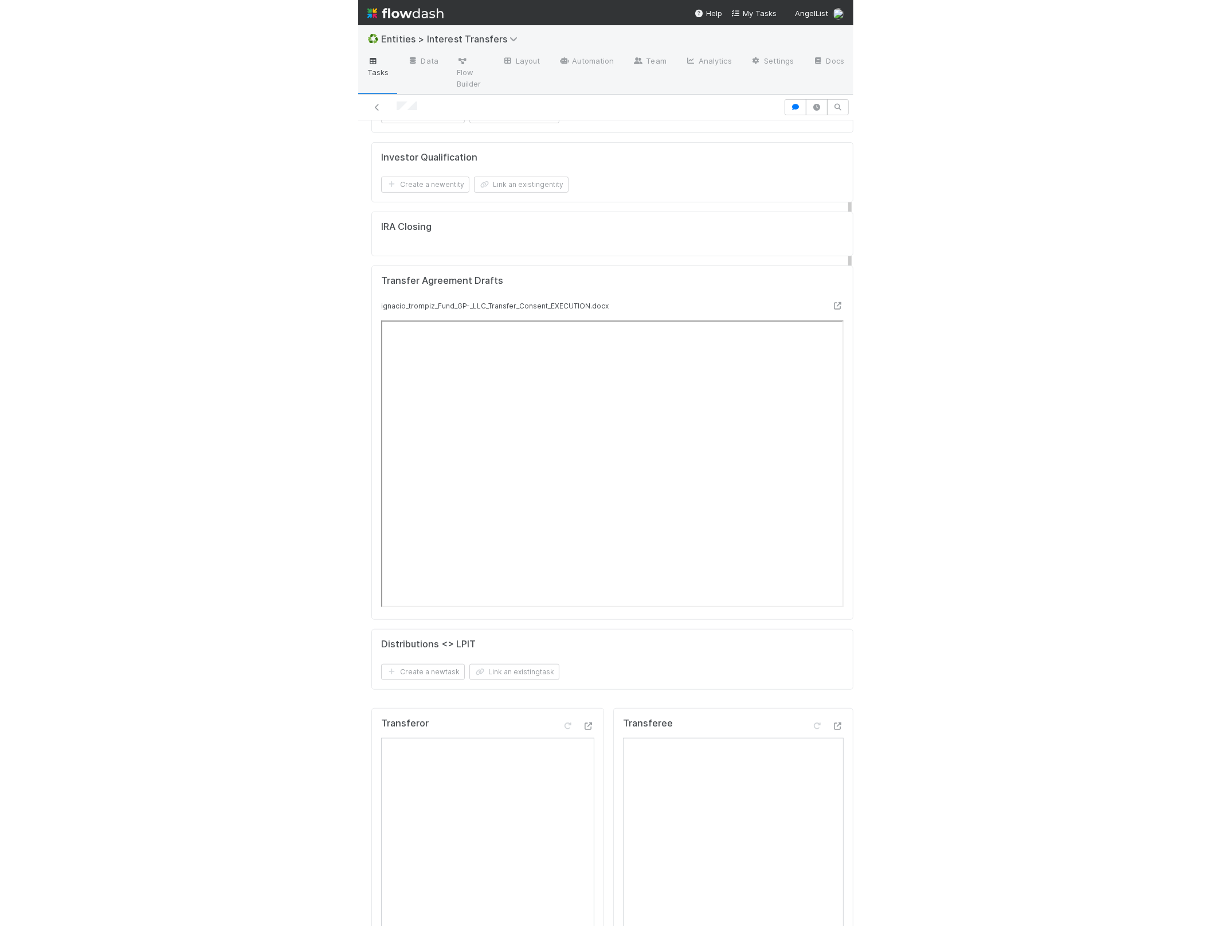
scroll to position [7, 0]
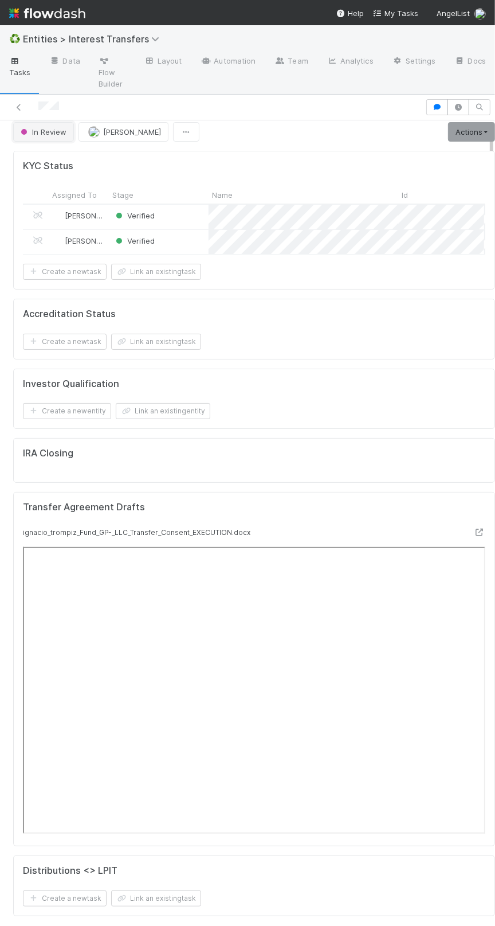
click at [49, 134] on span "In Review" at bounding box center [42, 131] width 48 height 9
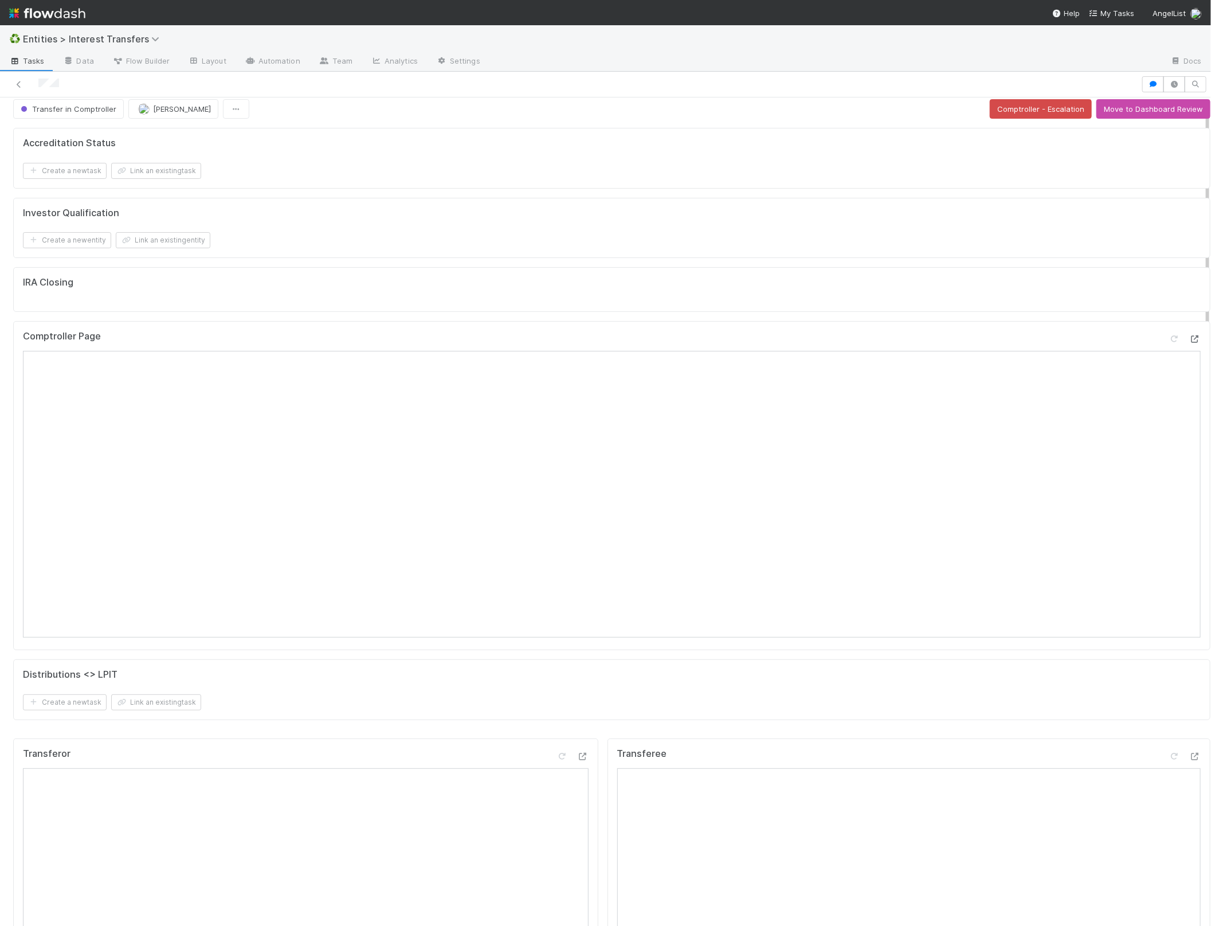
scroll to position [221, 558]
click at [551, 229] on form "Investor Qualification Create a new entity Link an existing entity" at bounding box center [612, 227] width 1178 height 41
click at [728, 211] on div "Investor Qualification" at bounding box center [612, 212] width 1178 height 11
click at [1019, 207] on div "Investor Qualification" at bounding box center [612, 212] width 1178 height 11
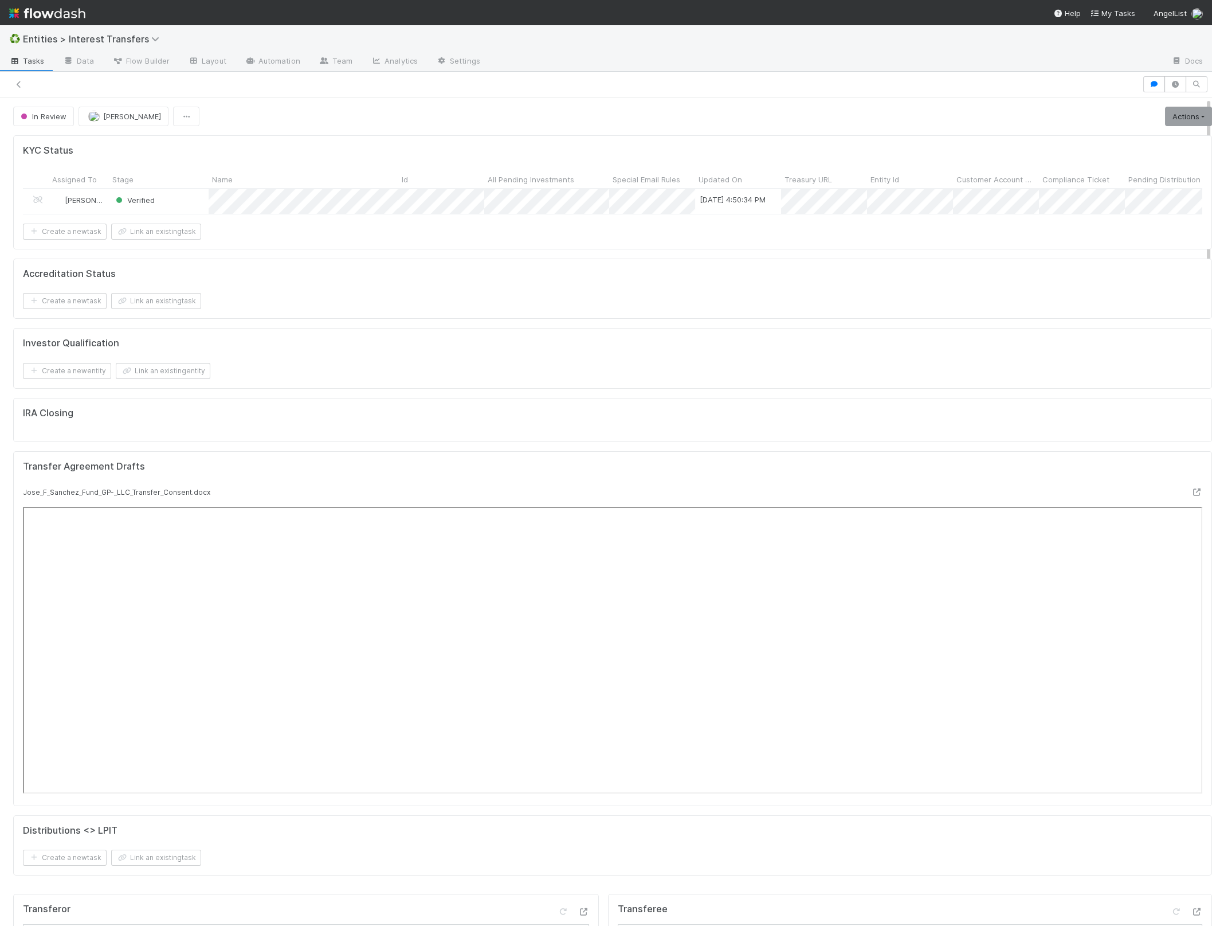
scroll to position [13, 13]
click at [454, 432] on div "IRA Closing" at bounding box center [612, 420] width 1199 height 45
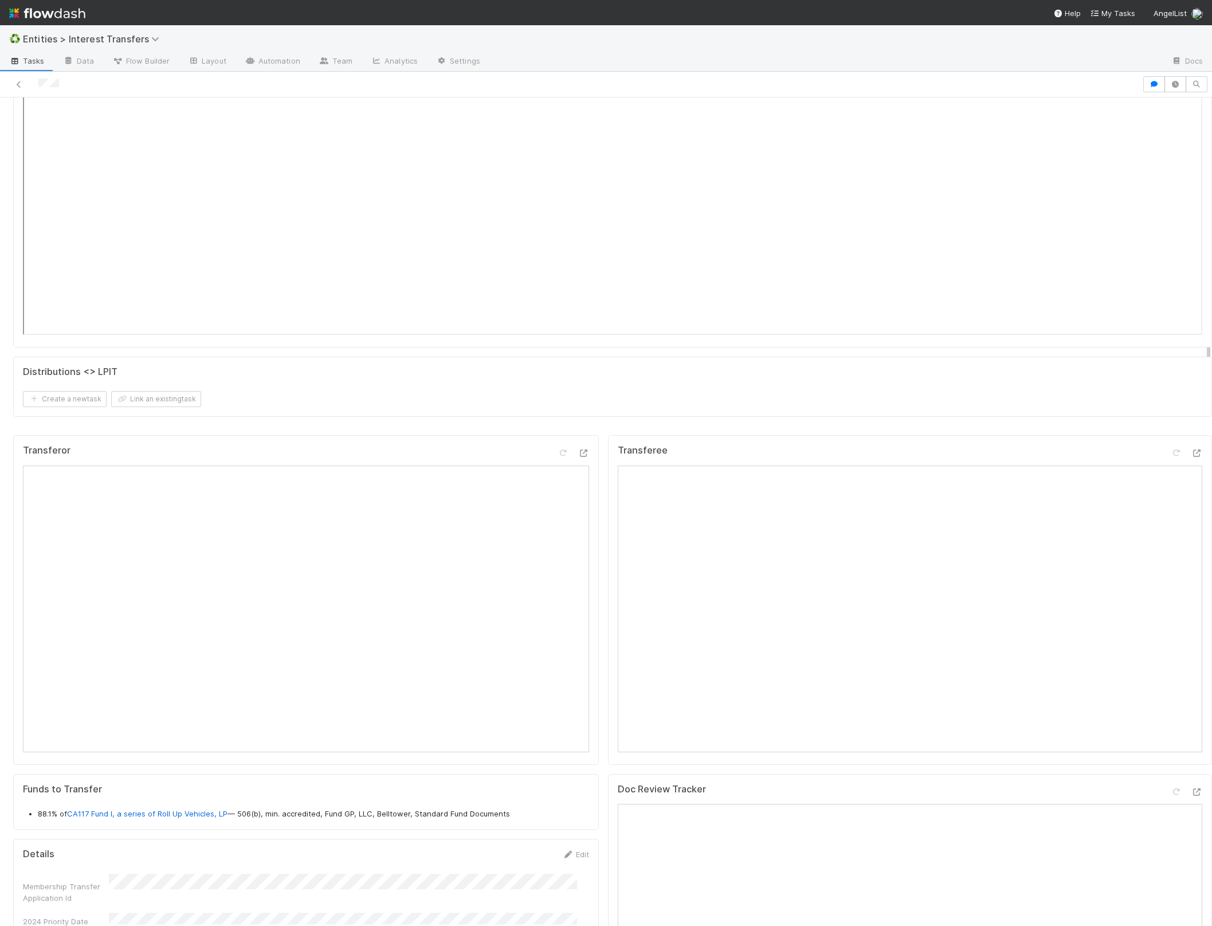
scroll to position [36, 0]
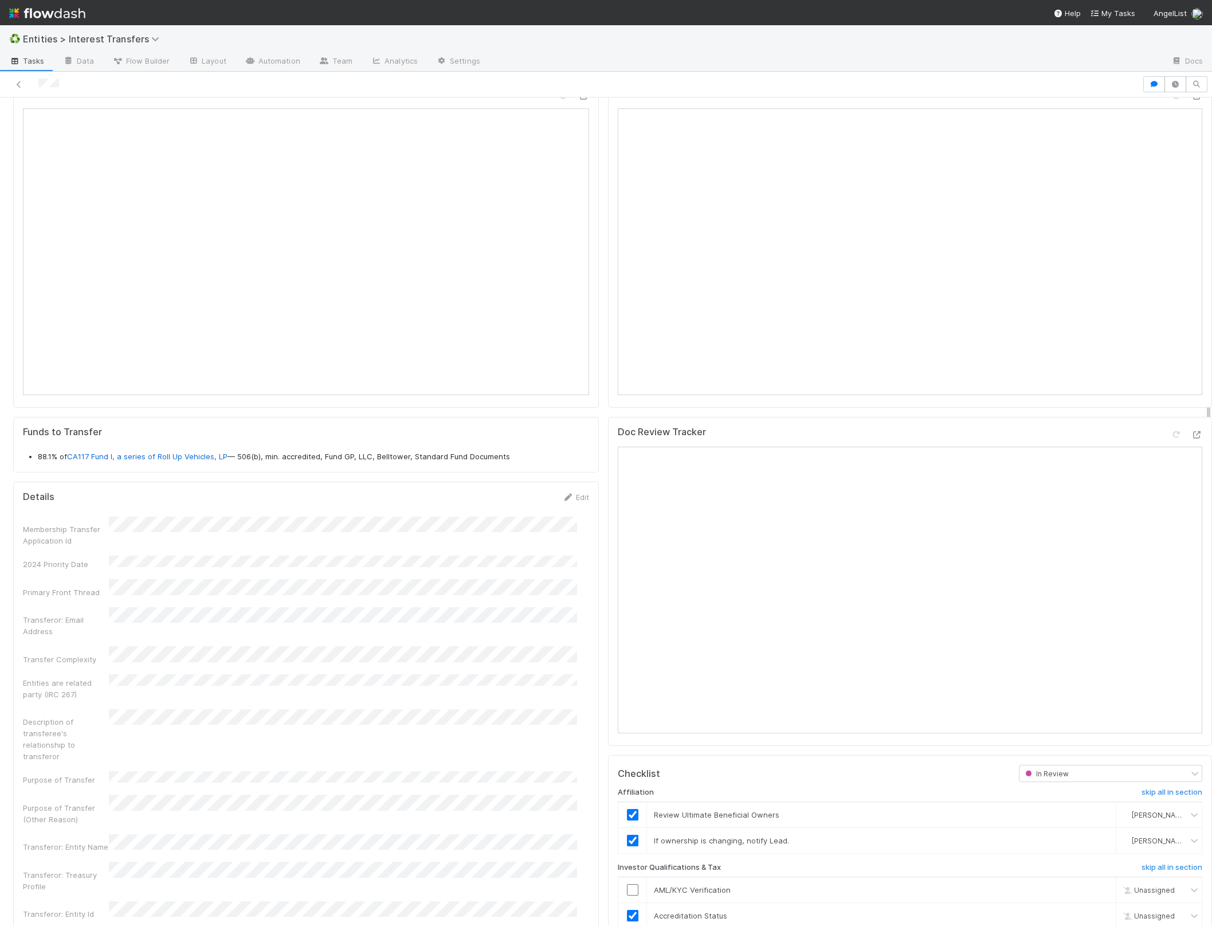
scroll to position [850, 0]
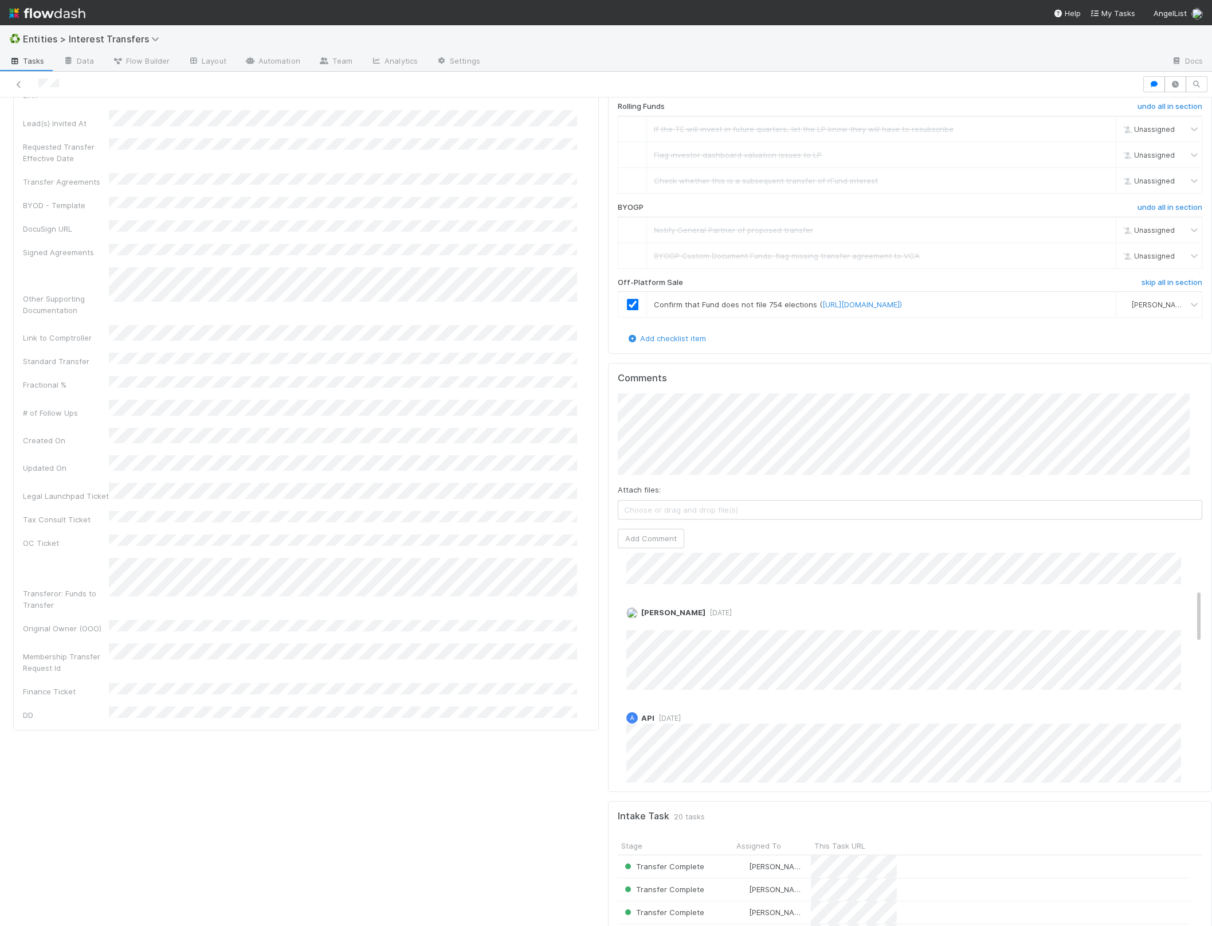
scroll to position [736, 0]
click at [274, 836] on div "Transferor Funds to Transfer 88.1% of CA117 Fund I, a series of Roll Up Vehicle…" at bounding box center [306, 263] width 595 height 2655
click at [421, 649] on div "Transferor Funds to Transfer 88.1% of CA117 Fund I, a series of Roll Up Vehicle…" at bounding box center [306, 263] width 595 height 2655
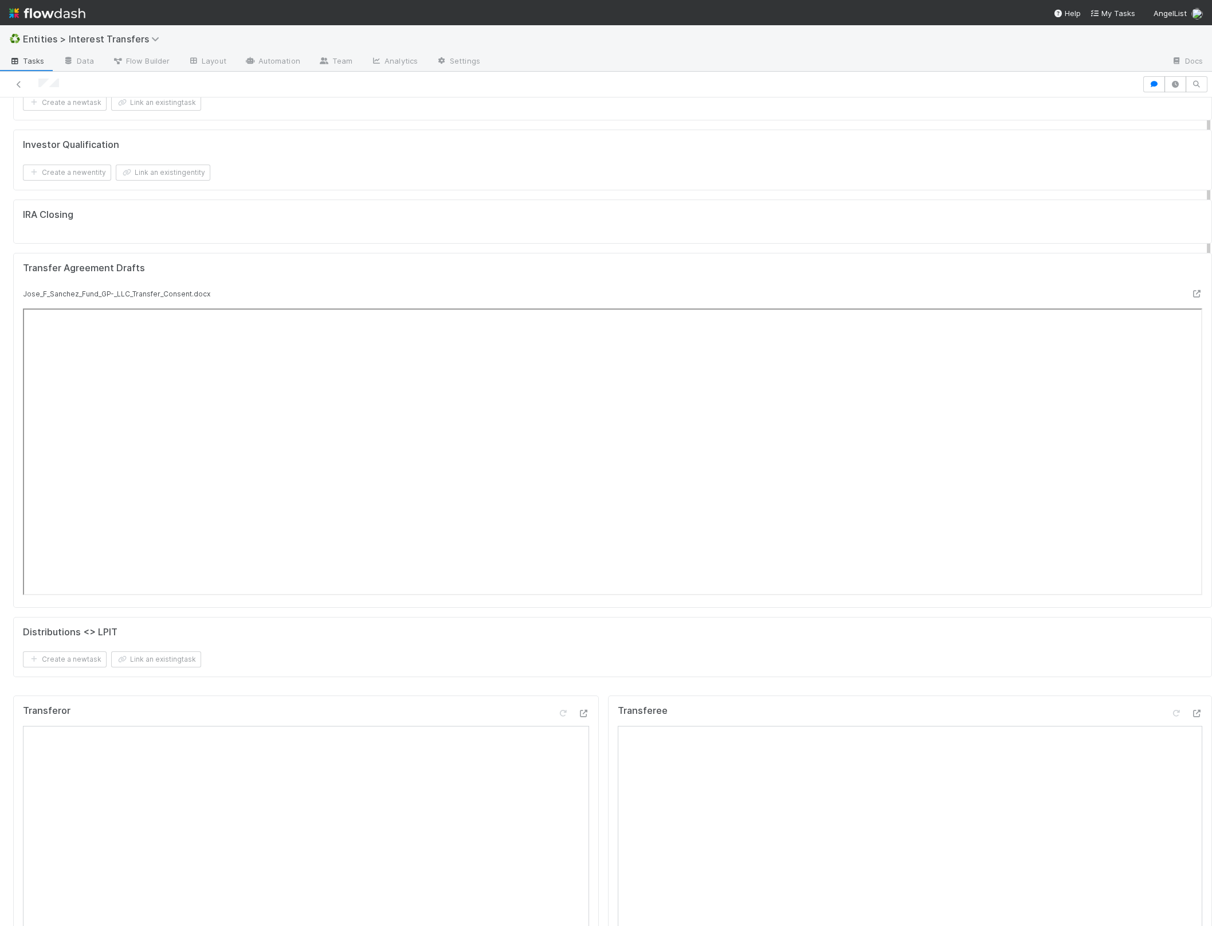
scroll to position [17, 0]
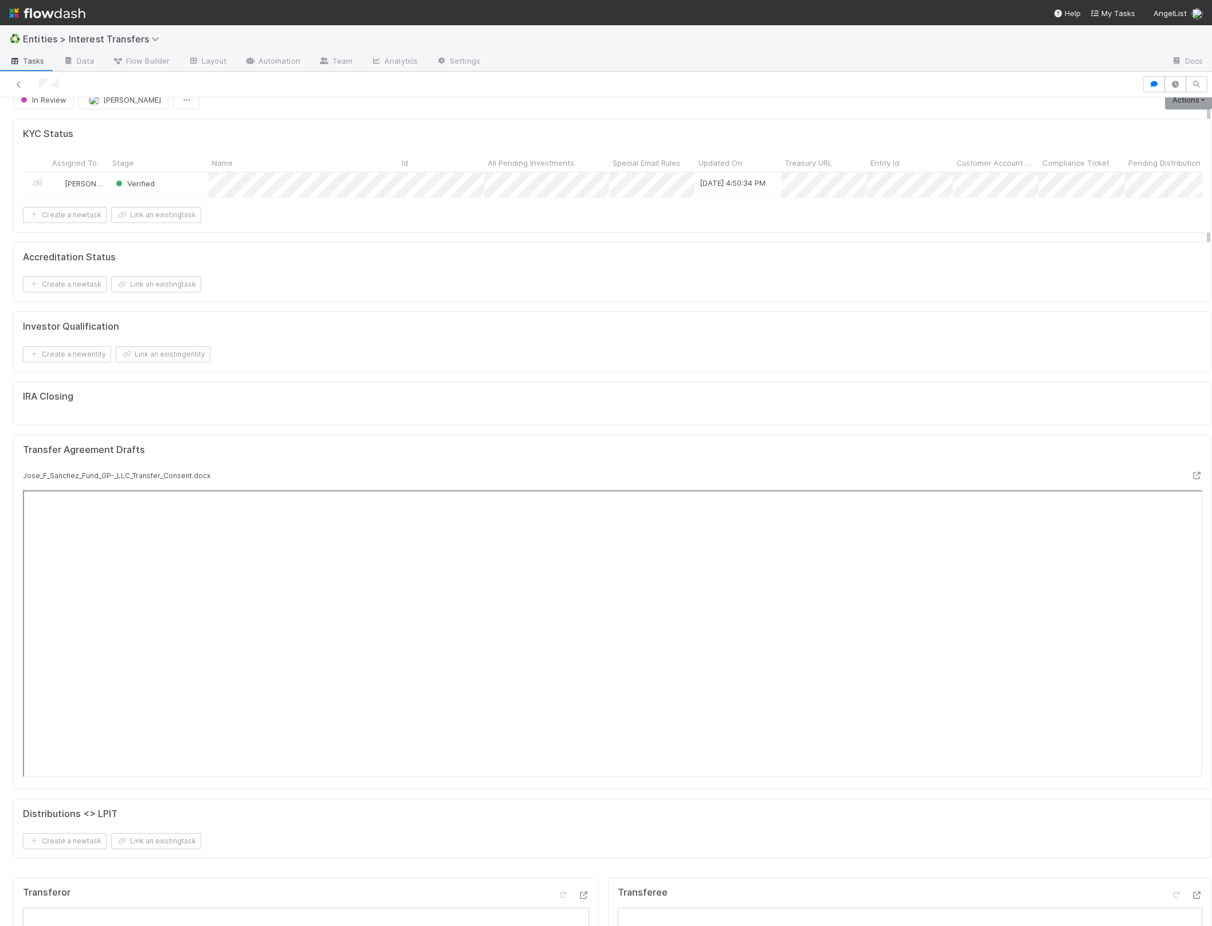
click at [449, 323] on div "Investor Qualification Create a new entity Link an existing entity" at bounding box center [612, 341] width 1199 height 61
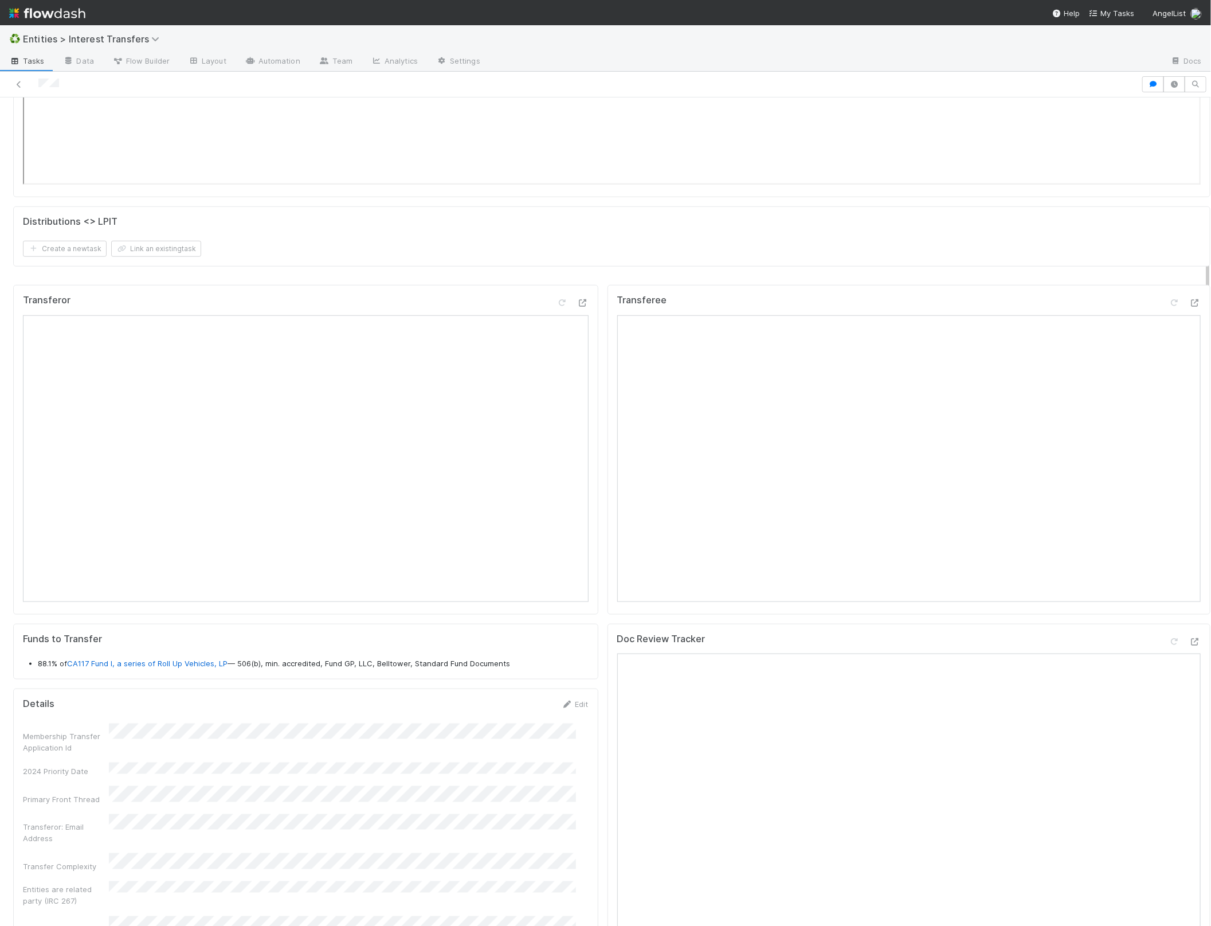
scroll to position [706, 0]
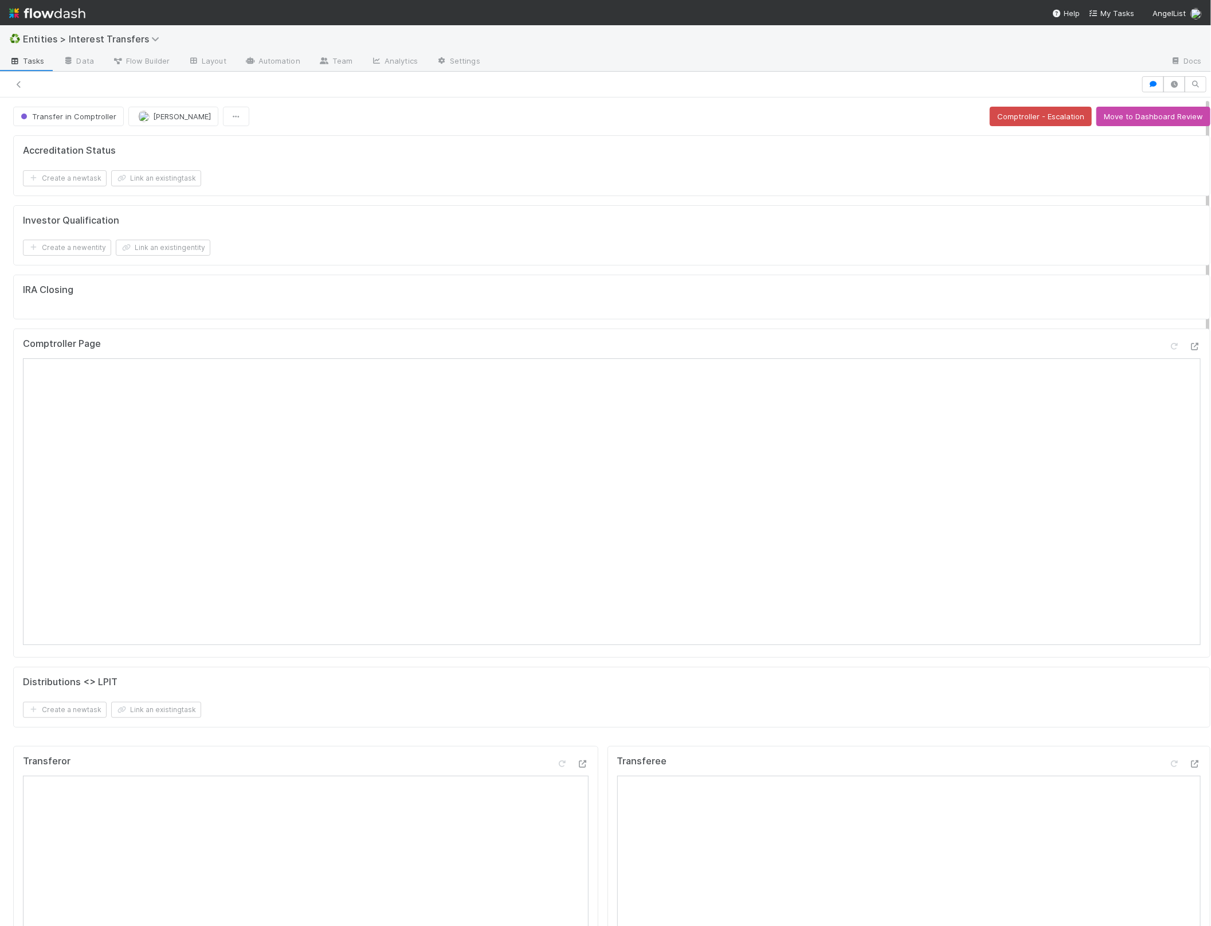
scroll to position [13, 13]
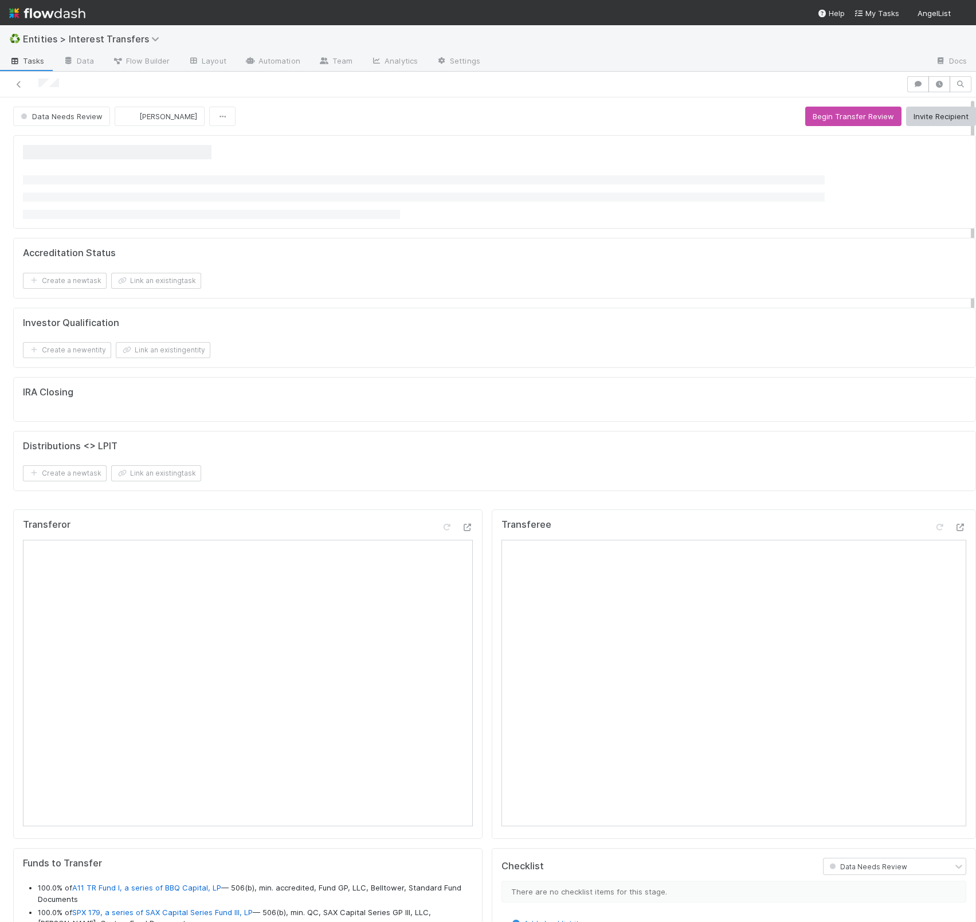
scroll to position [221, 438]
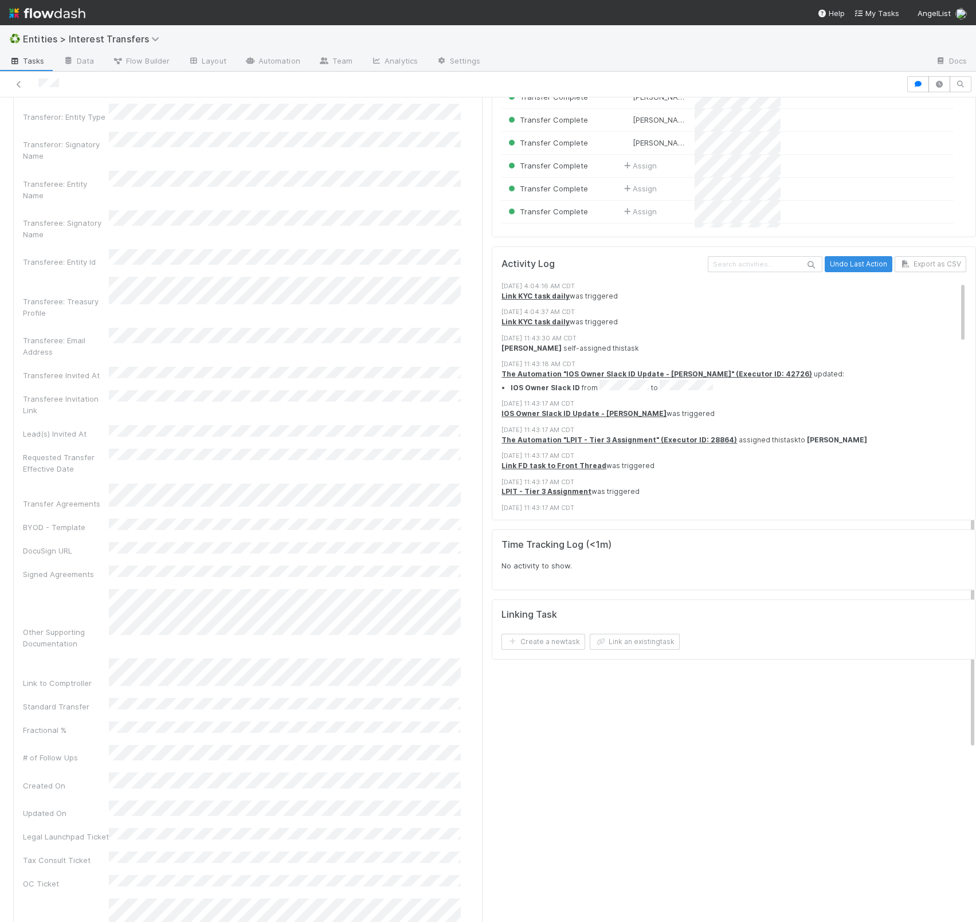
scroll to position [1825, 0]
